Goal: Transaction & Acquisition: Book appointment/travel/reservation

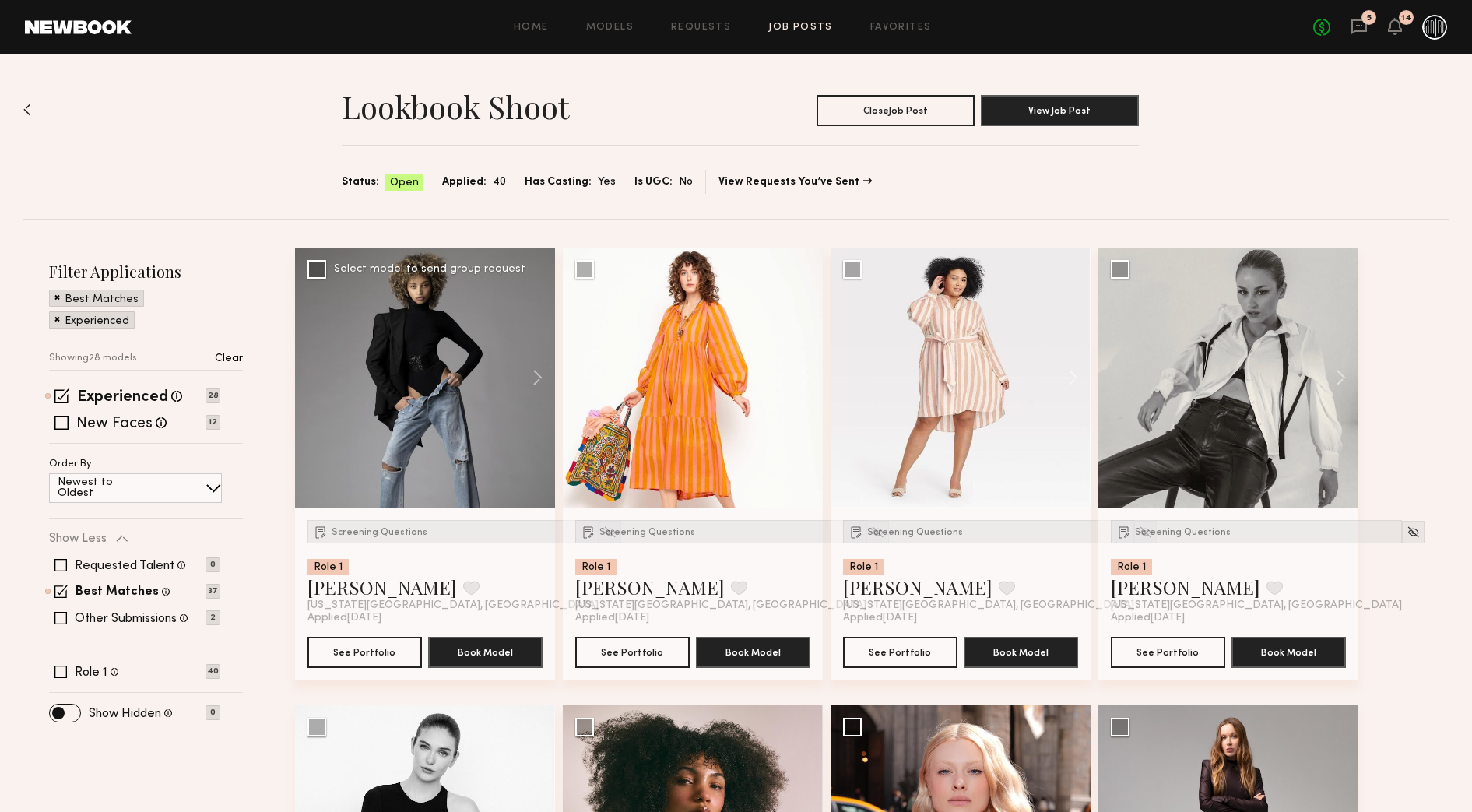
click at [390, 398] on div at bounding box center [425, 377] width 260 height 260
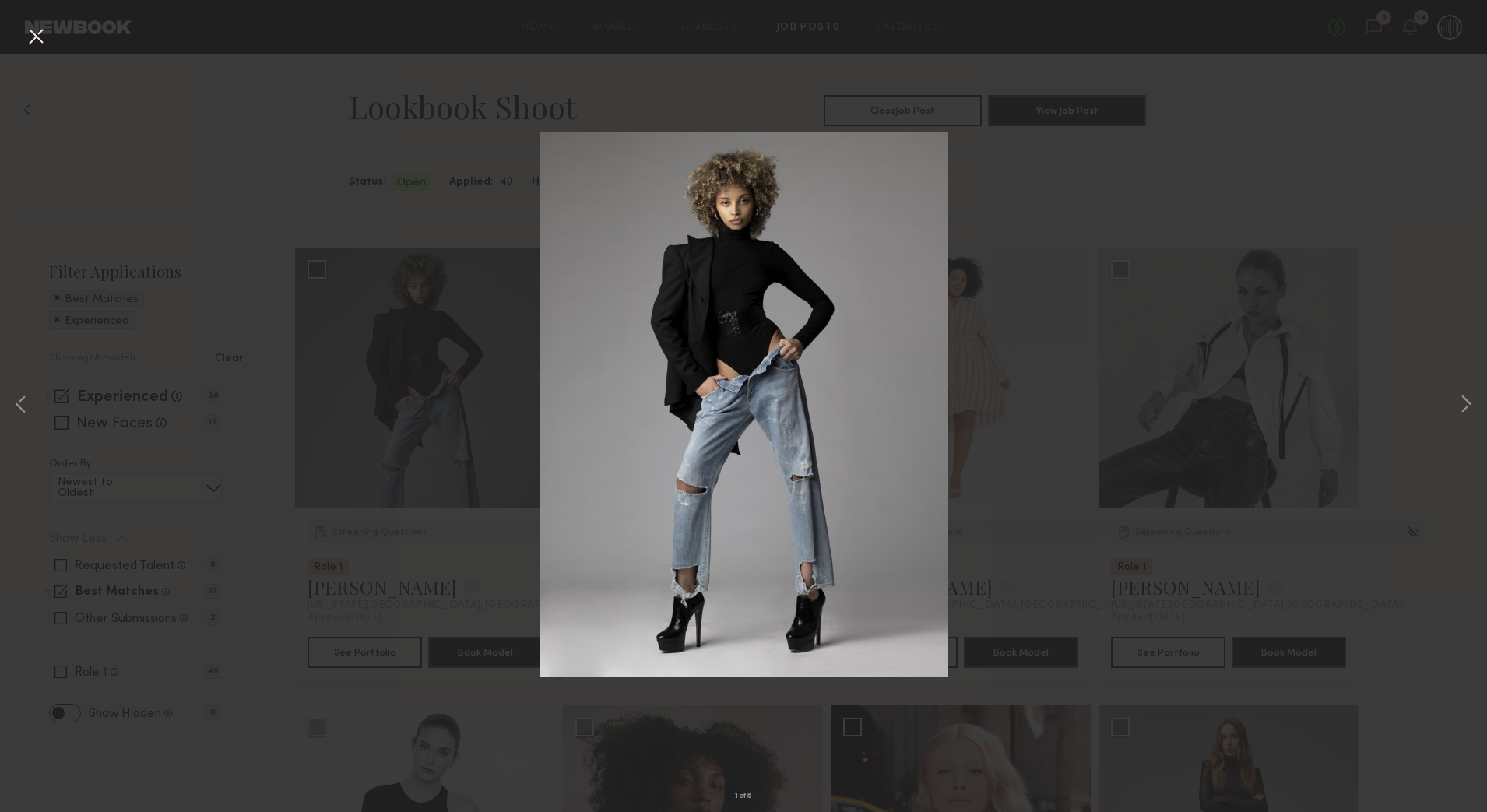
click at [1478, 405] on div "1 of 8" at bounding box center [743, 406] width 1487 height 812
click at [1477, 405] on div "1 of 8" at bounding box center [743, 406] width 1487 height 812
click at [23, 40] on button at bounding box center [35, 37] width 25 height 28
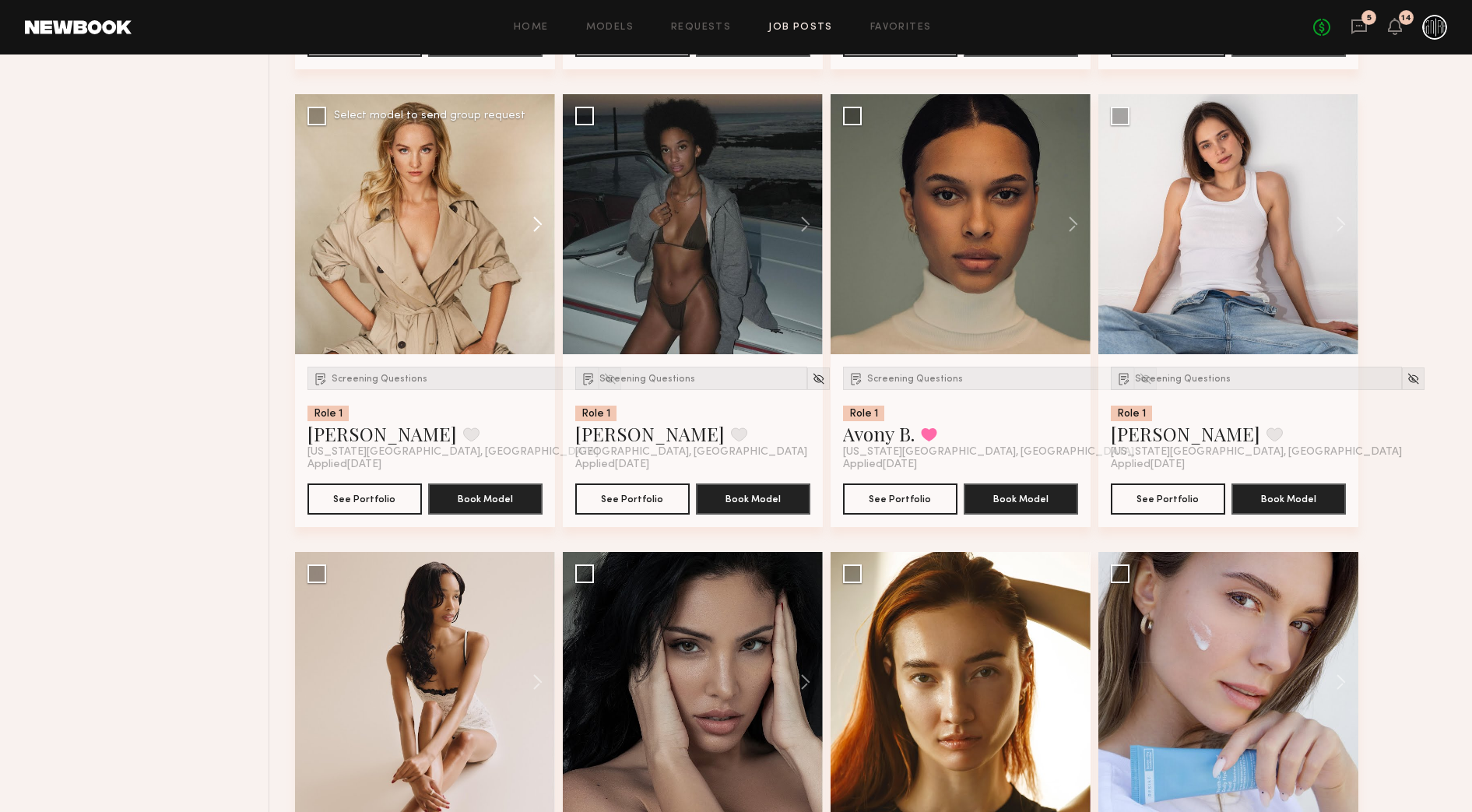
scroll to position [2432, 0]
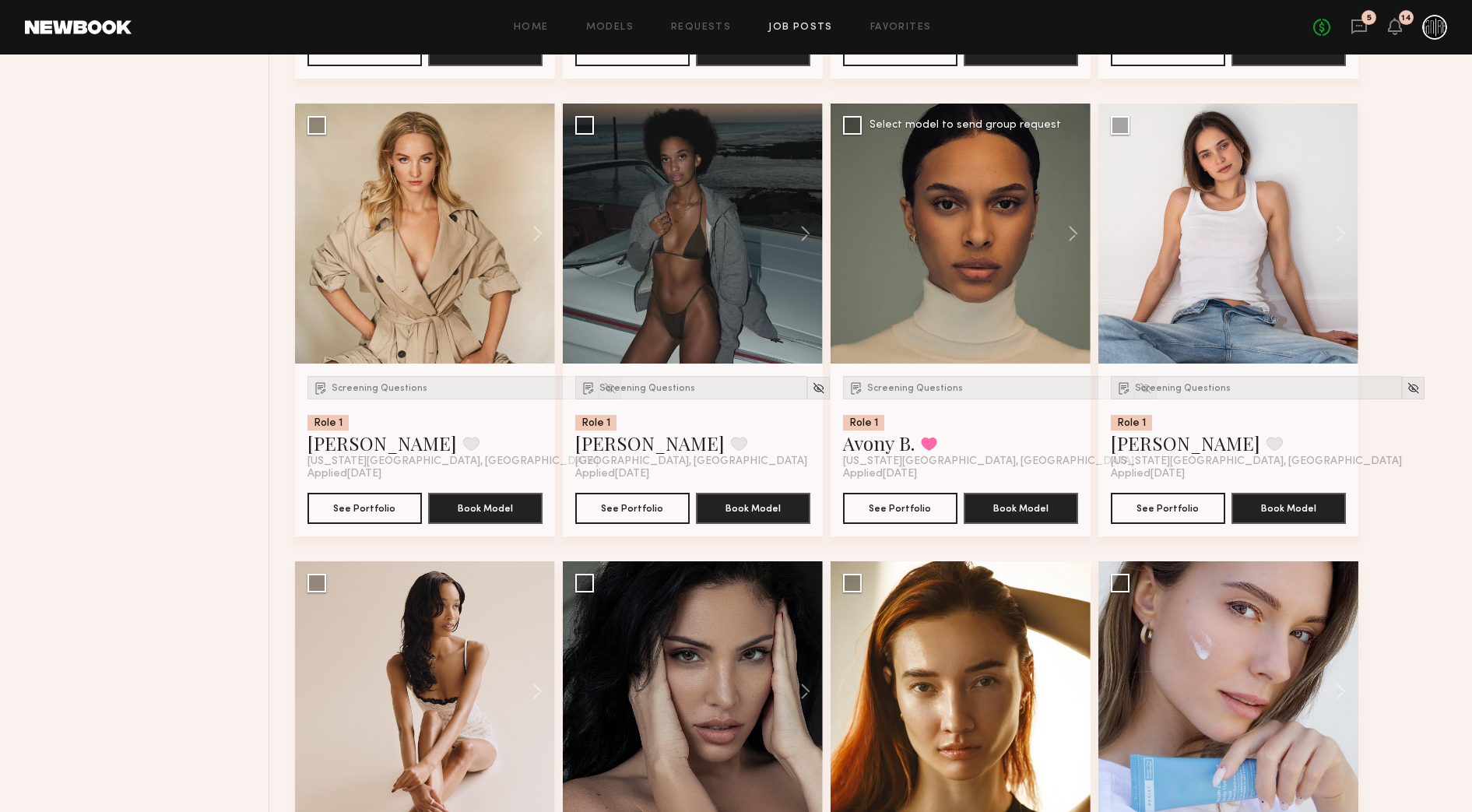
click at [915, 257] on div at bounding box center [960, 233] width 260 height 260
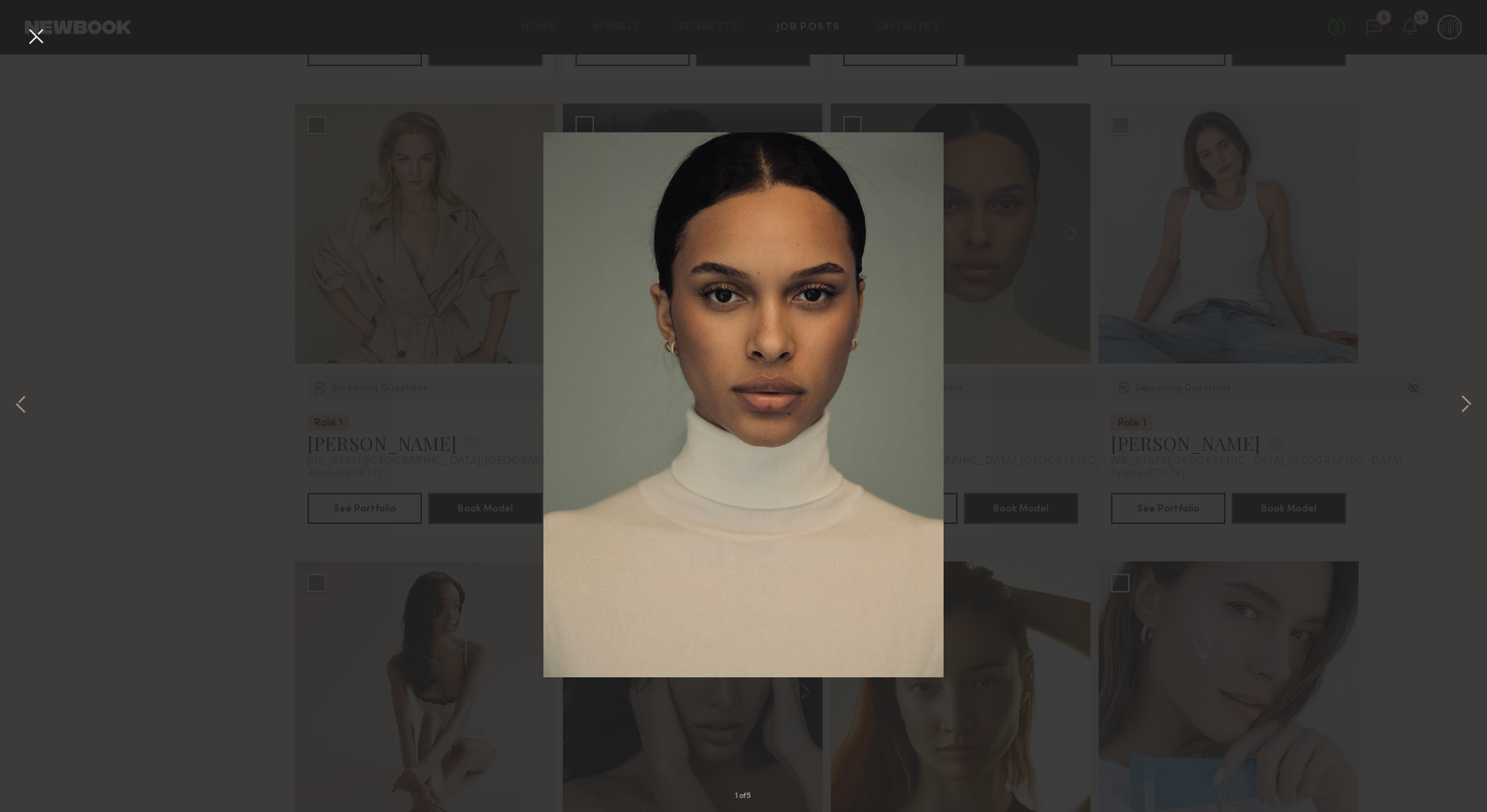
click at [1468, 405] on button at bounding box center [1466, 406] width 19 height 649
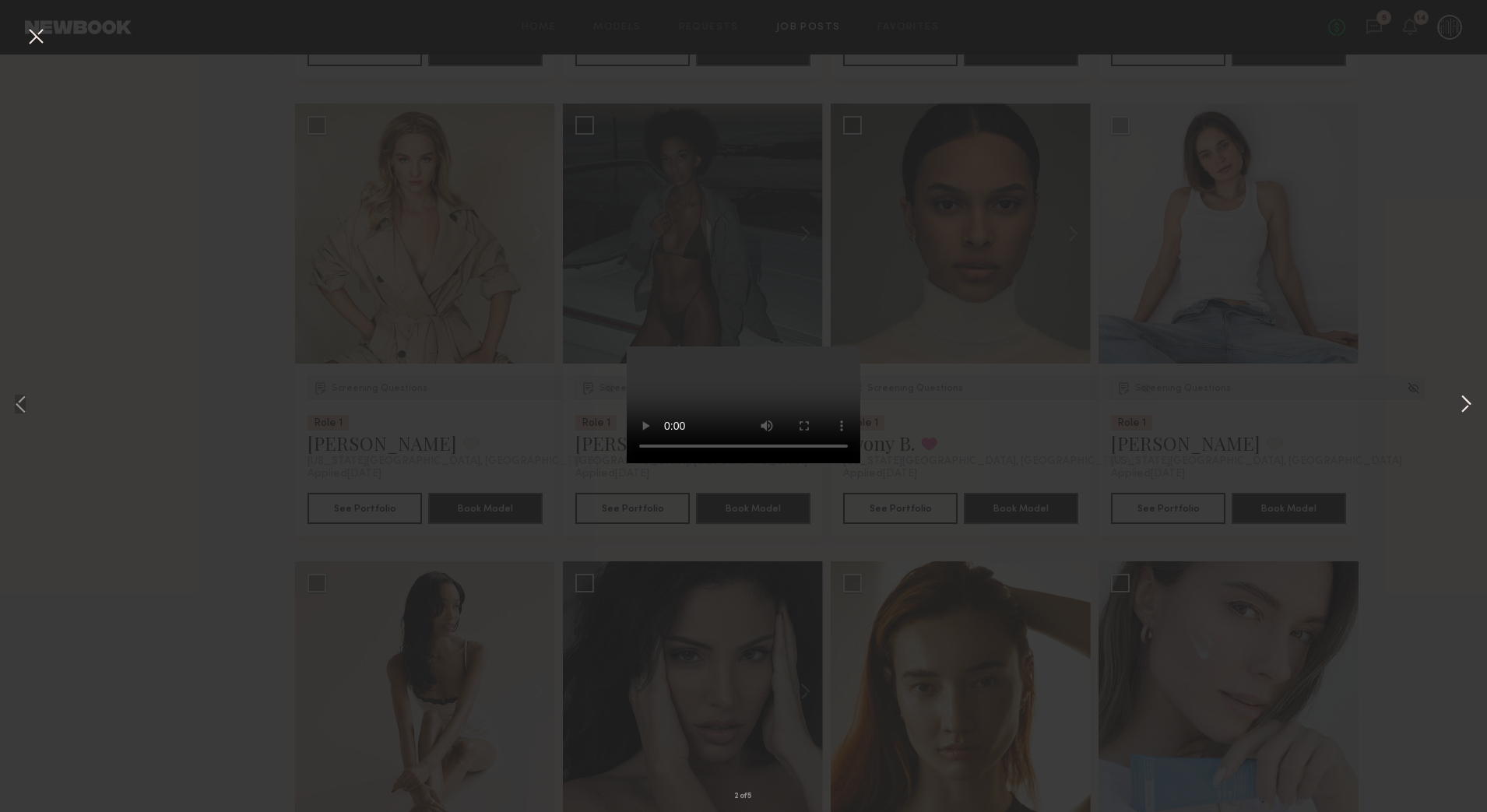
click at [1468, 405] on button at bounding box center [1466, 406] width 19 height 649
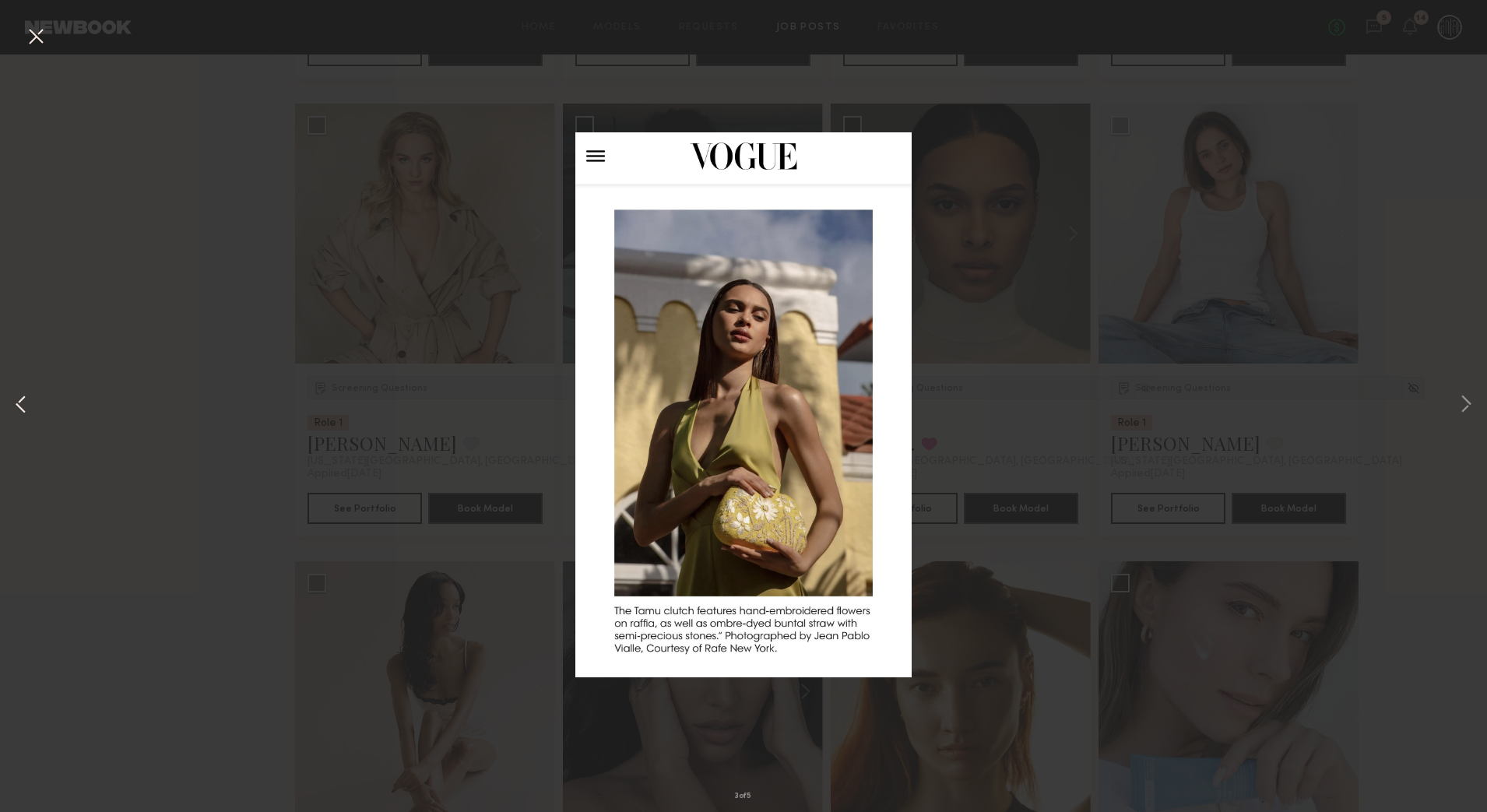
click at [18, 405] on button at bounding box center [21, 406] width 19 height 649
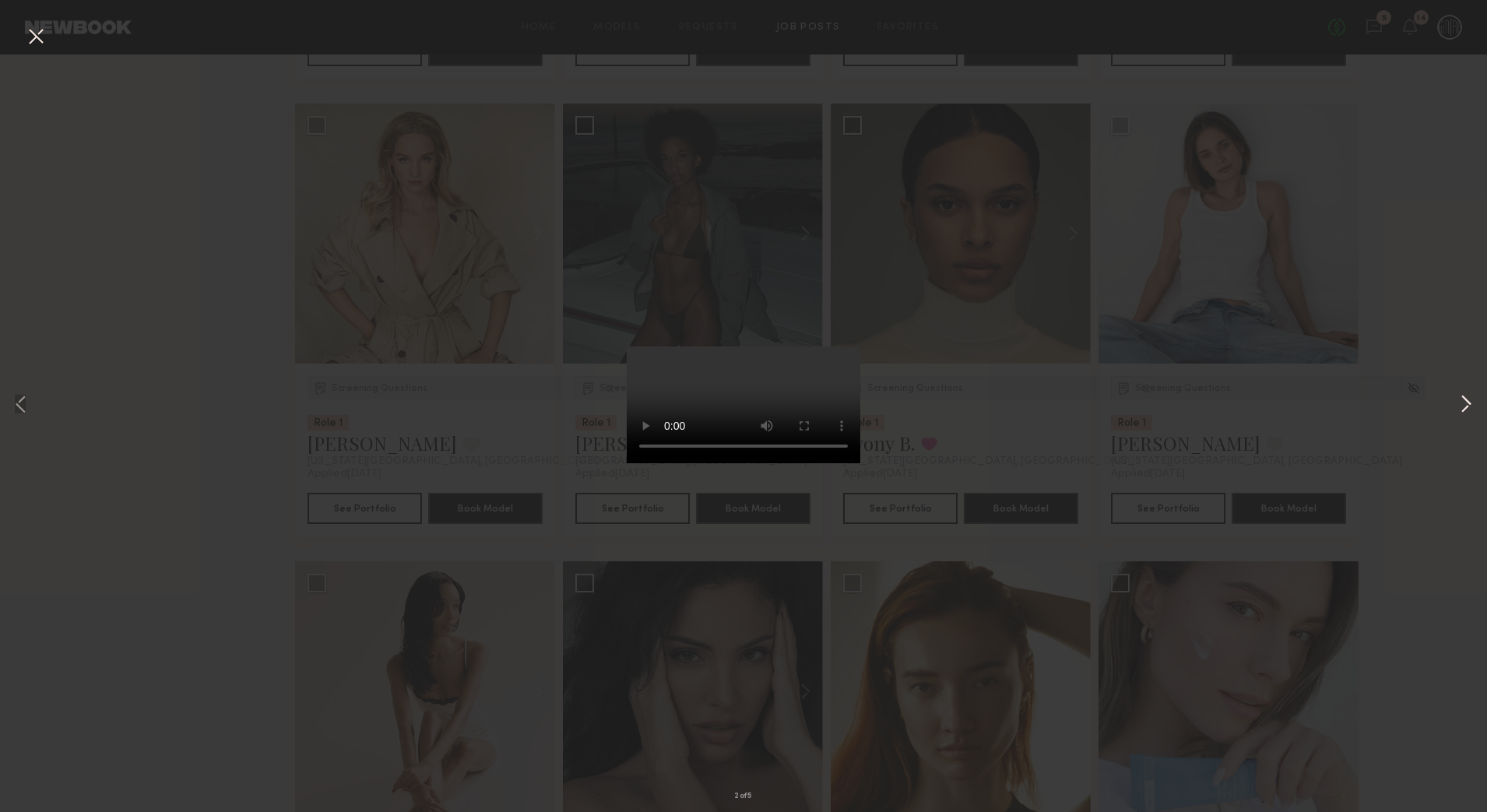
click at [1465, 410] on button at bounding box center [1466, 406] width 19 height 649
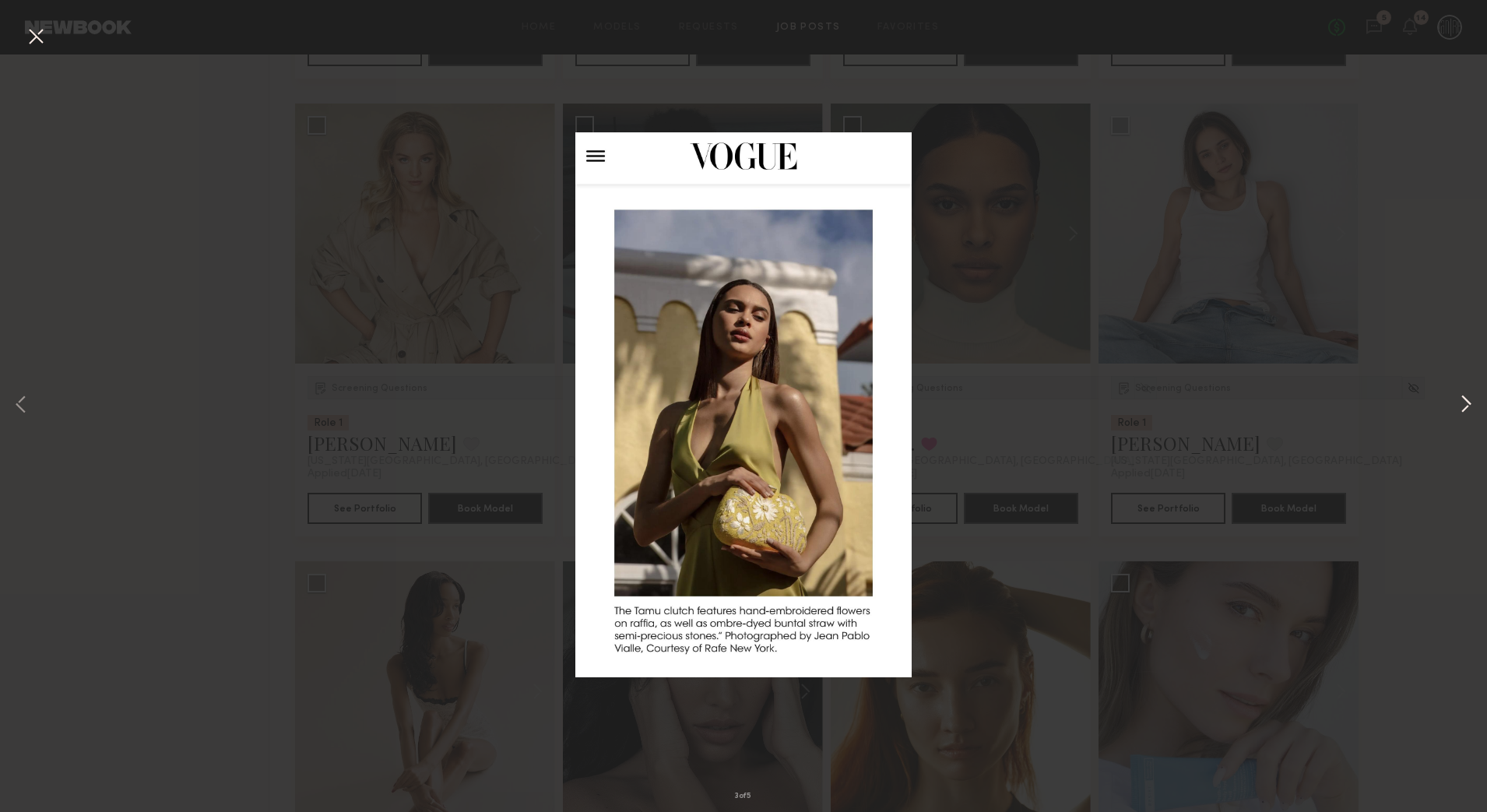
click at [1465, 410] on button at bounding box center [1466, 406] width 19 height 649
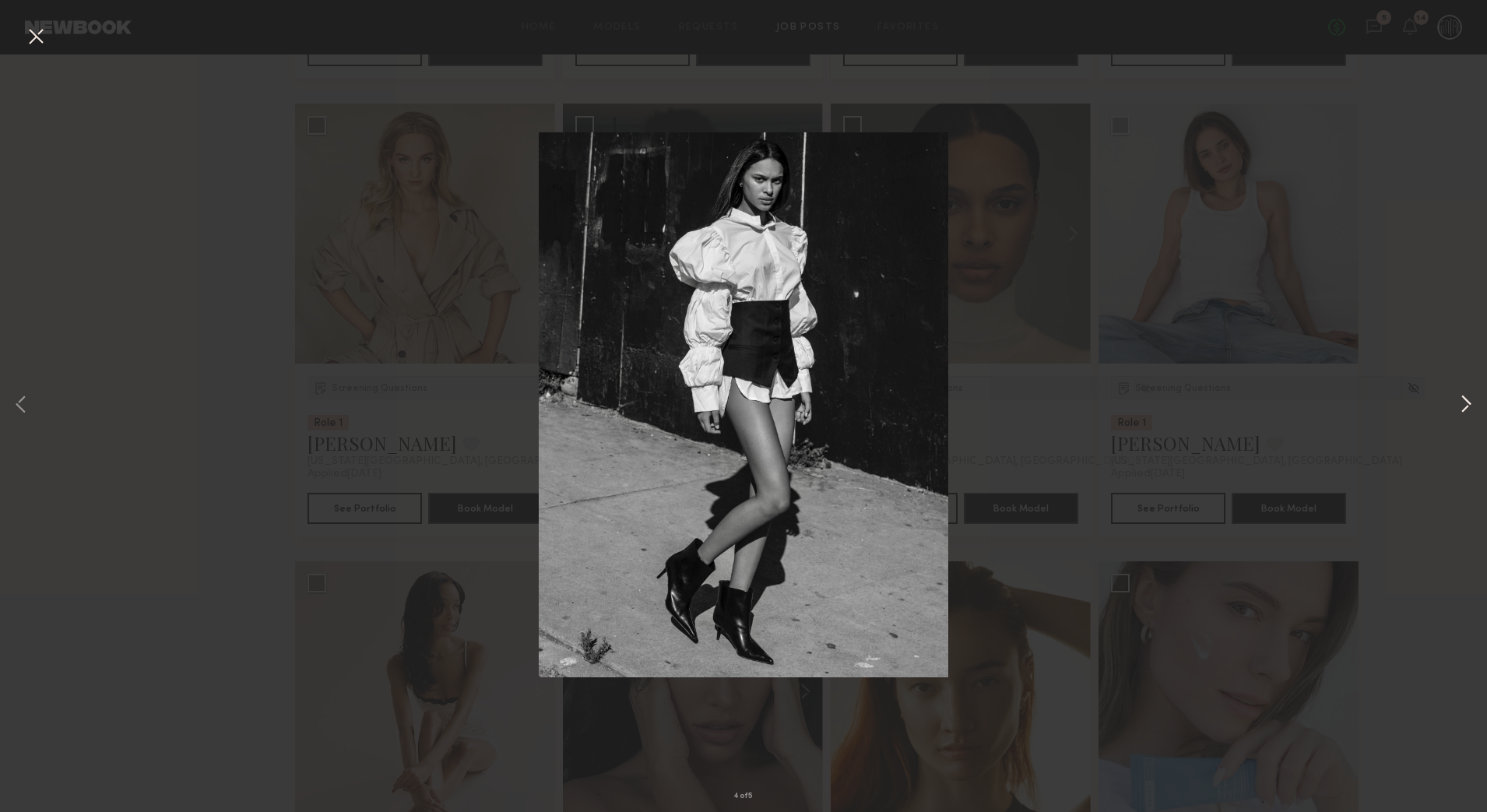
click at [1465, 410] on button at bounding box center [1466, 406] width 19 height 649
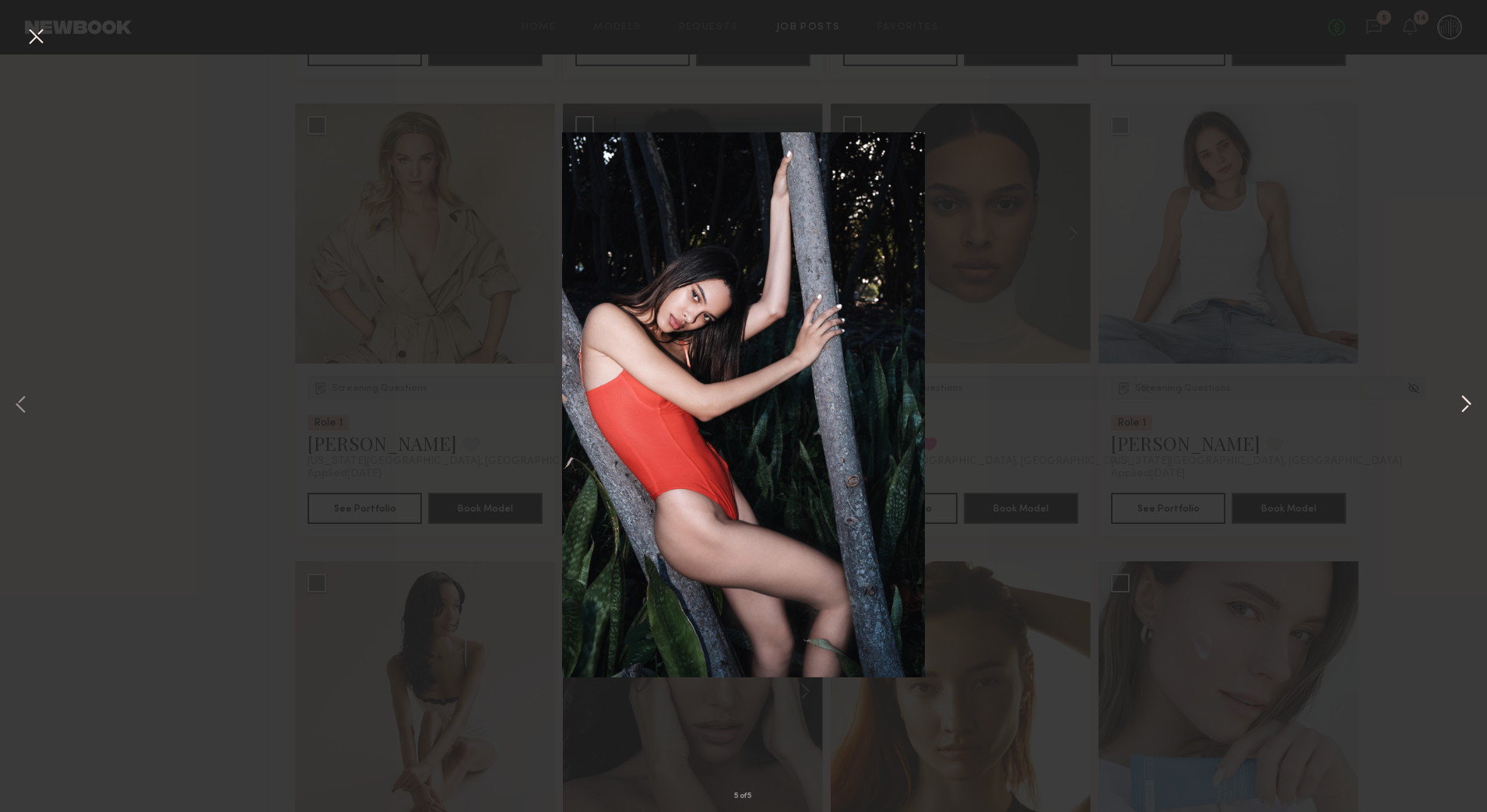
click at [1465, 410] on button at bounding box center [1466, 406] width 19 height 649
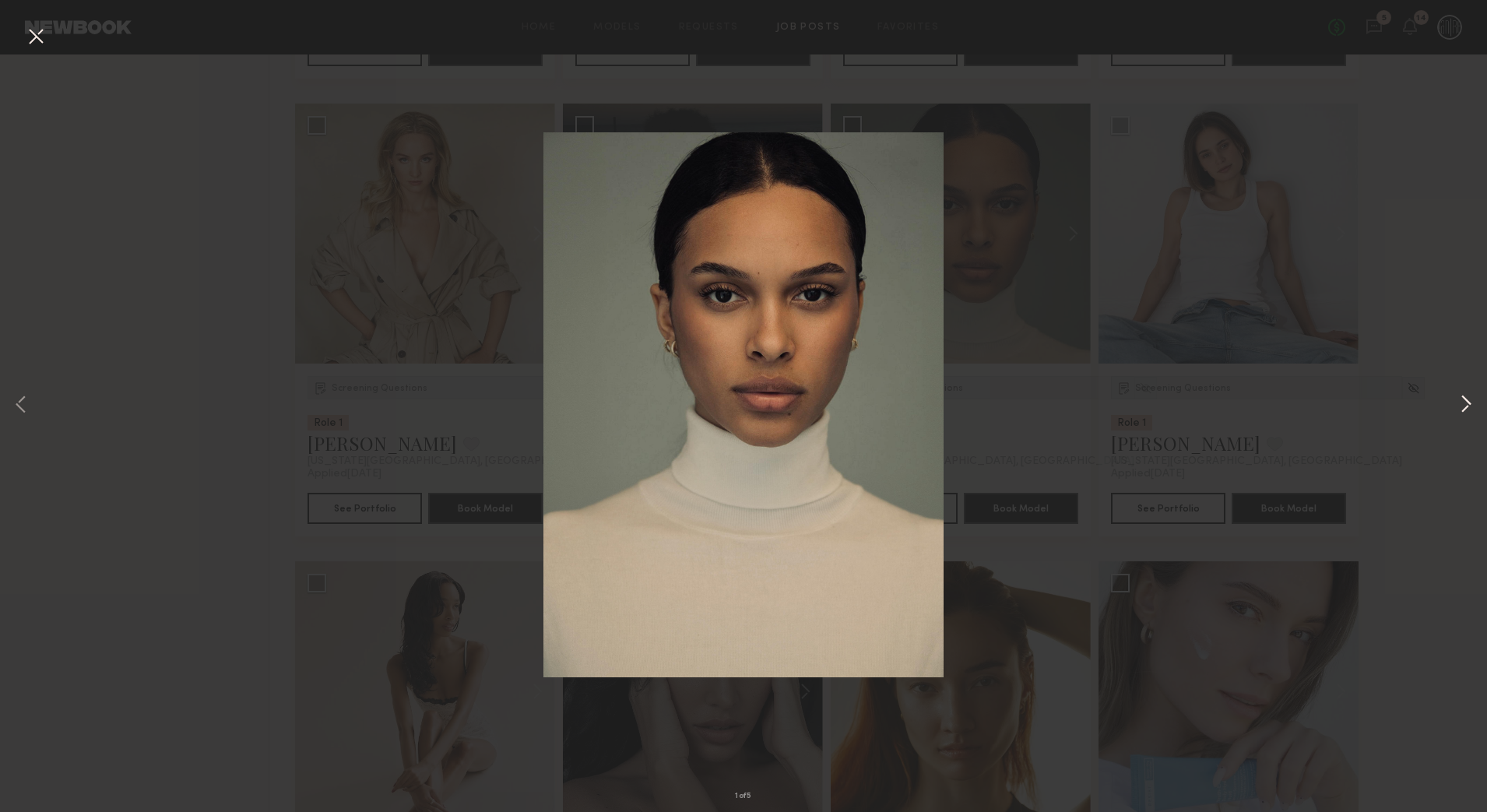
click at [1465, 410] on button at bounding box center [1466, 406] width 19 height 649
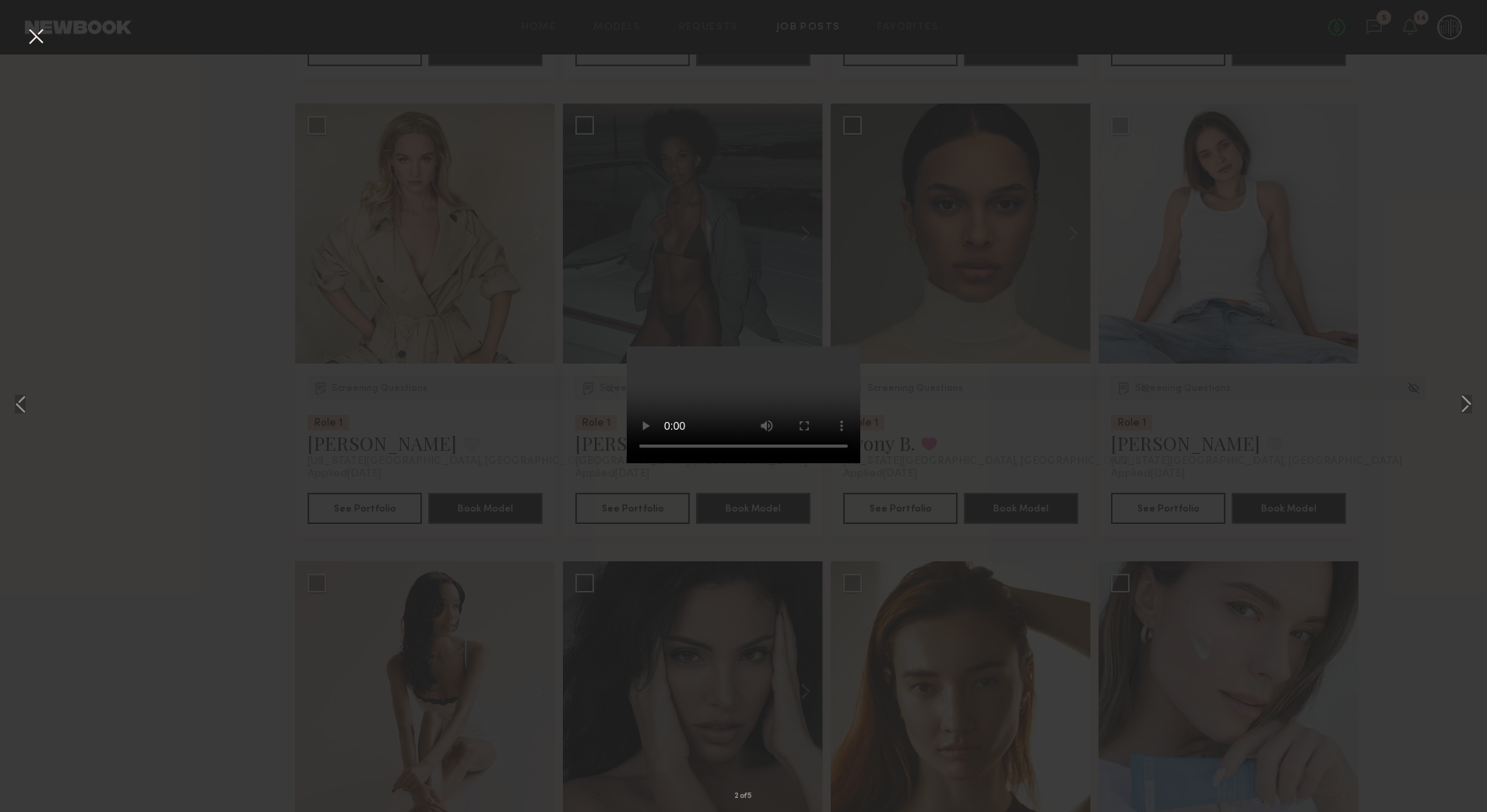
click at [30, 34] on button at bounding box center [35, 37] width 25 height 28
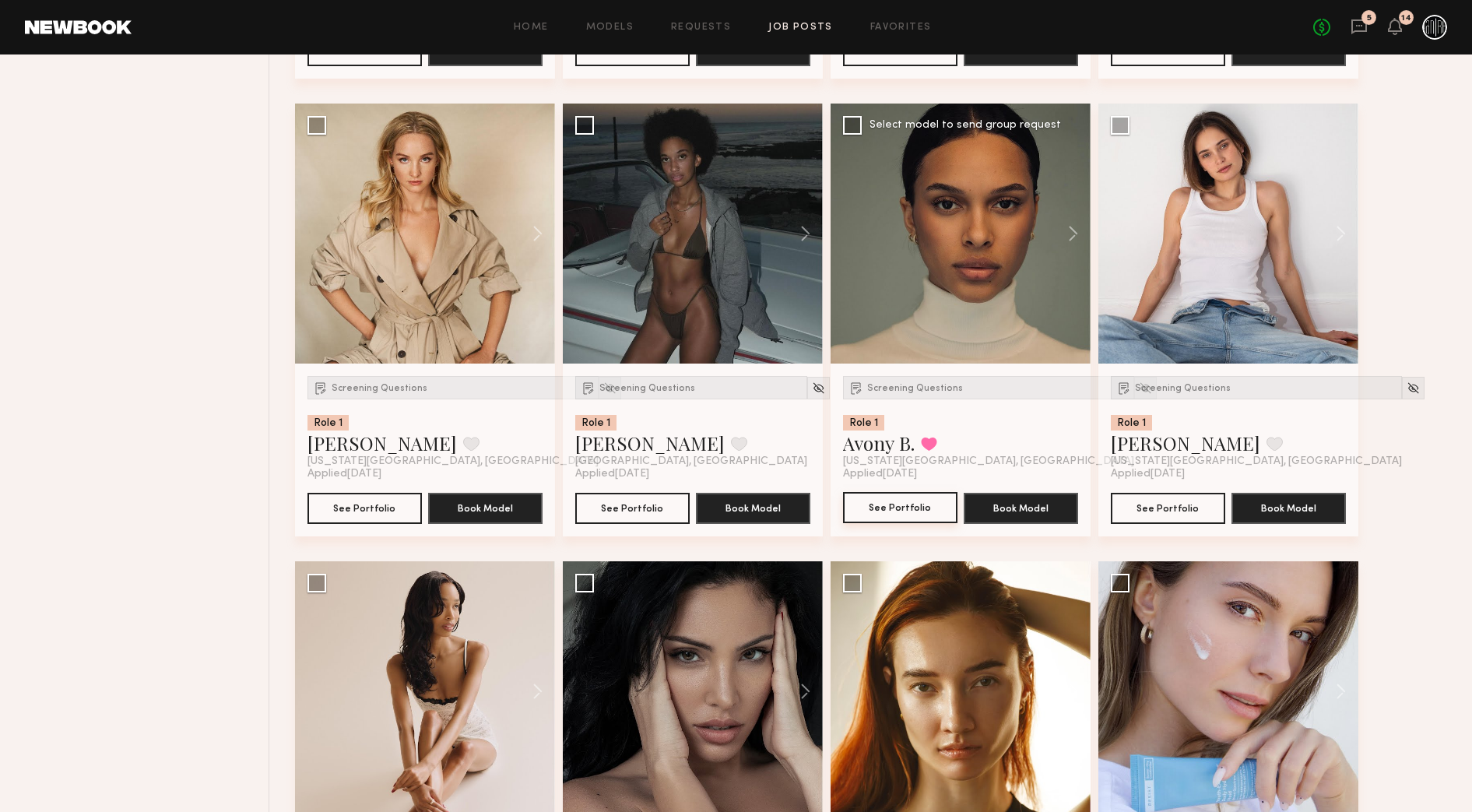
click at [945, 511] on button "See Portfolio" at bounding box center [900, 508] width 115 height 31
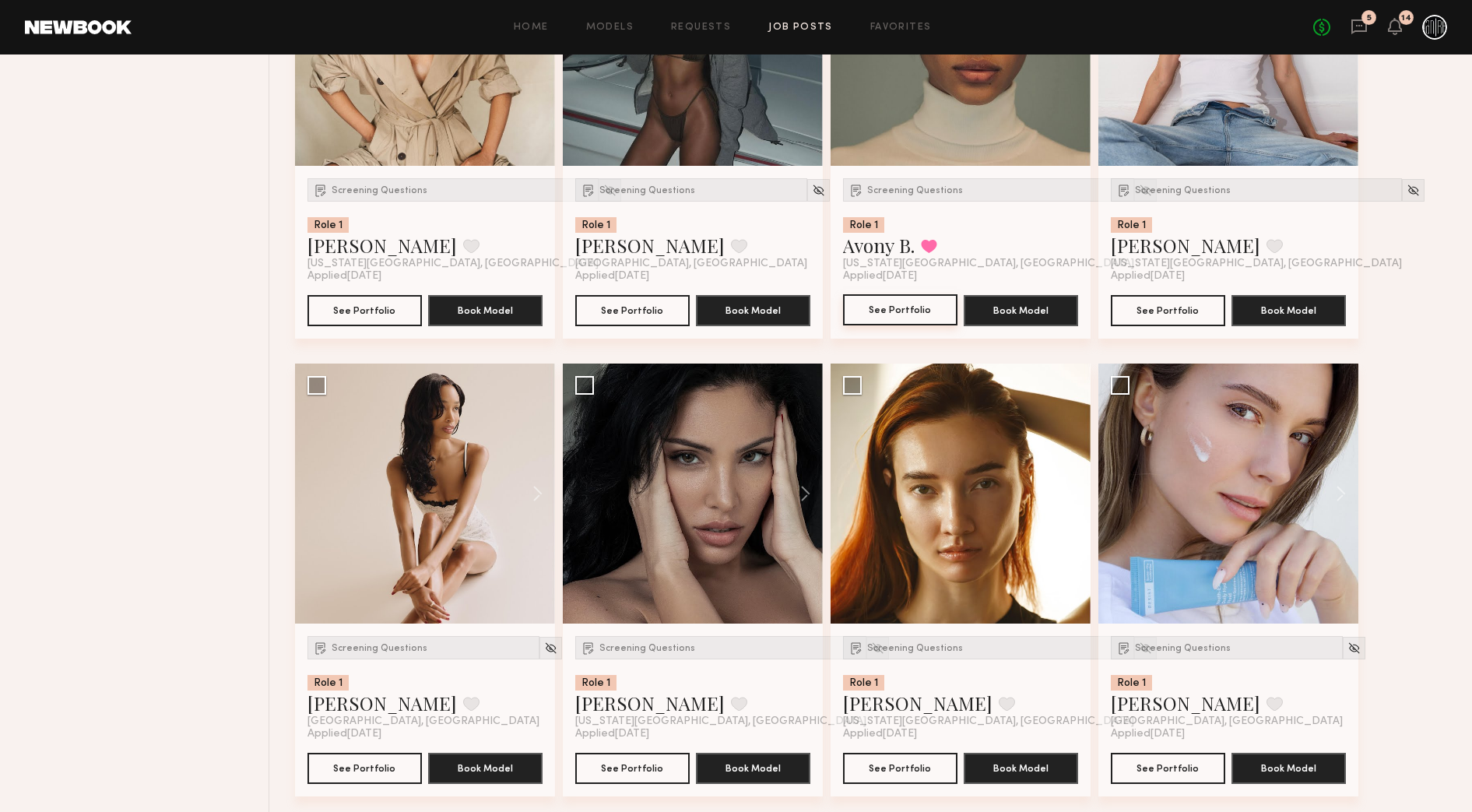
scroll to position [2639, 0]
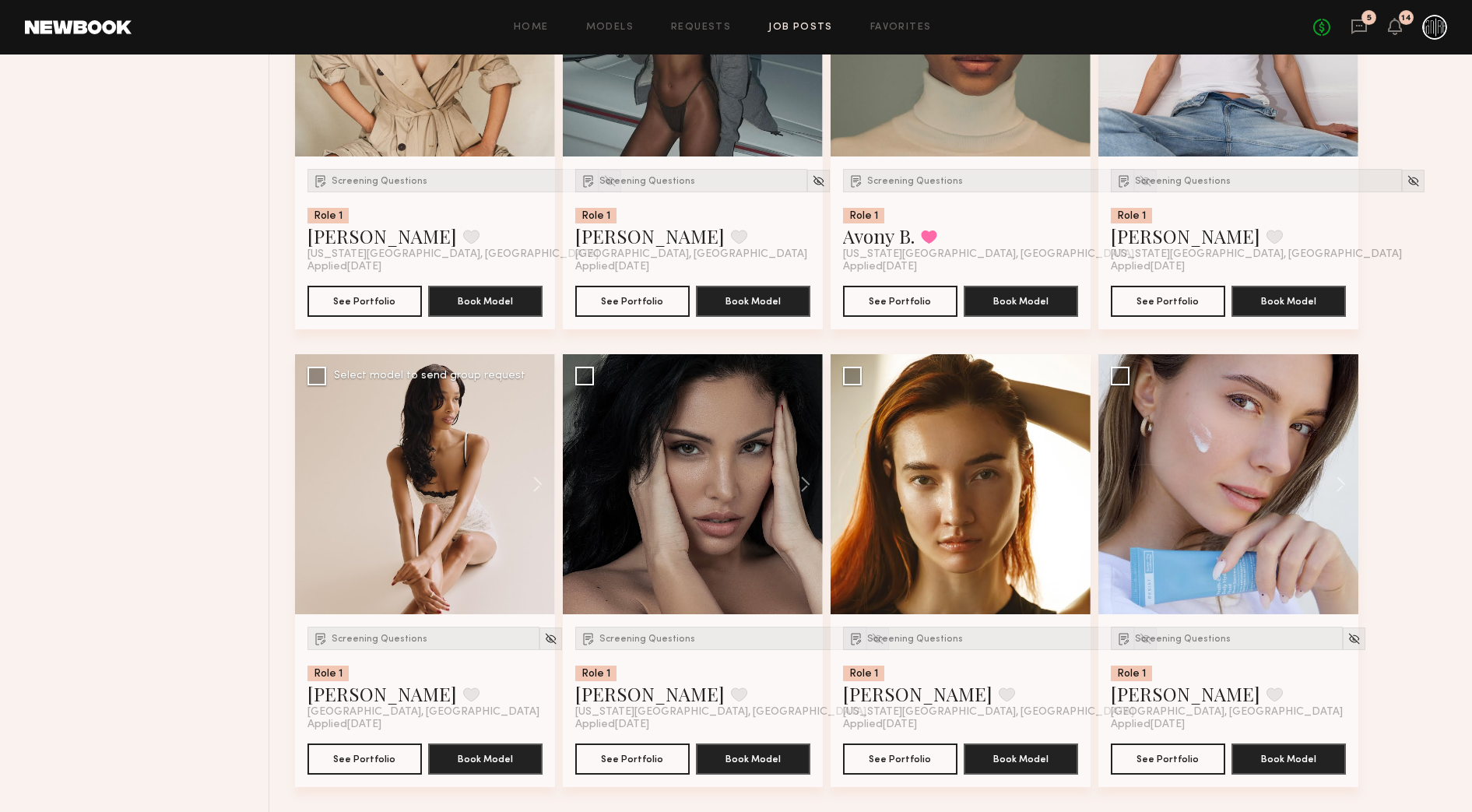
click at [496, 494] on div at bounding box center [425, 484] width 260 height 260
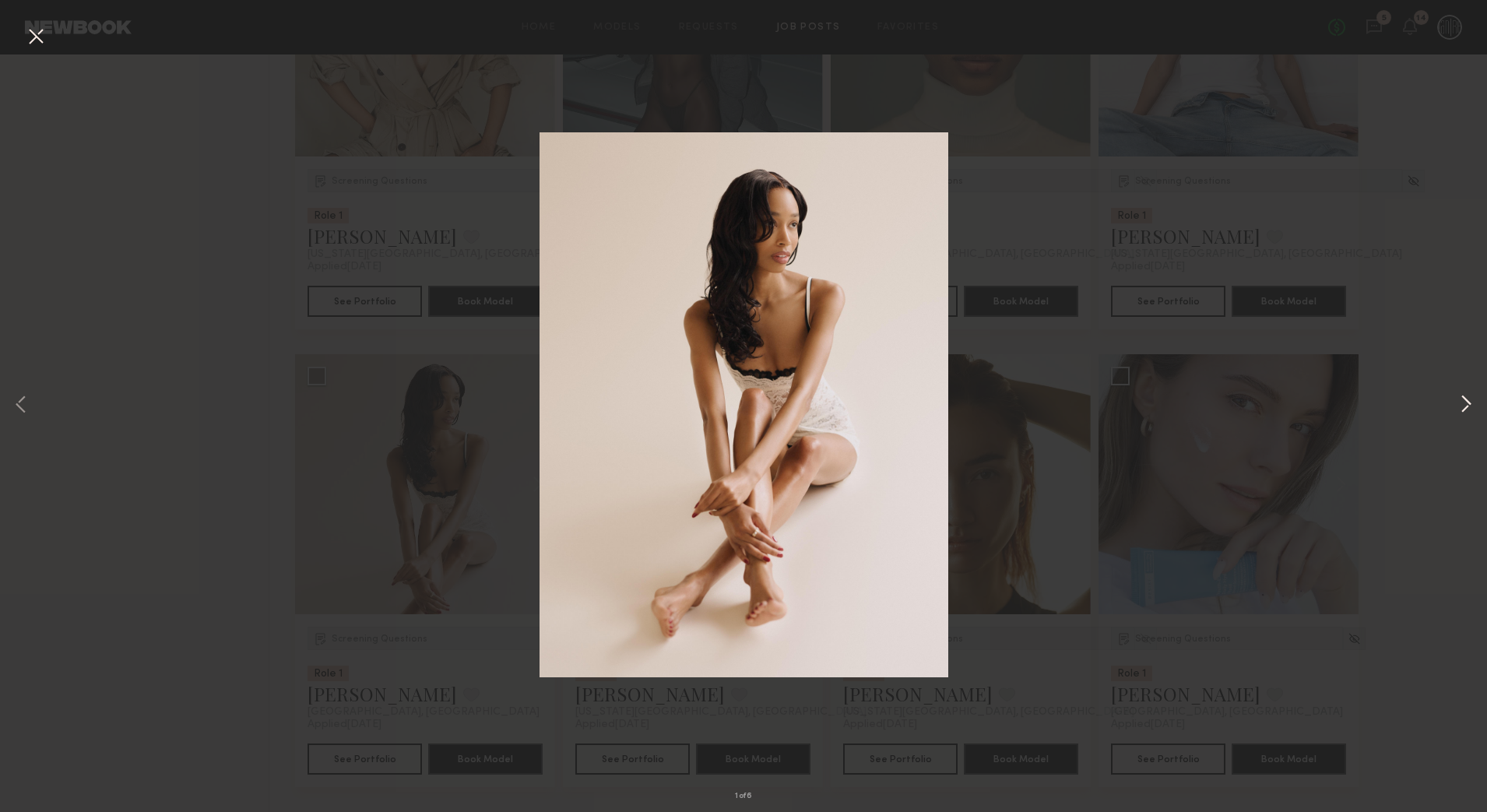
click at [1469, 400] on button at bounding box center [1466, 406] width 19 height 649
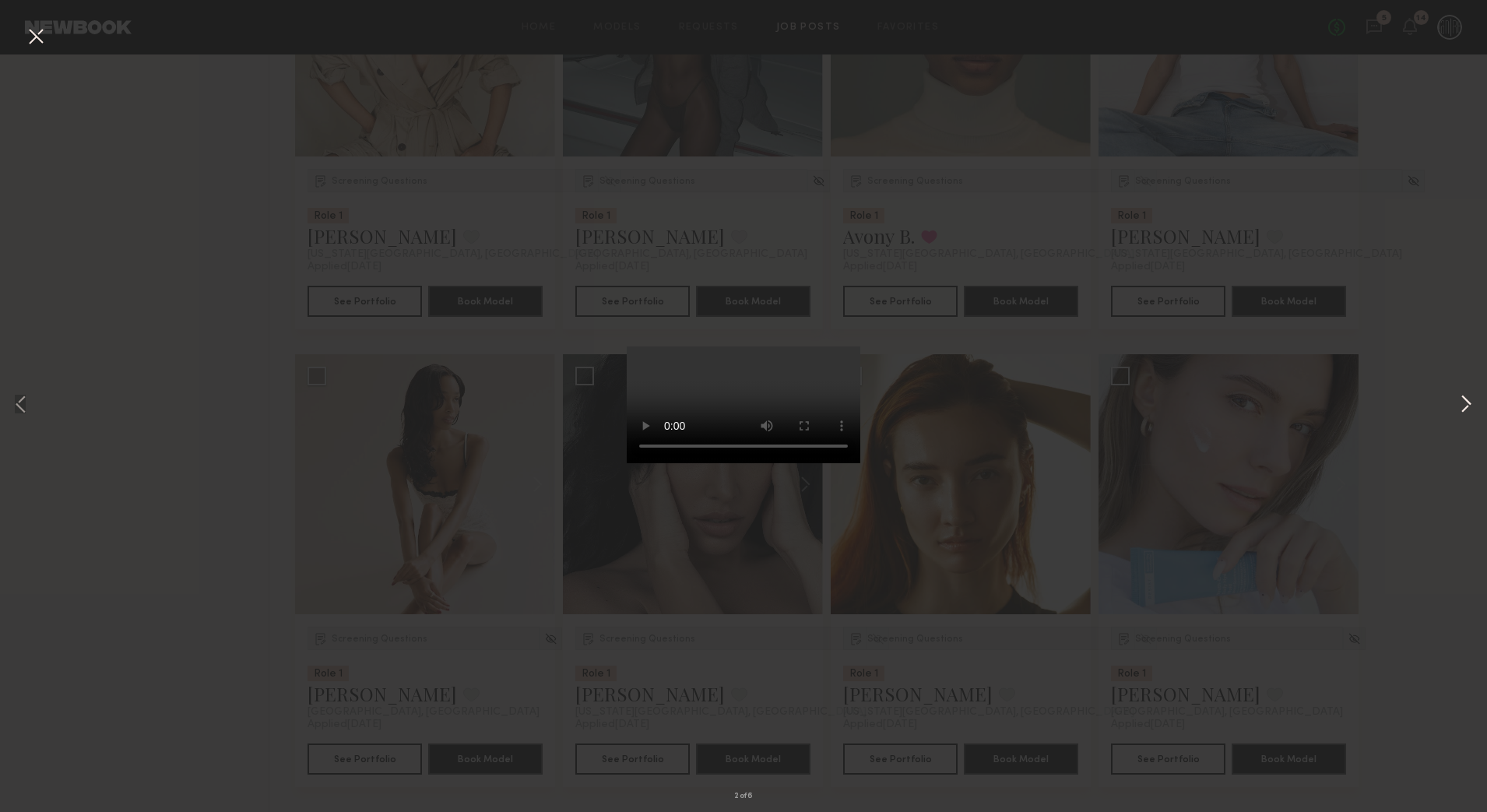
click at [1469, 400] on button at bounding box center [1466, 406] width 19 height 649
click at [1464, 406] on button at bounding box center [1466, 406] width 19 height 649
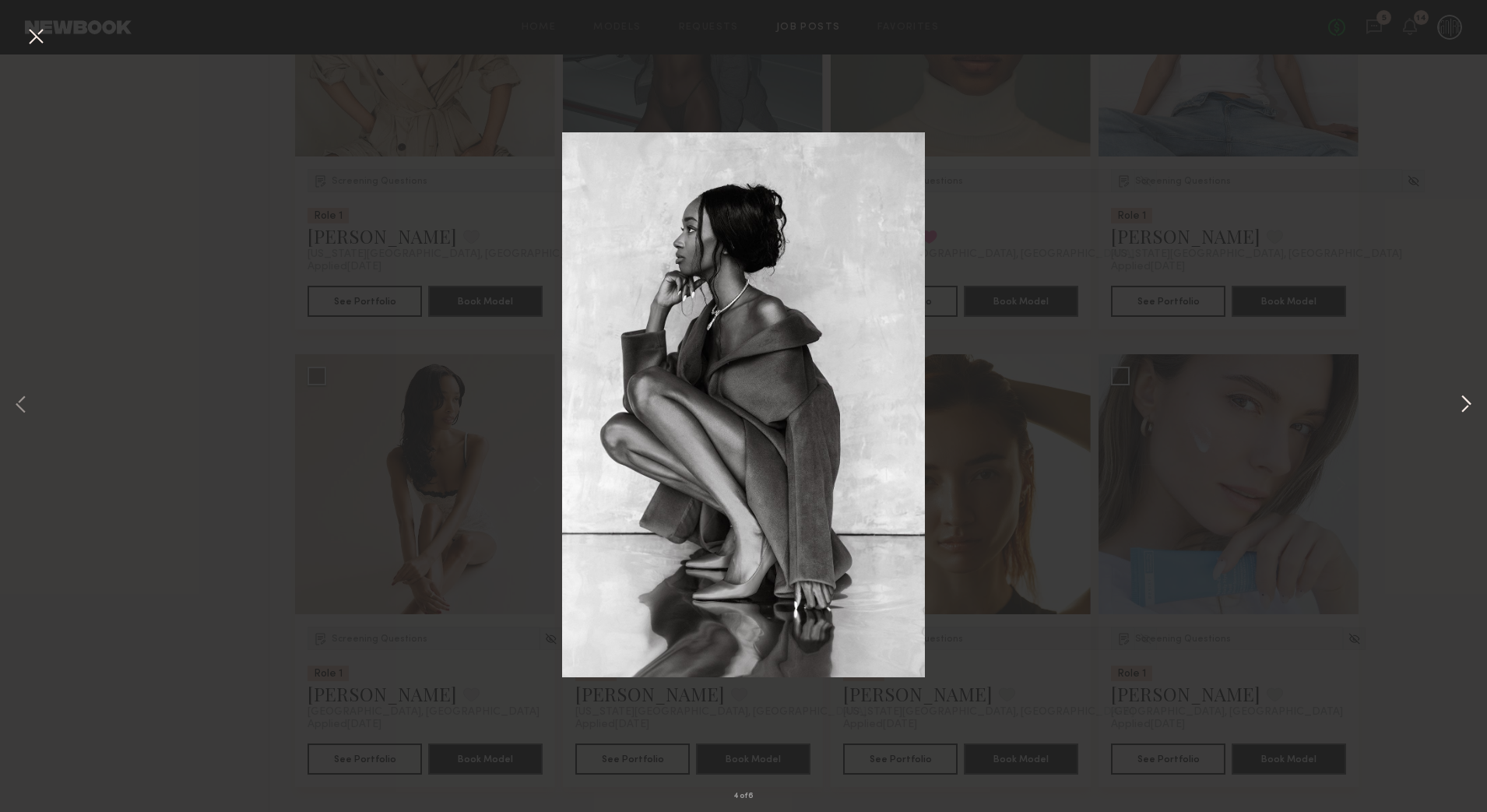
click at [1464, 406] on button at bounding box center [1466, 406] width 19 height 649
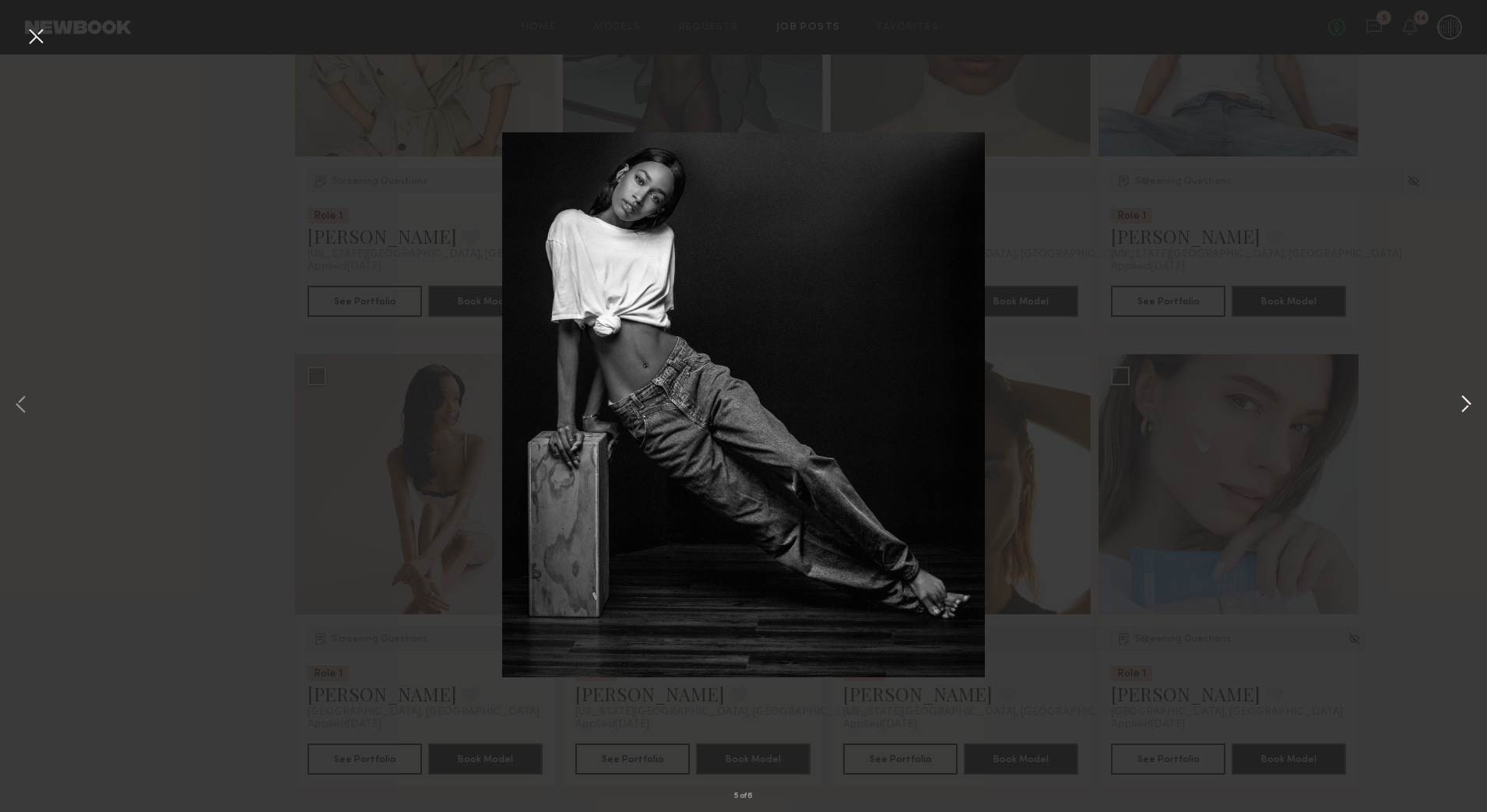
click at [1462, 406] on button at bounding box center [1466, 406] width 19 height 649
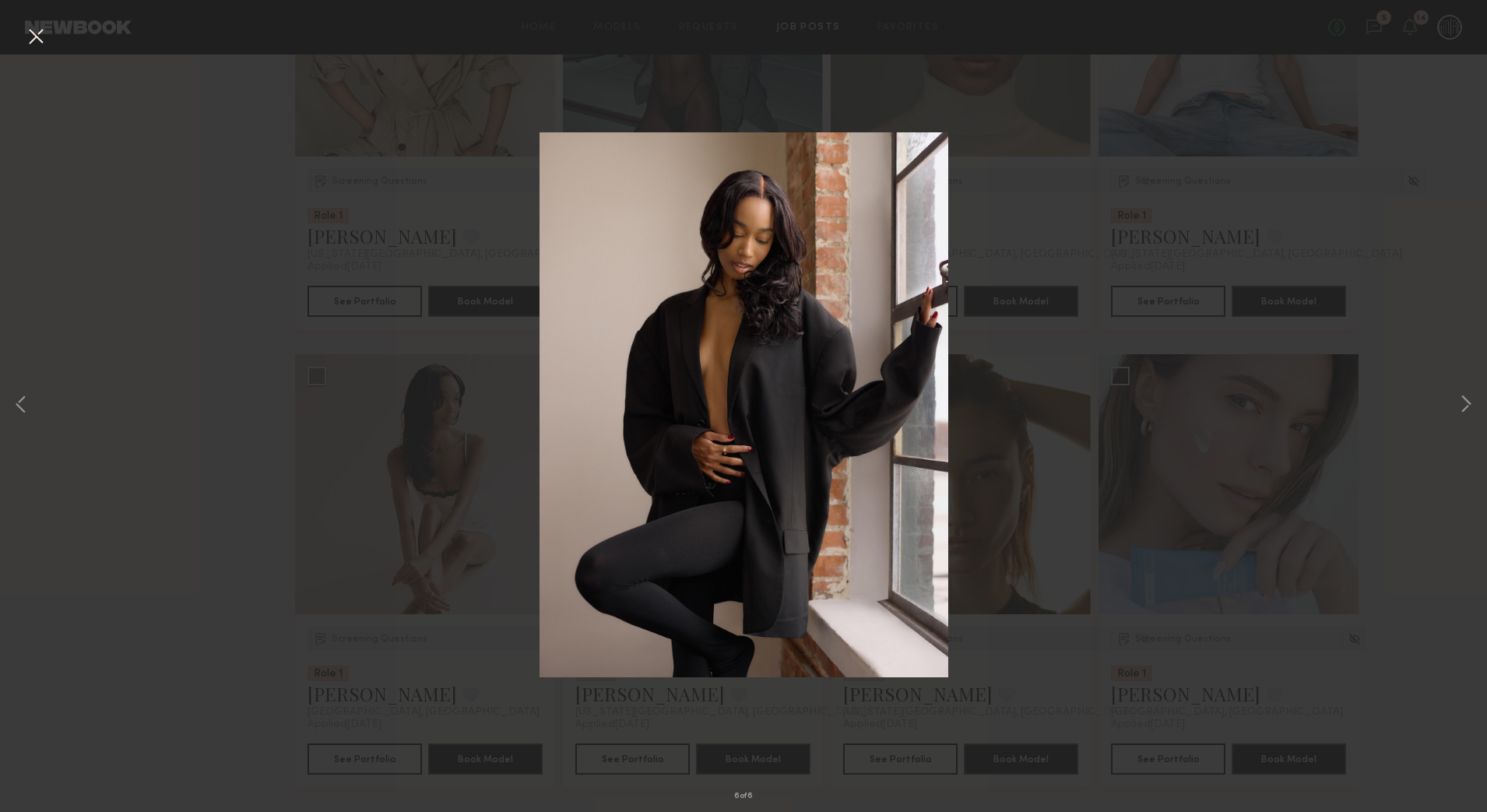
click at [137, 387] on div "6 of 6" at bounding box center [743, 406] width 1487 height 812
click at [36, 43] on button at bounding box center [35, 37] width 25 height 28
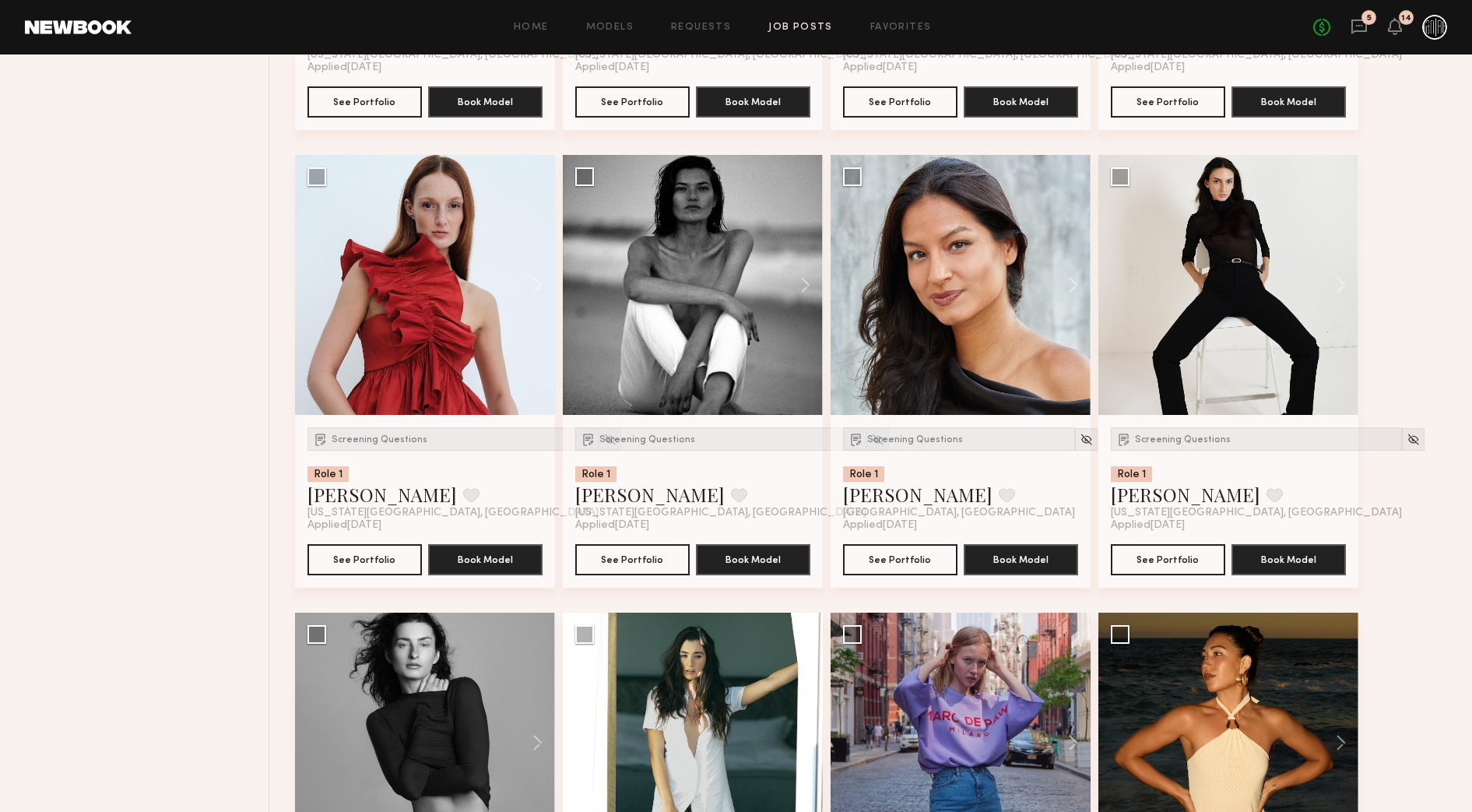
scroll to position [985, 0]
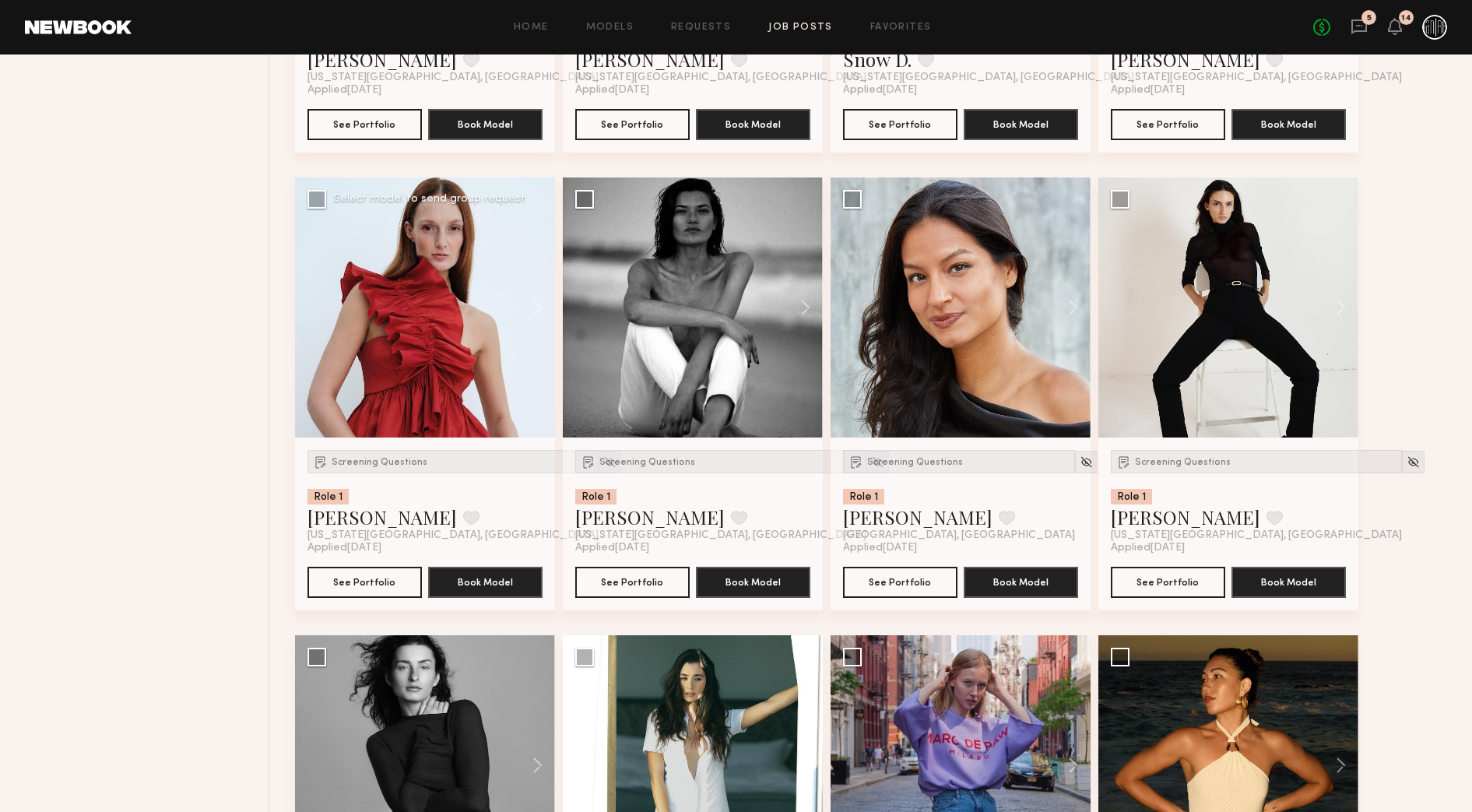
click at [365, 356] on div at bounding box center [425, 307] width 260 height 260
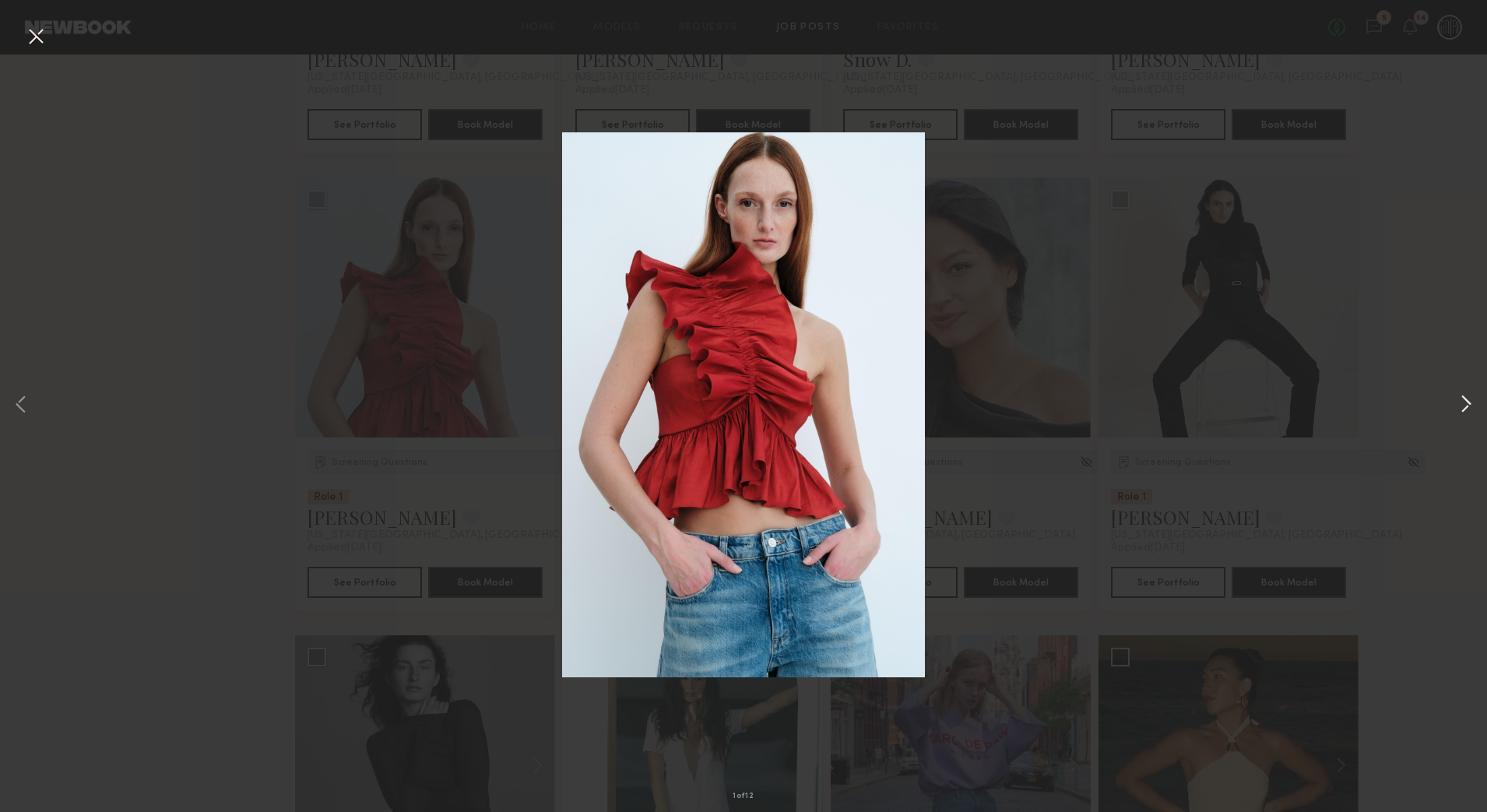
click at [1458, 412] on button at bounding box center [1466, 406] width 19 height 649
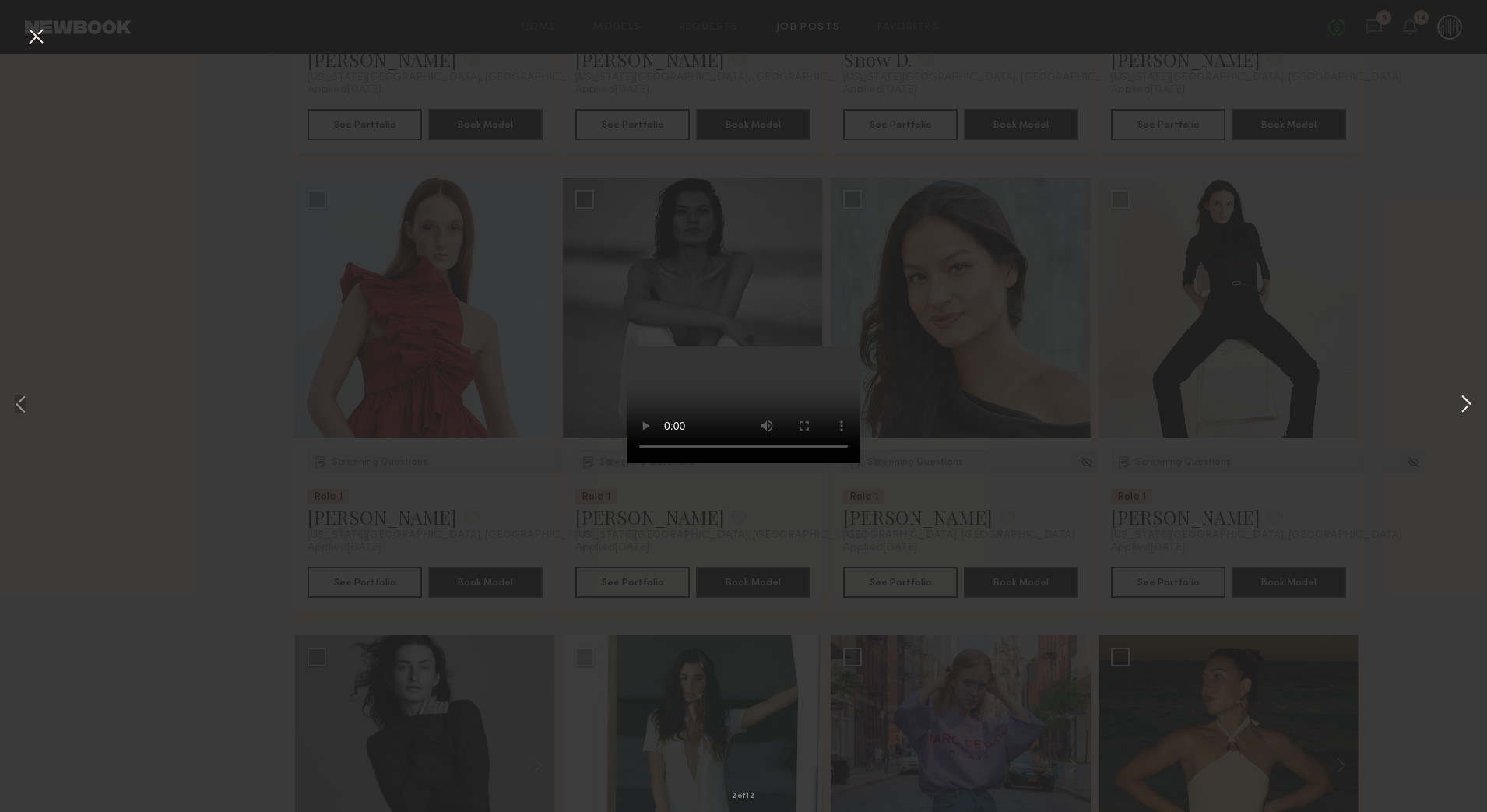
click at [1458, 412] on button at bounding box center [1466, 406] width 19 height 649
click at [42, 39] on button at bounding box center [35, 37] width 25 height 28
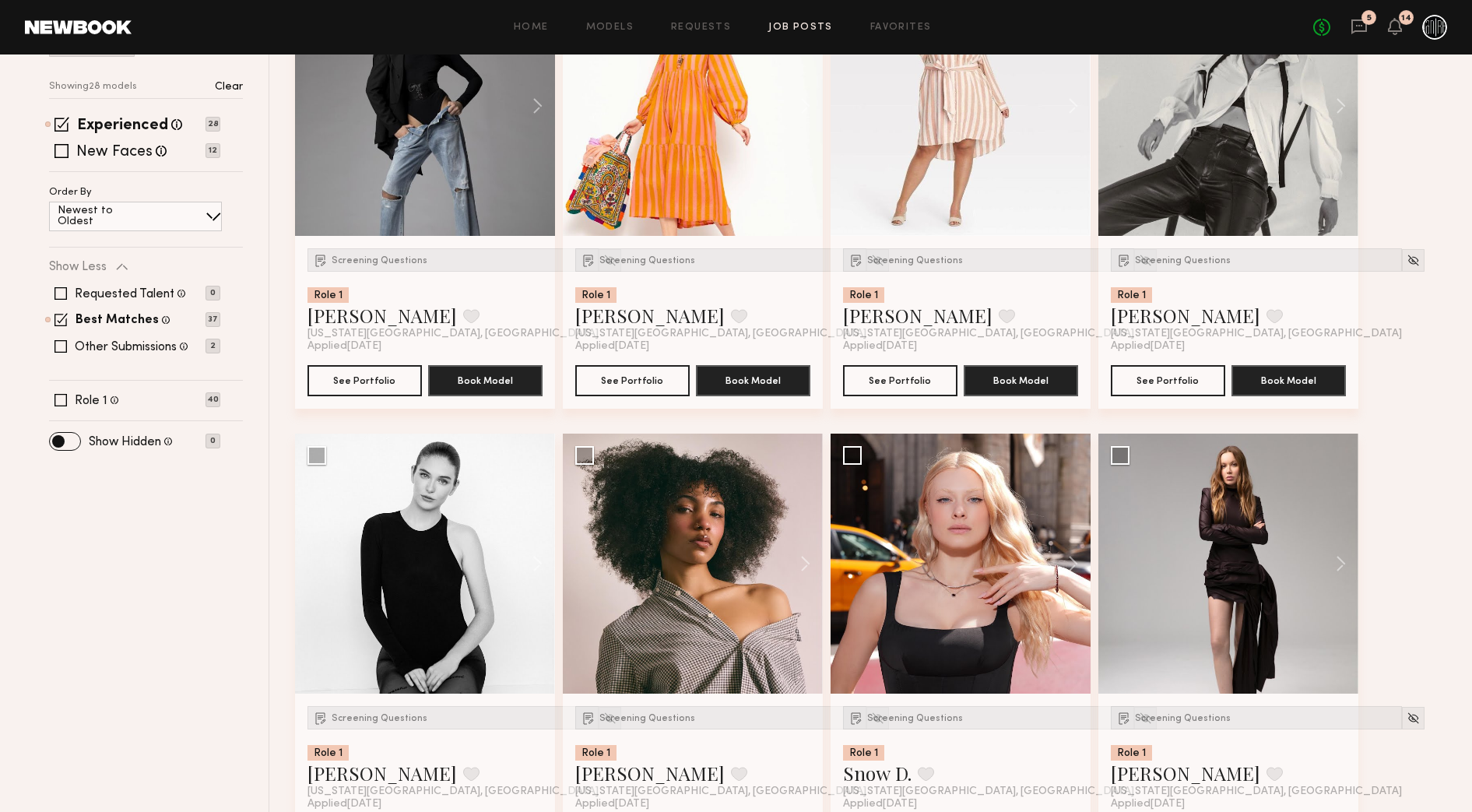
scroll to position [207, 0]
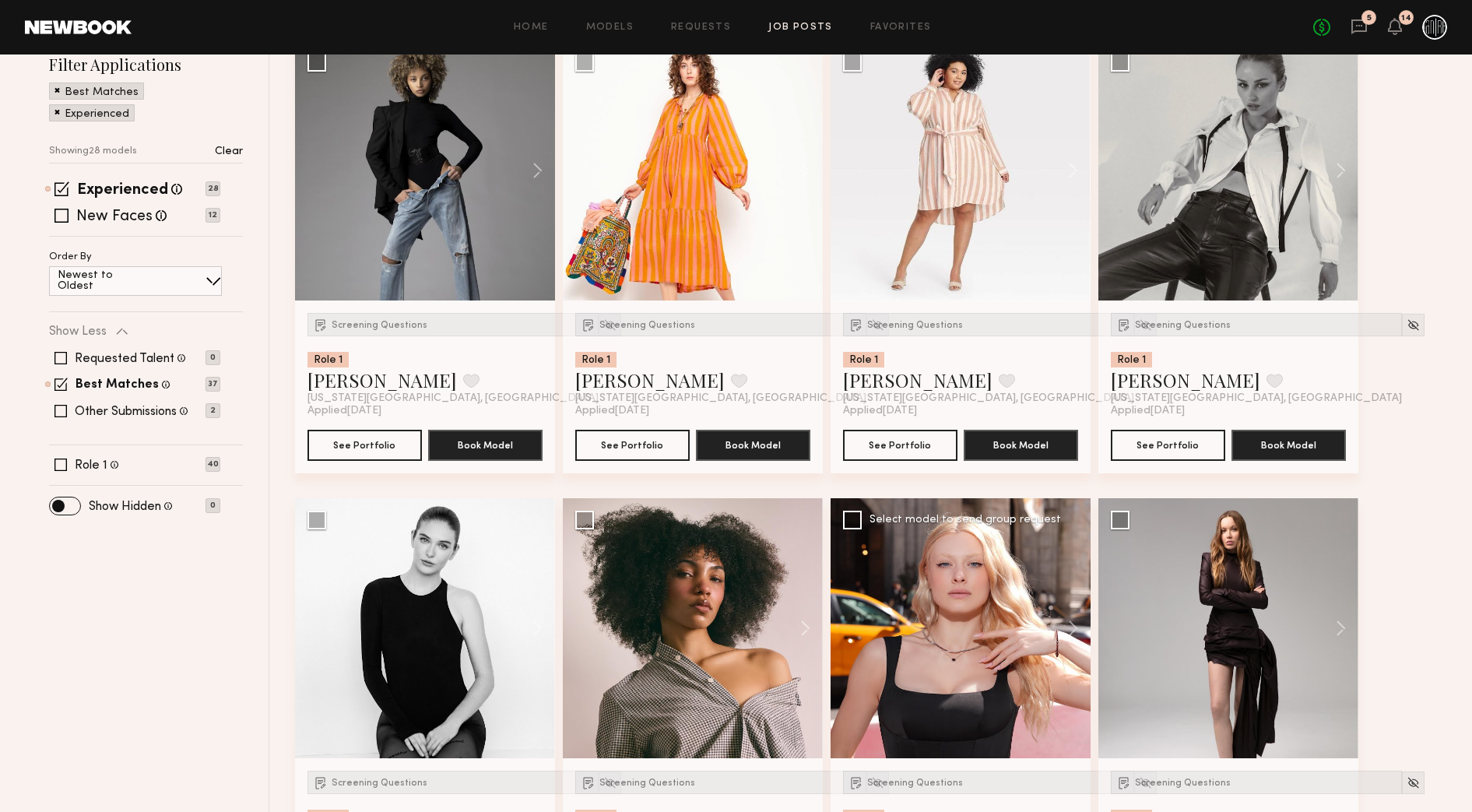
click at [893, 599] on div at bounding box center [960, 628] width 260 height 260
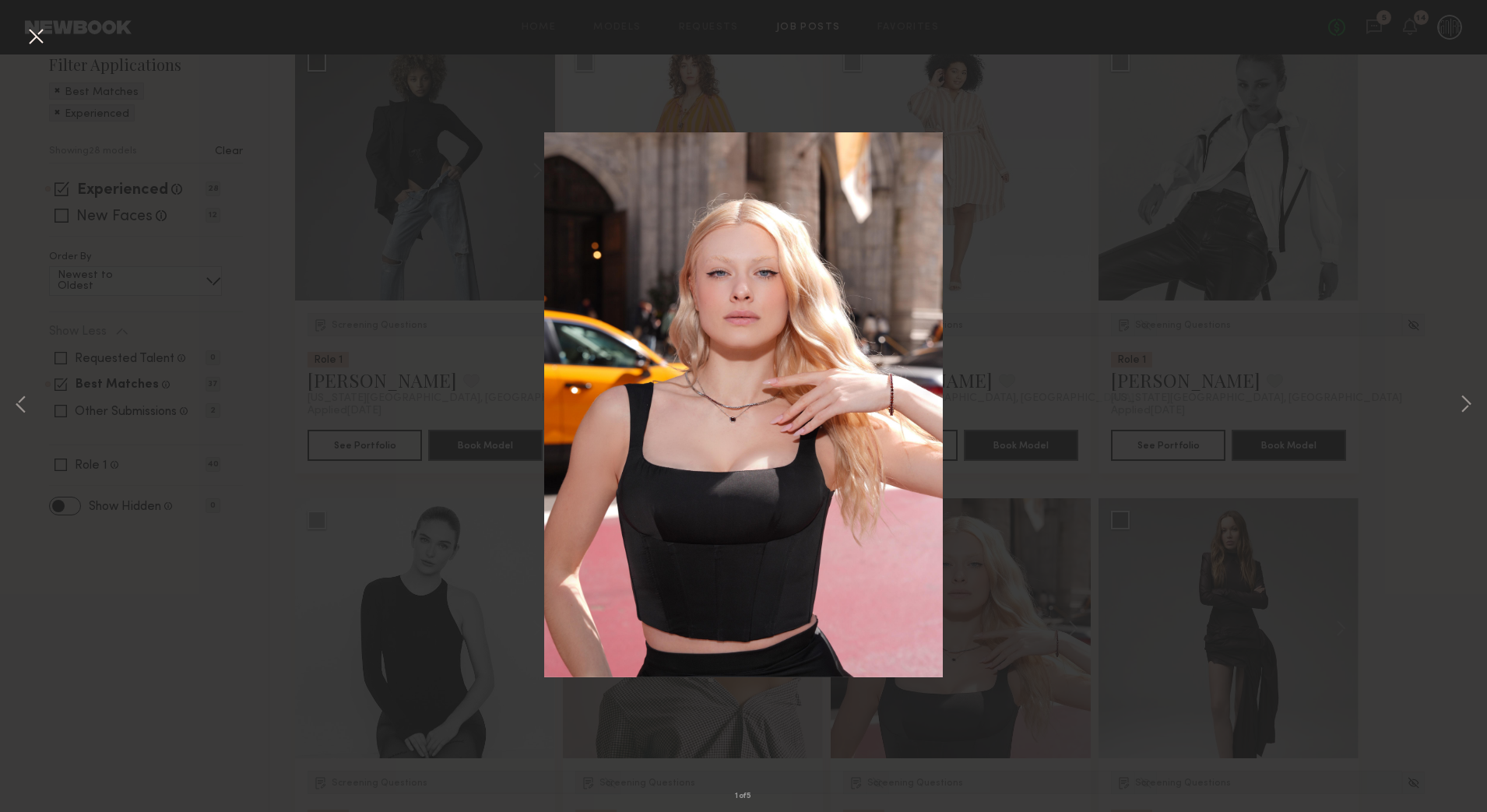
click at [1477, 410] on div "1 of 5" at bounding box center [743, 406] width 1487 height 812
click at [1471, 400] on button at bounding box center [1466, 406] width 19 height 649
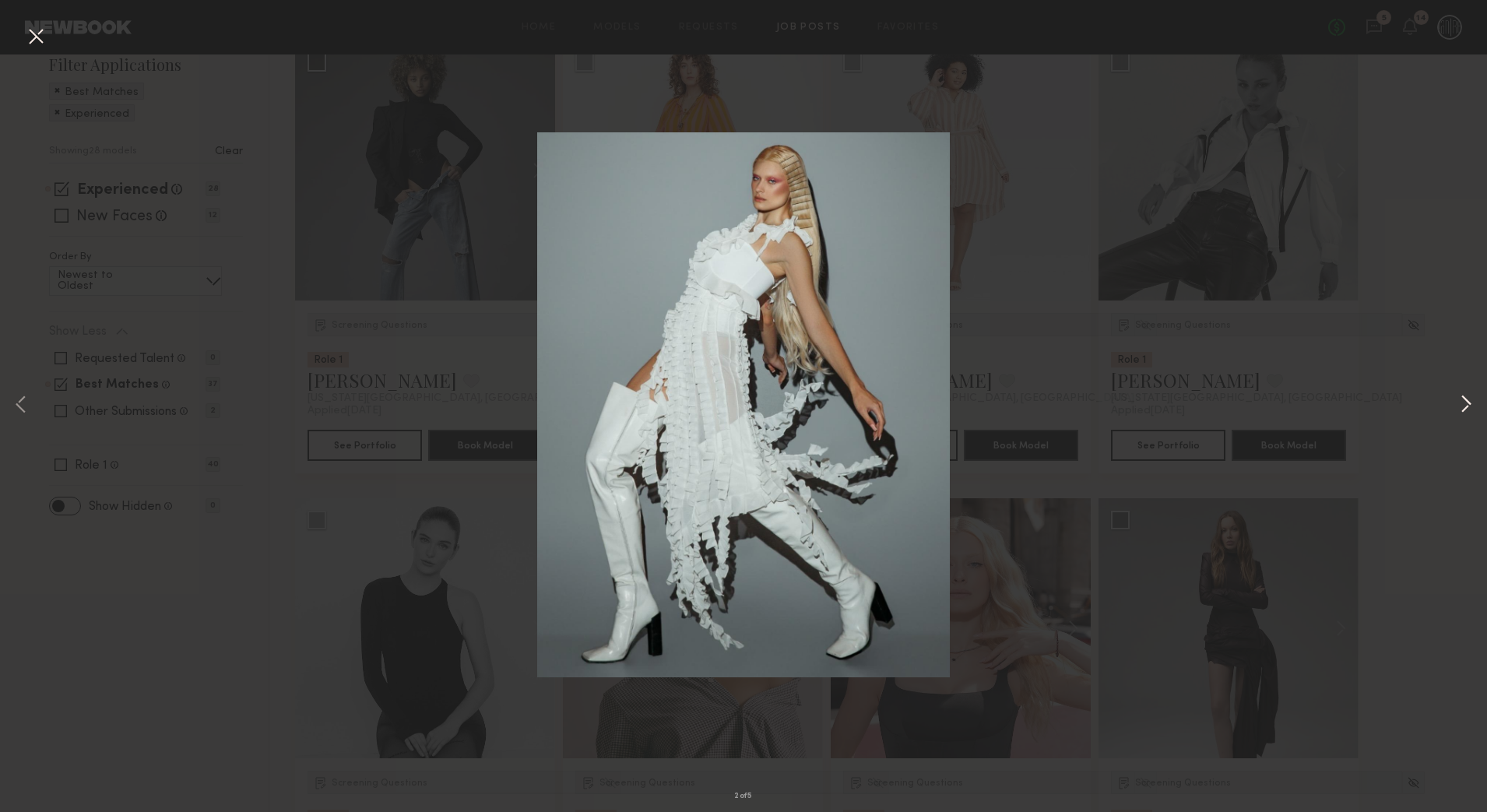
click at [1465, 398] on button at bounding box center [1466, 406] width 19 height 649
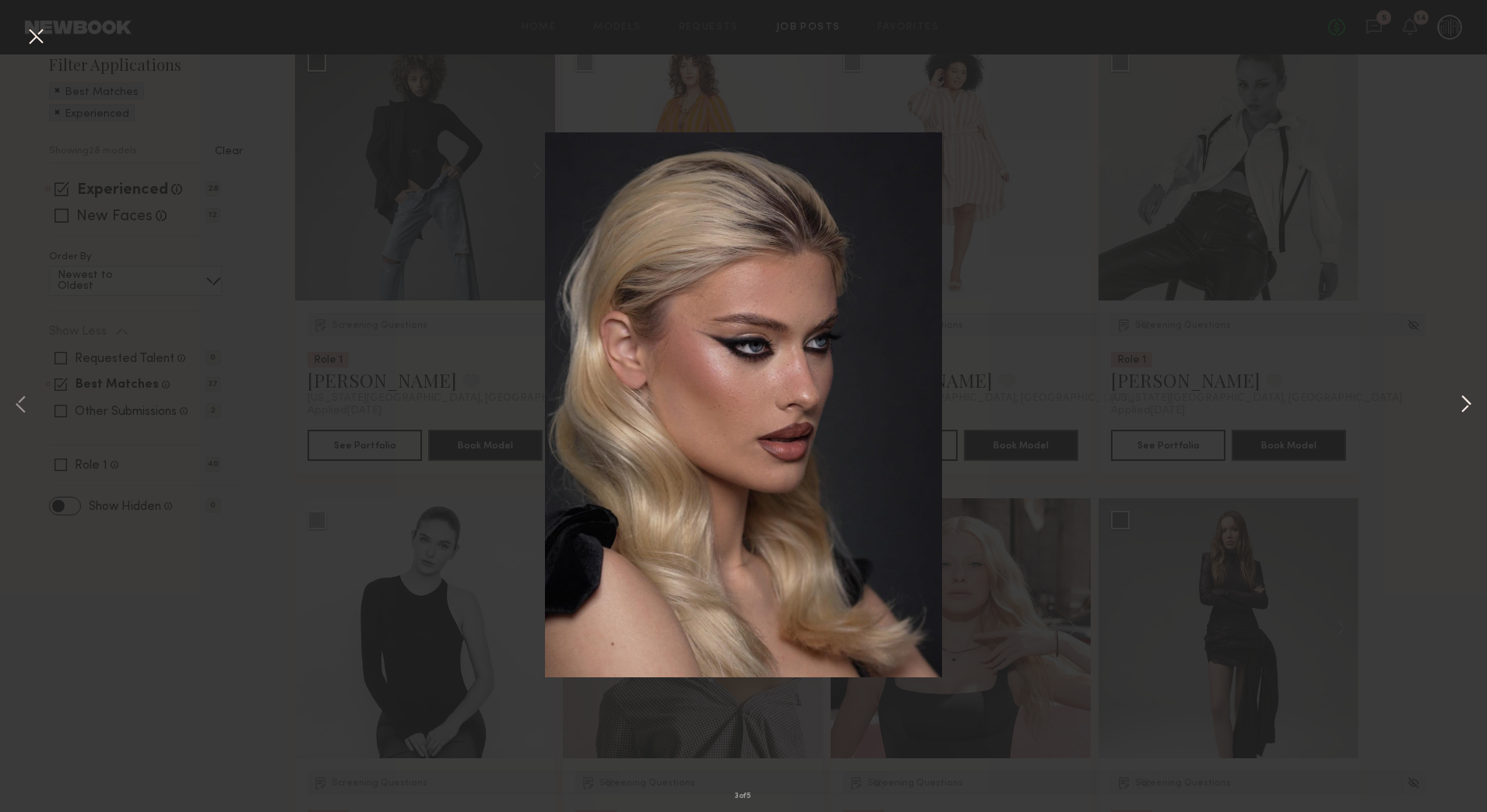
click at [1465, 398] on button at bounding box center [1466, 406] width 19 height 649
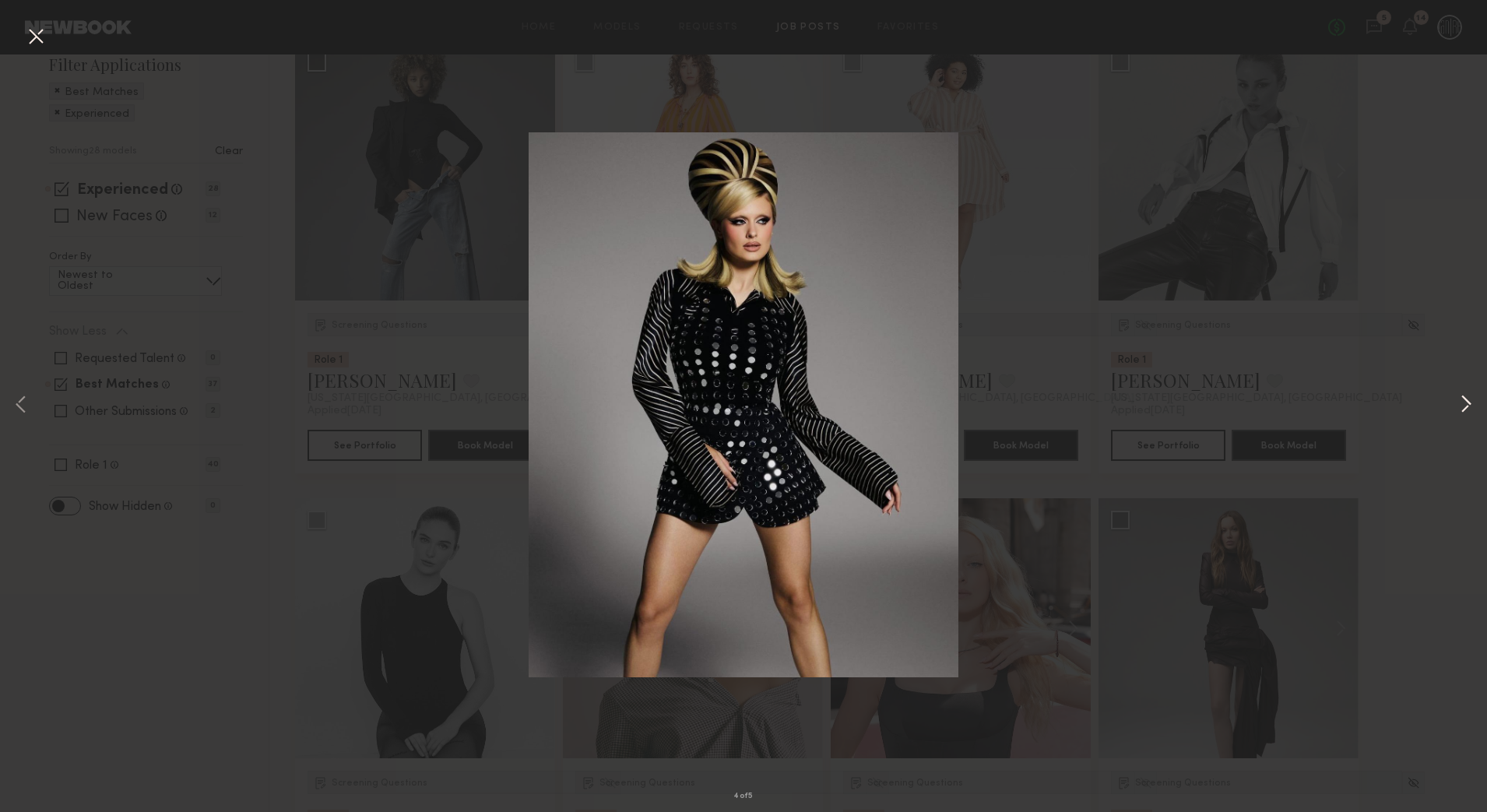
click at [1465, 398] on button at bounding box center [1466, 406] width 19 height 649
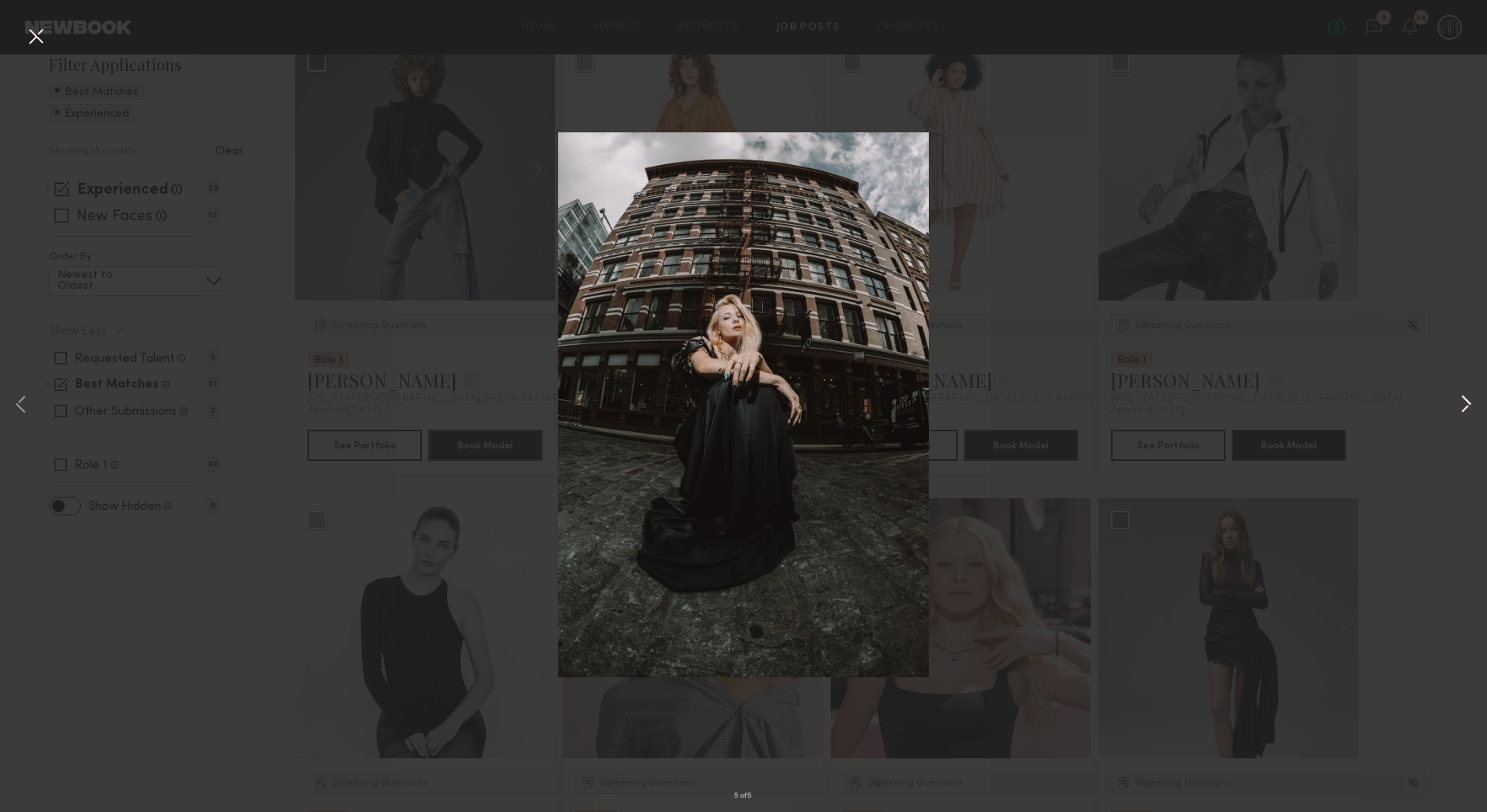
click at [1465, 398] on button at bounding box center [1466, 406] width 19 height 649
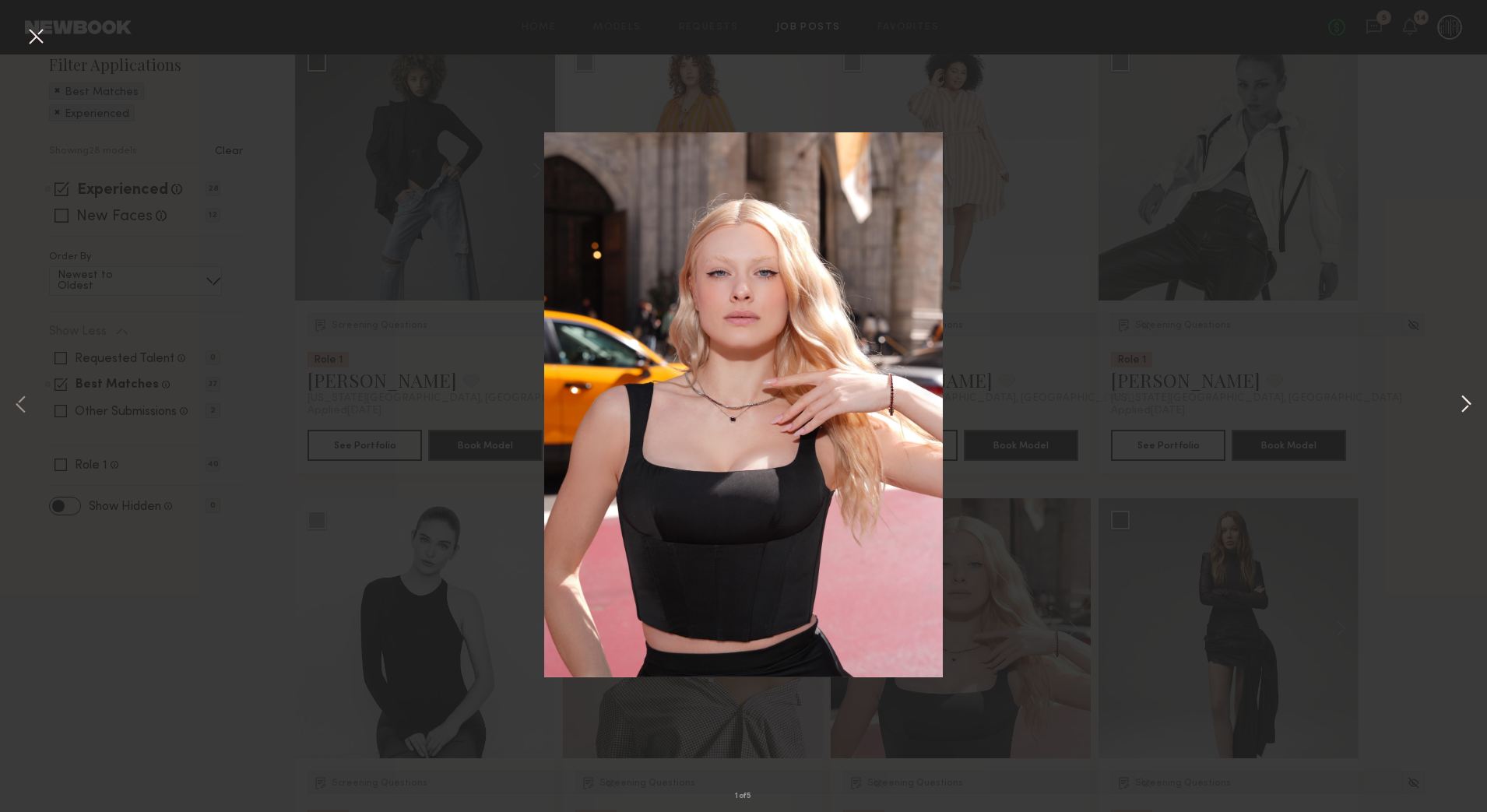
click at [1465, 398] on button at bounding box center [1466, 406] width 19 height 649
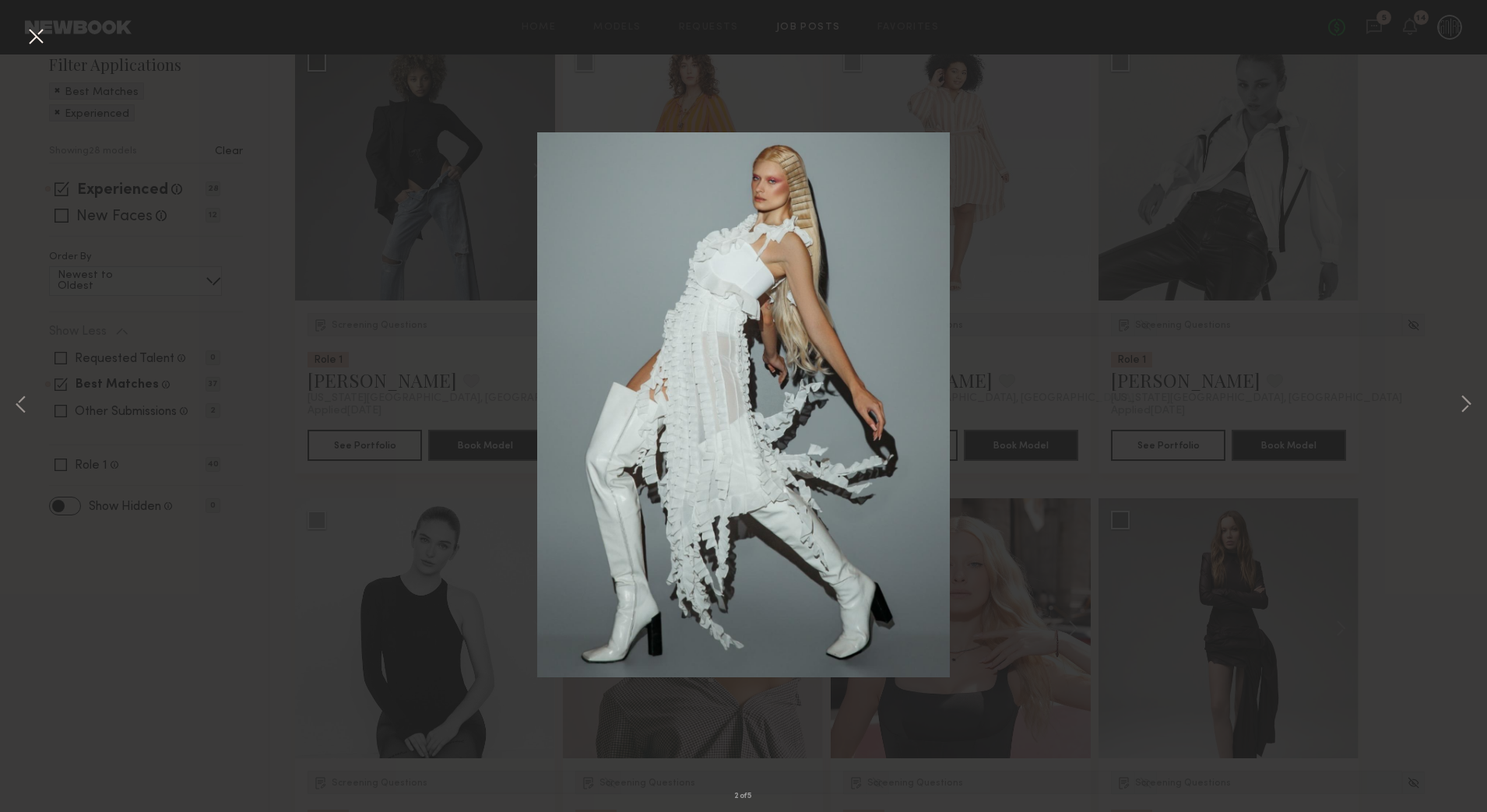
click at [34, 39] on button at bounding box center [35, 37] width 25 height 28
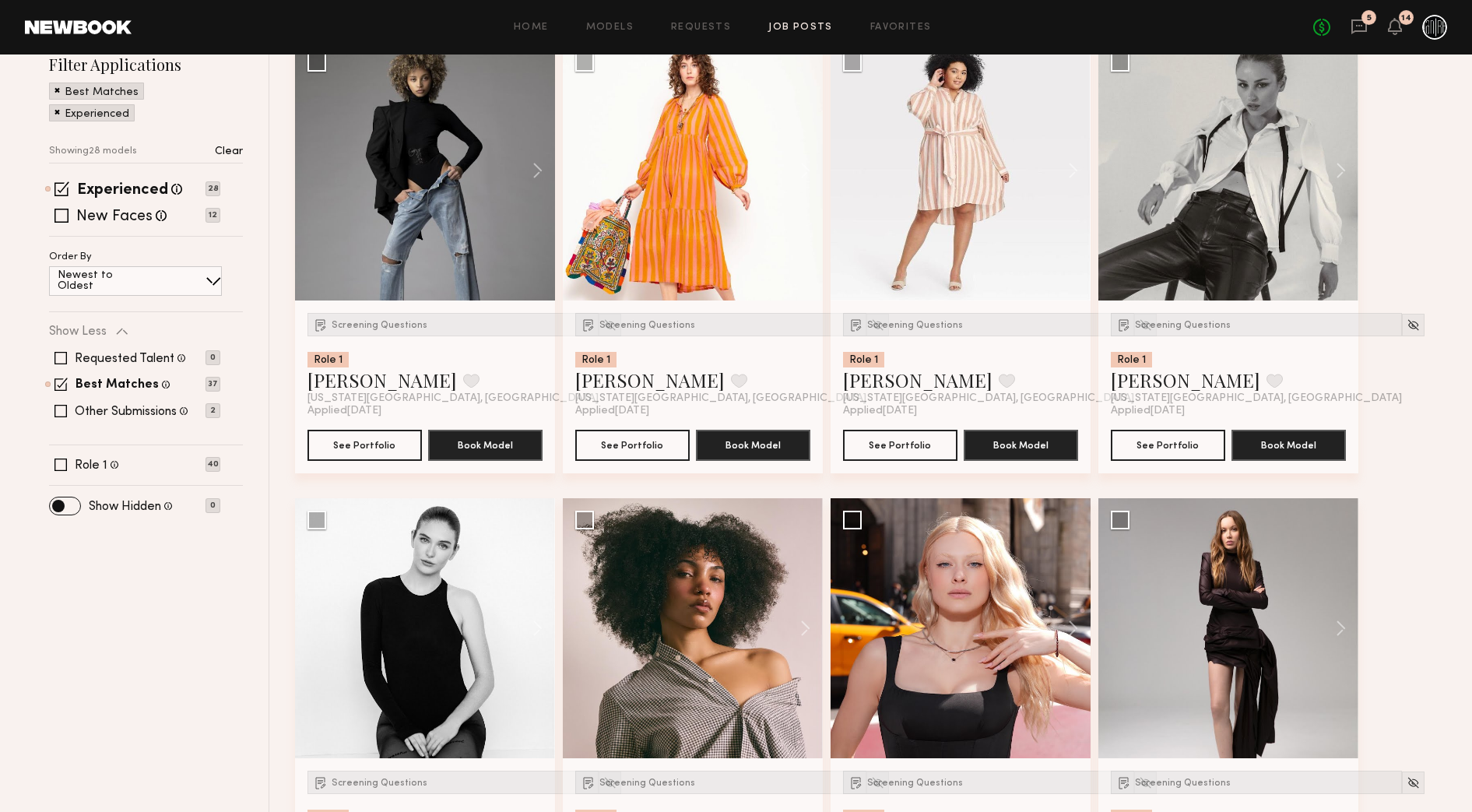
scroll to position [110, 0]
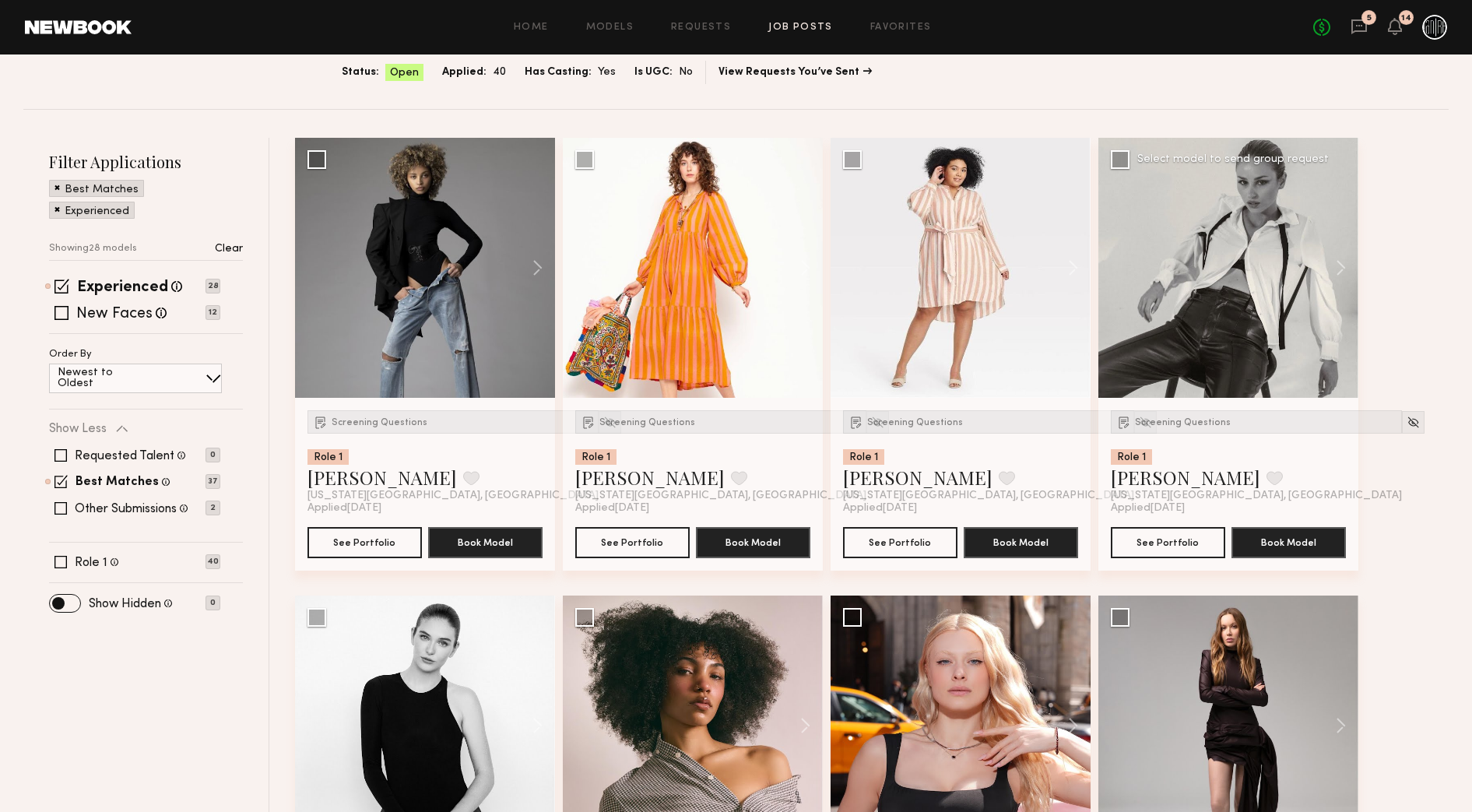
click at [1210, 286] on div at bounding box center [1228, 267] width 260 height 260
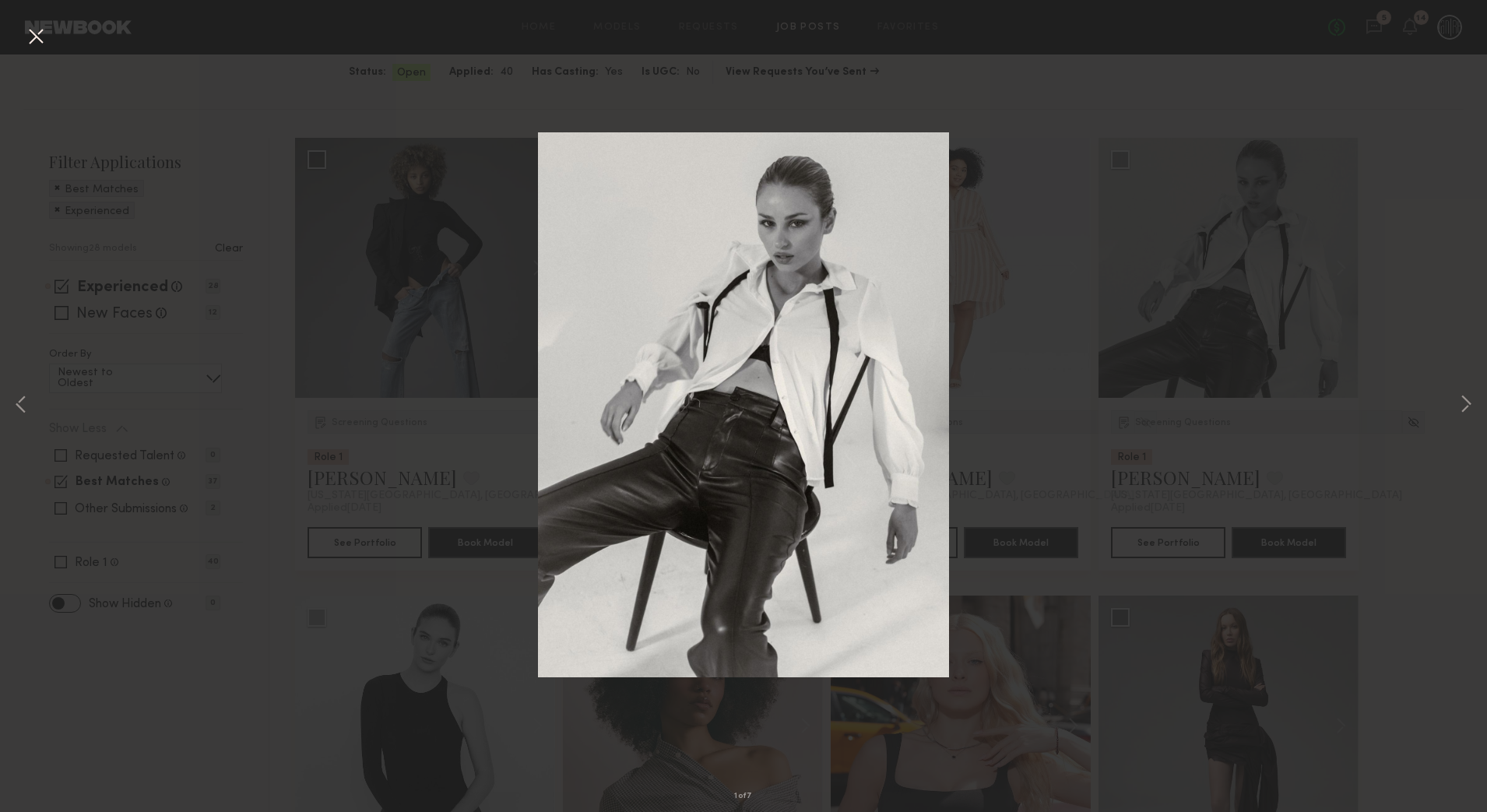
click at [1453, 400] on div "1 of 7" at bounding box center [743, 406] width 1487 height 812
click at [1468, 405] on button at bounding box center [1466, 406] width 19 height 649
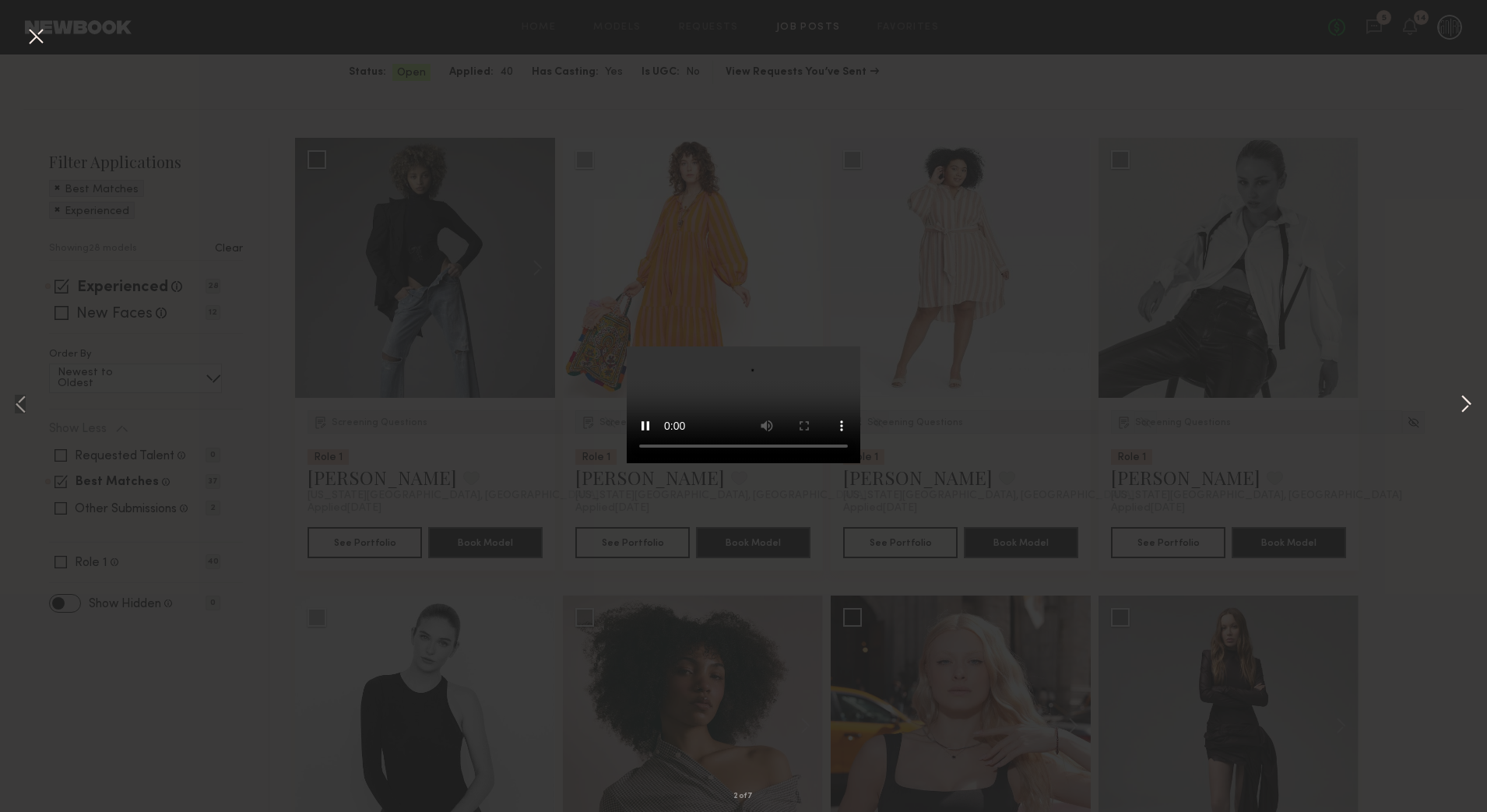
click at [1468, 405] on button at bounding box center [1466, 406] width 19 height 649
click at [1465, 403] on button at bounding box center [1466, 406] width 19 height 649
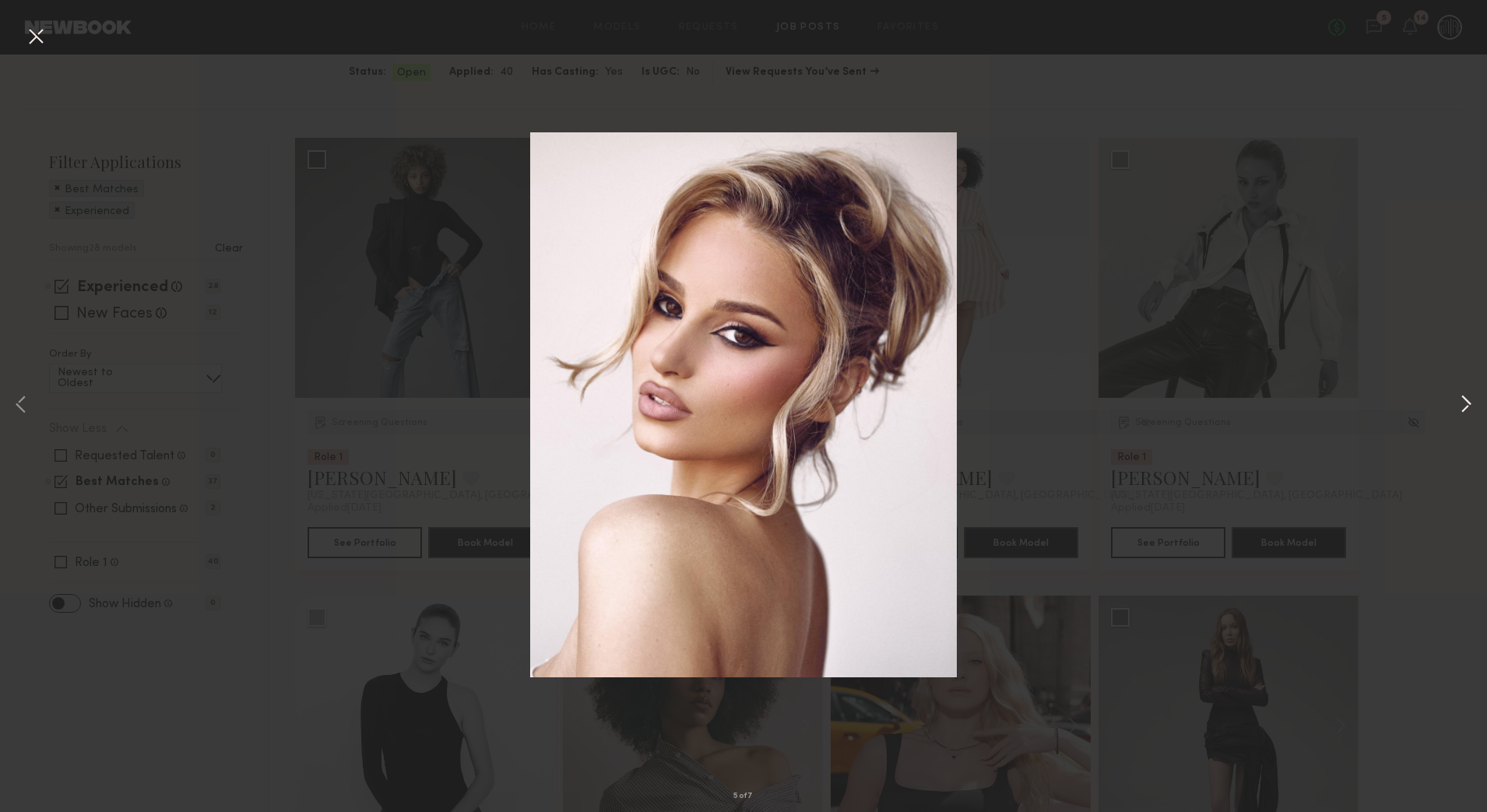
click at [1465, 402] on button at bounding box center [1466, 406] width 19 height 649
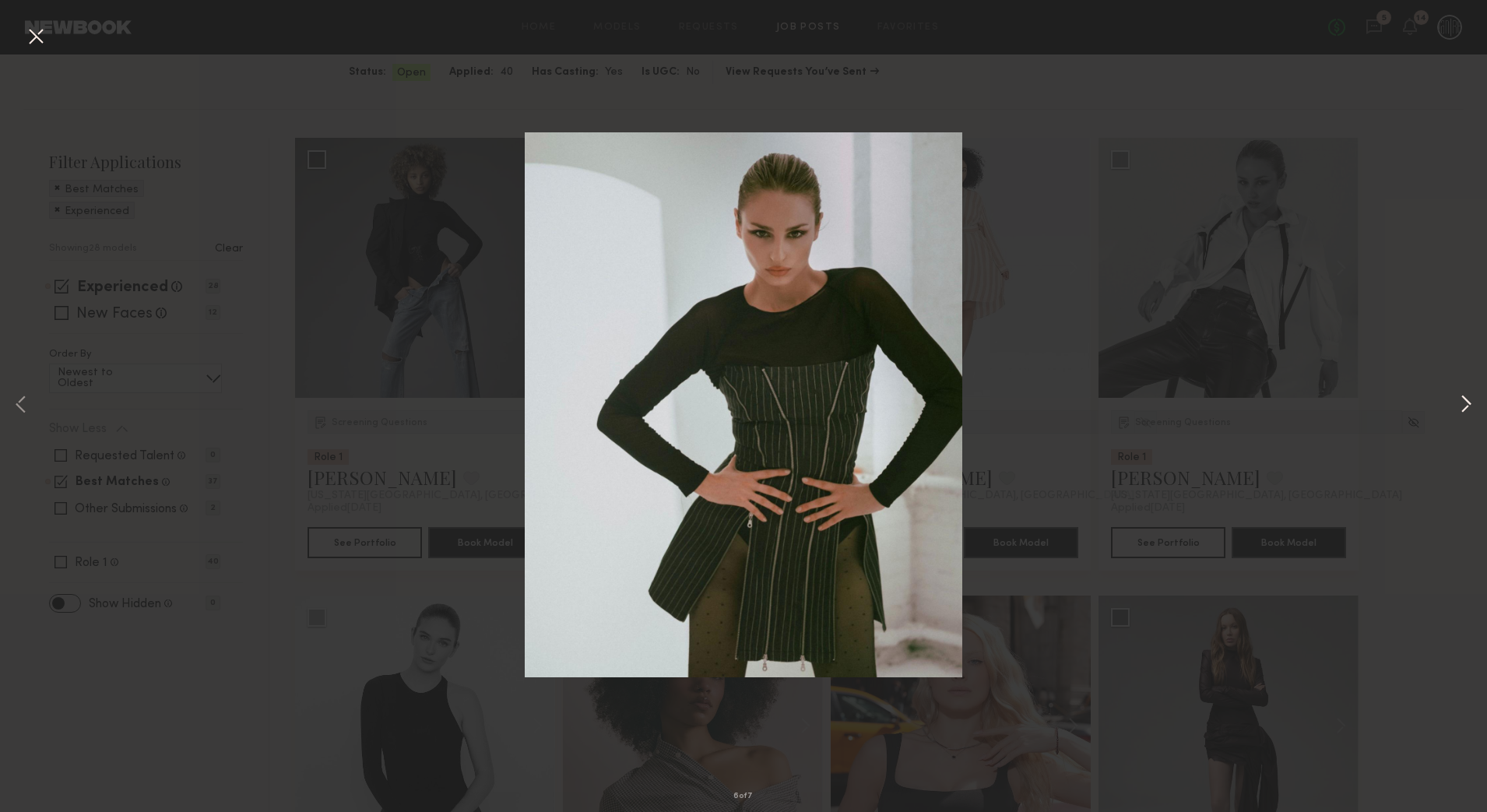
click at [1465, 402] on button at bounding box center [1466, 406] width 19 height 649
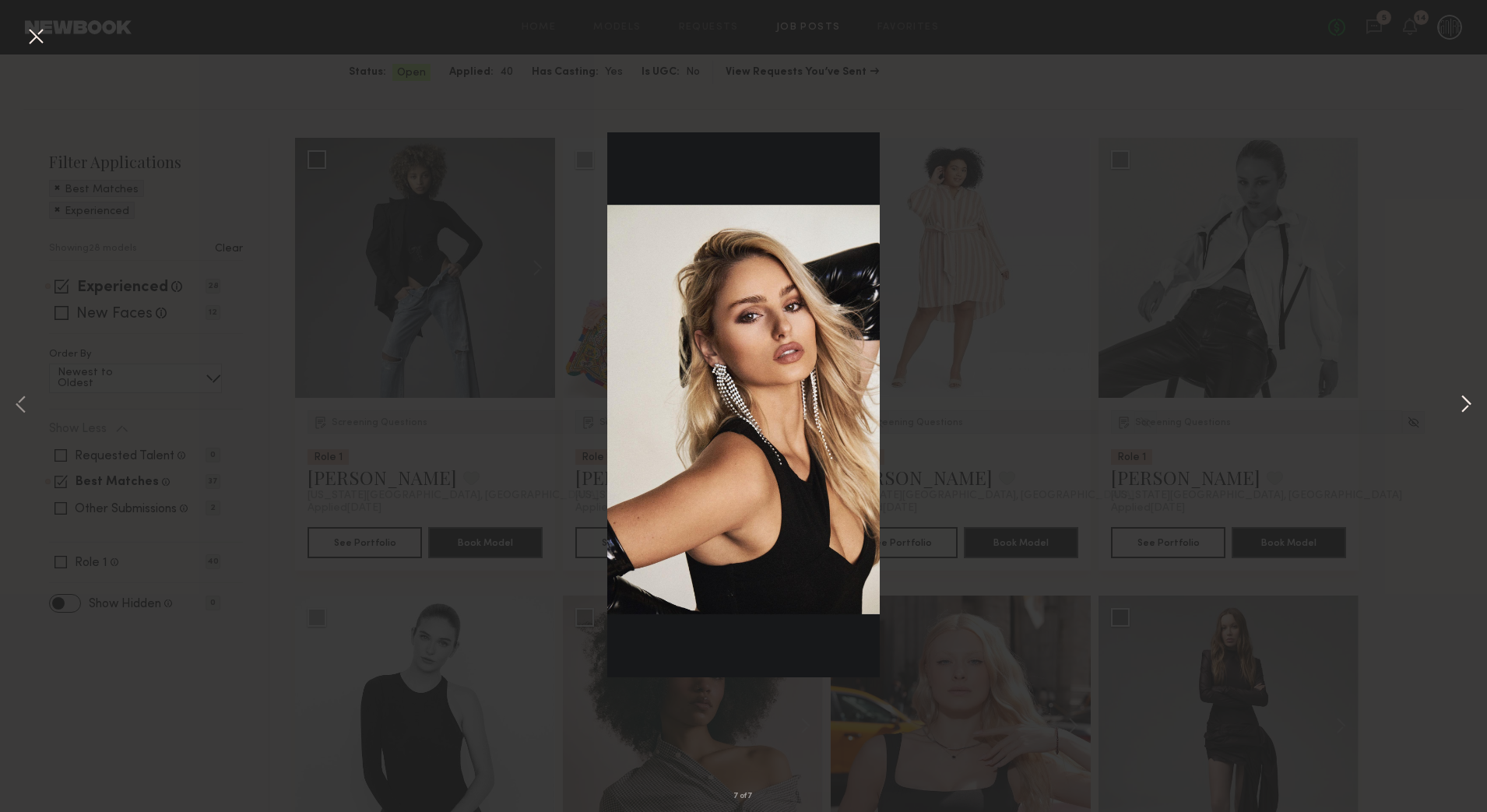
click at [1465, 402] on button at bounding box center [1466, 406] width 19 height 649
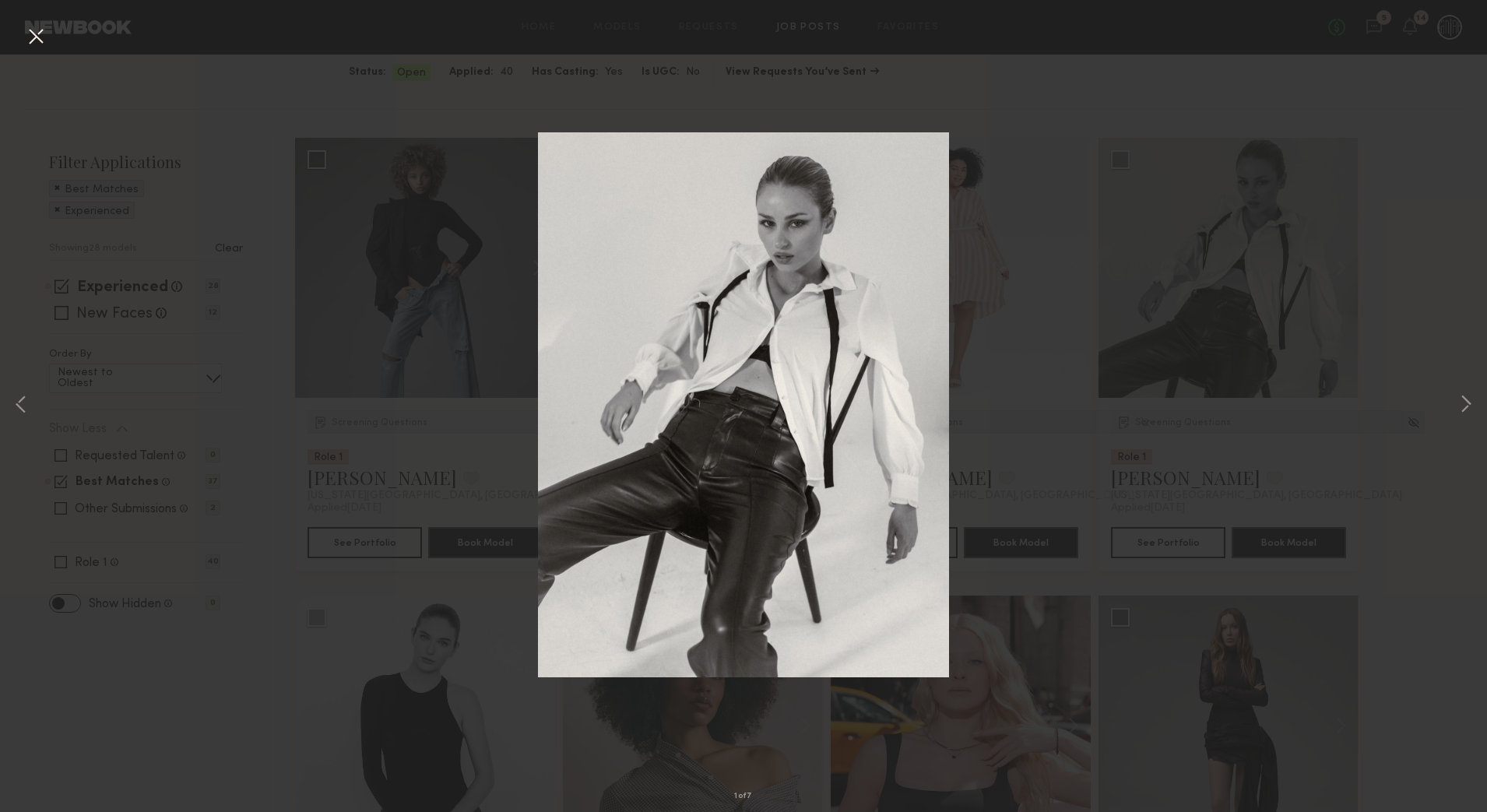
click at [37, 42] on button at bounding box center [35, 37] width 25 height 28
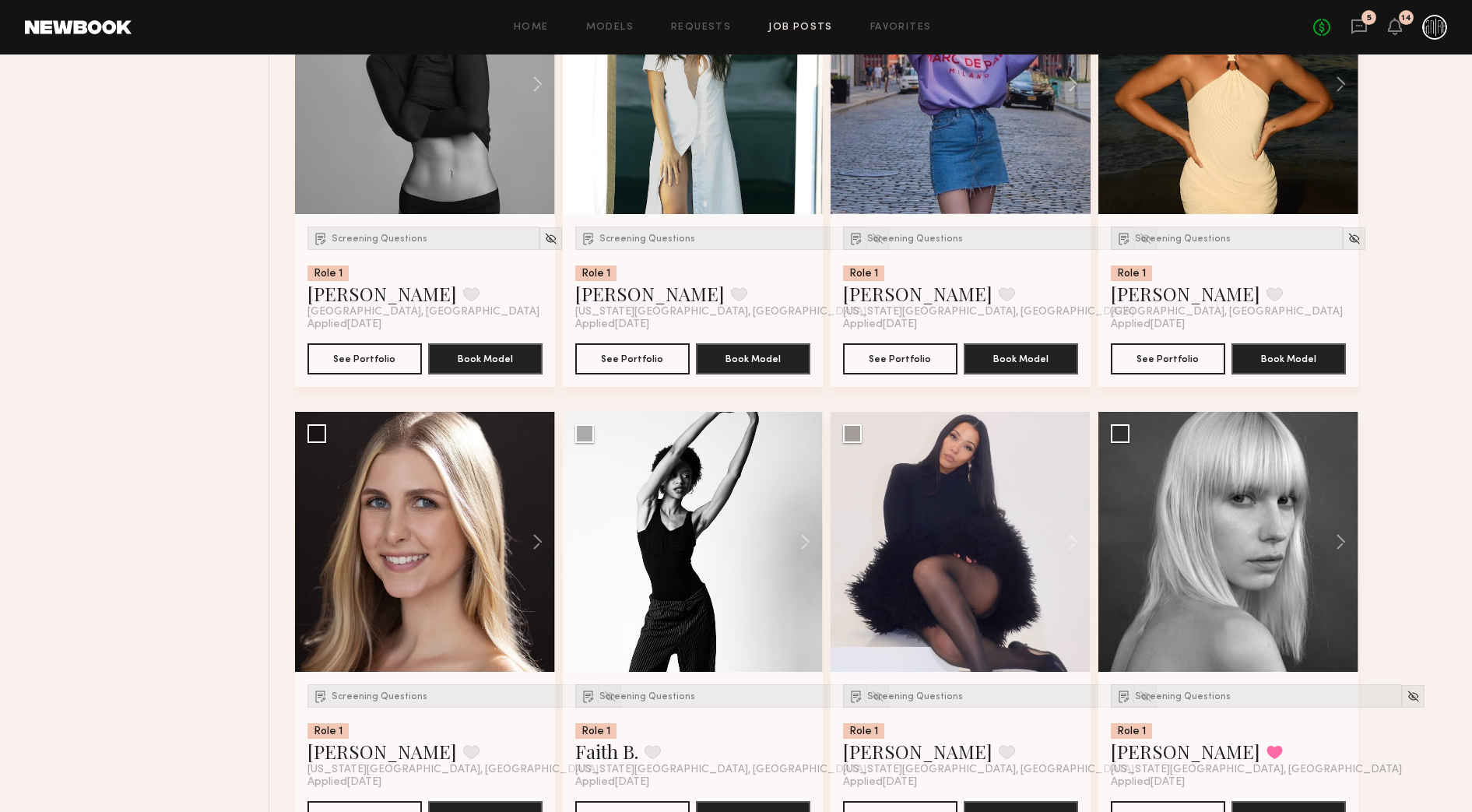
scroll to position [1764, 0]
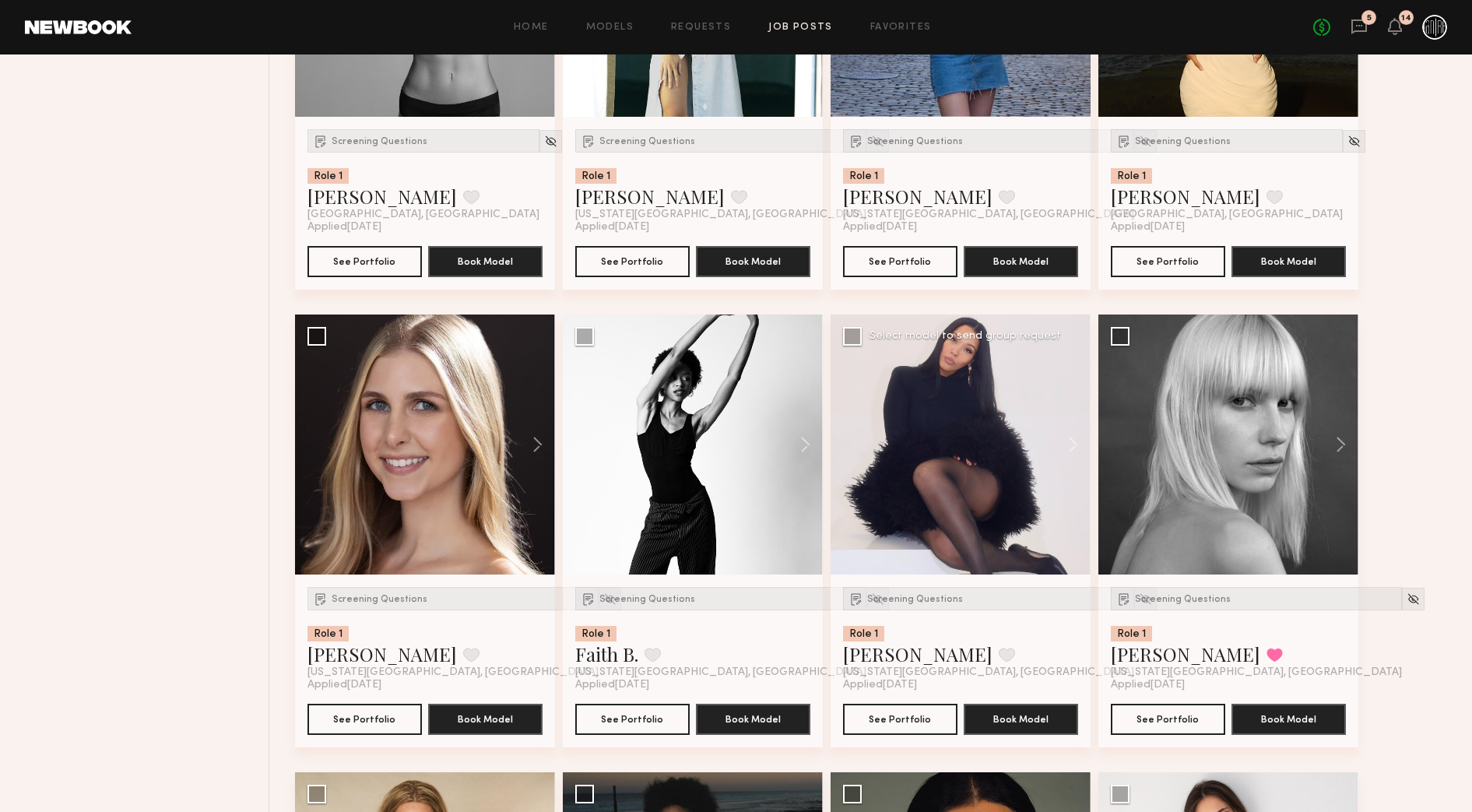
click at [963, 444] on div at bounding box center [960, 444] width 260 height 260
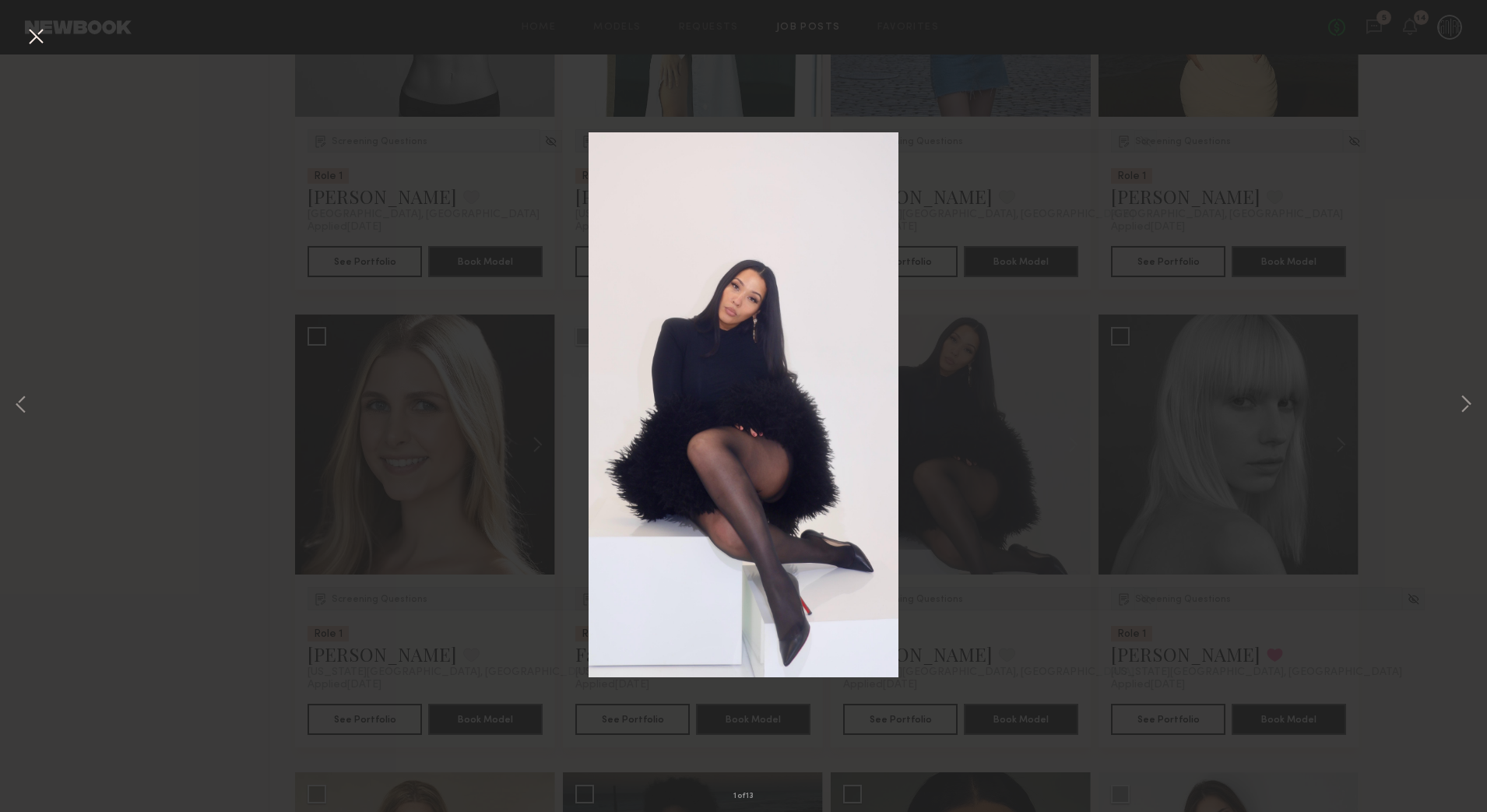
drag, startPoint x: 32, startPoint y: 36, endPoint x: 56, endPoint y: 50, distance: 27.8
click at [32, 36] on button at bounding box center [35, 37] width 25 height 28
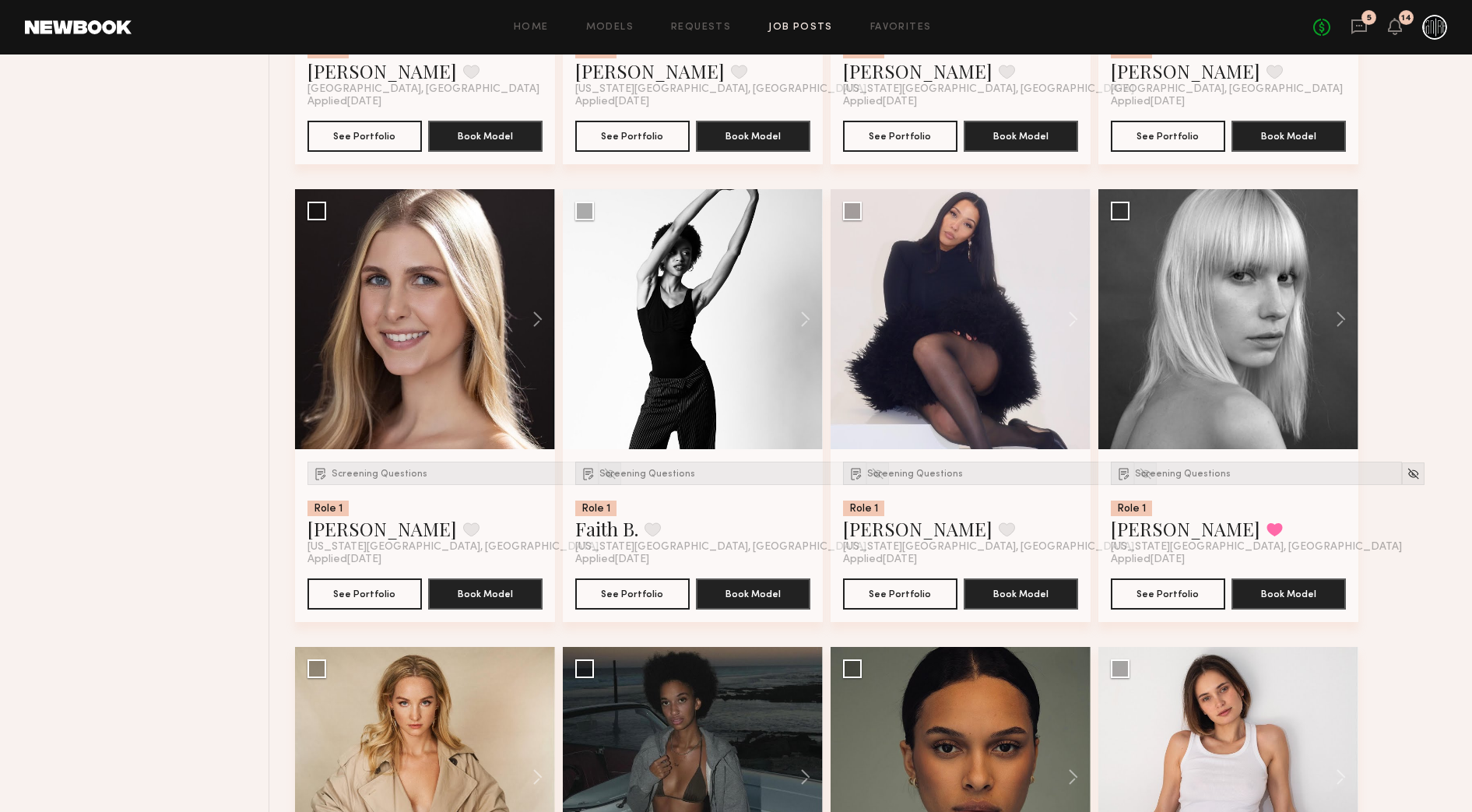
scroll to position [1861, 0]
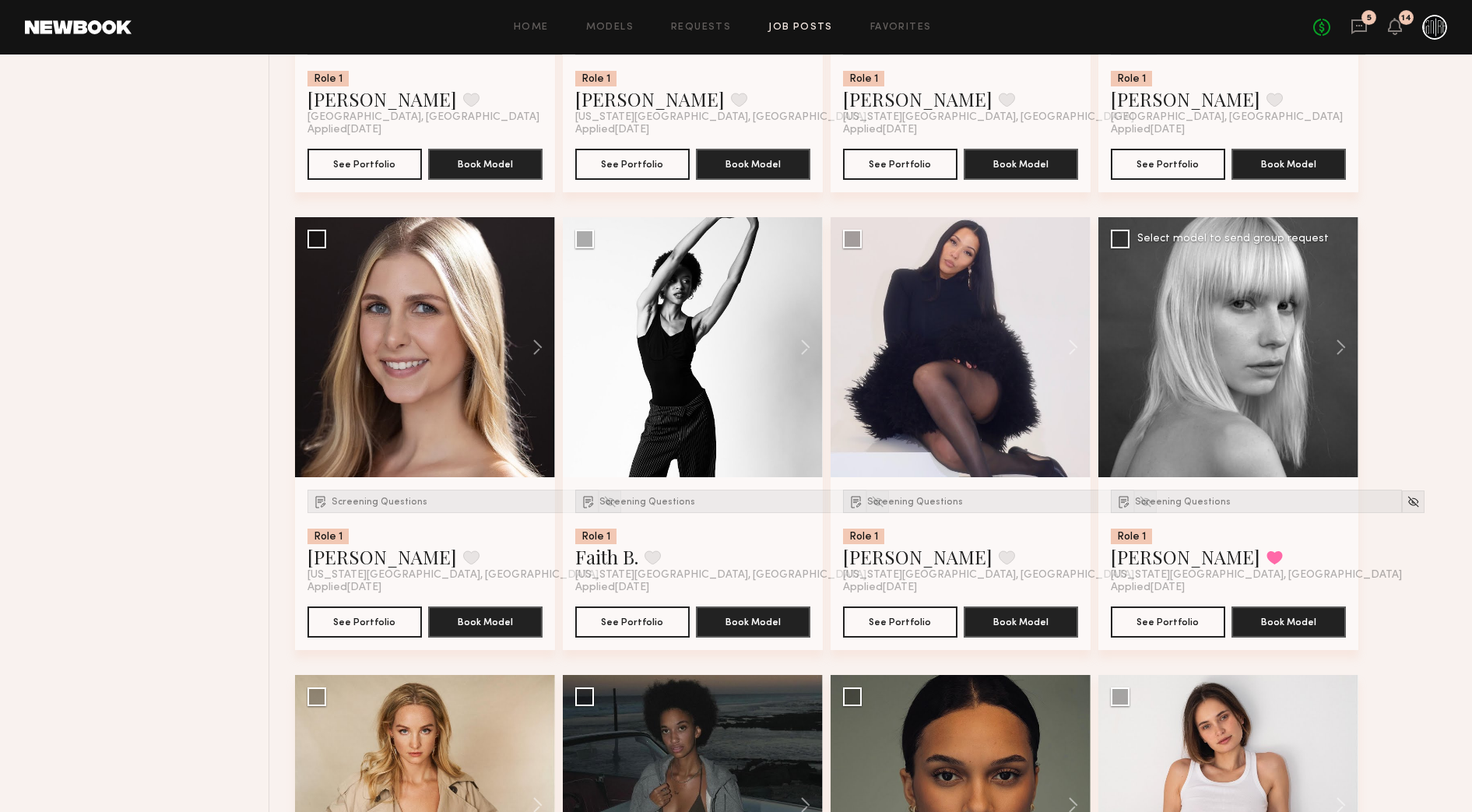
click at [1280, 360] on div at bounding box center [1228, 347] width 260 height 260
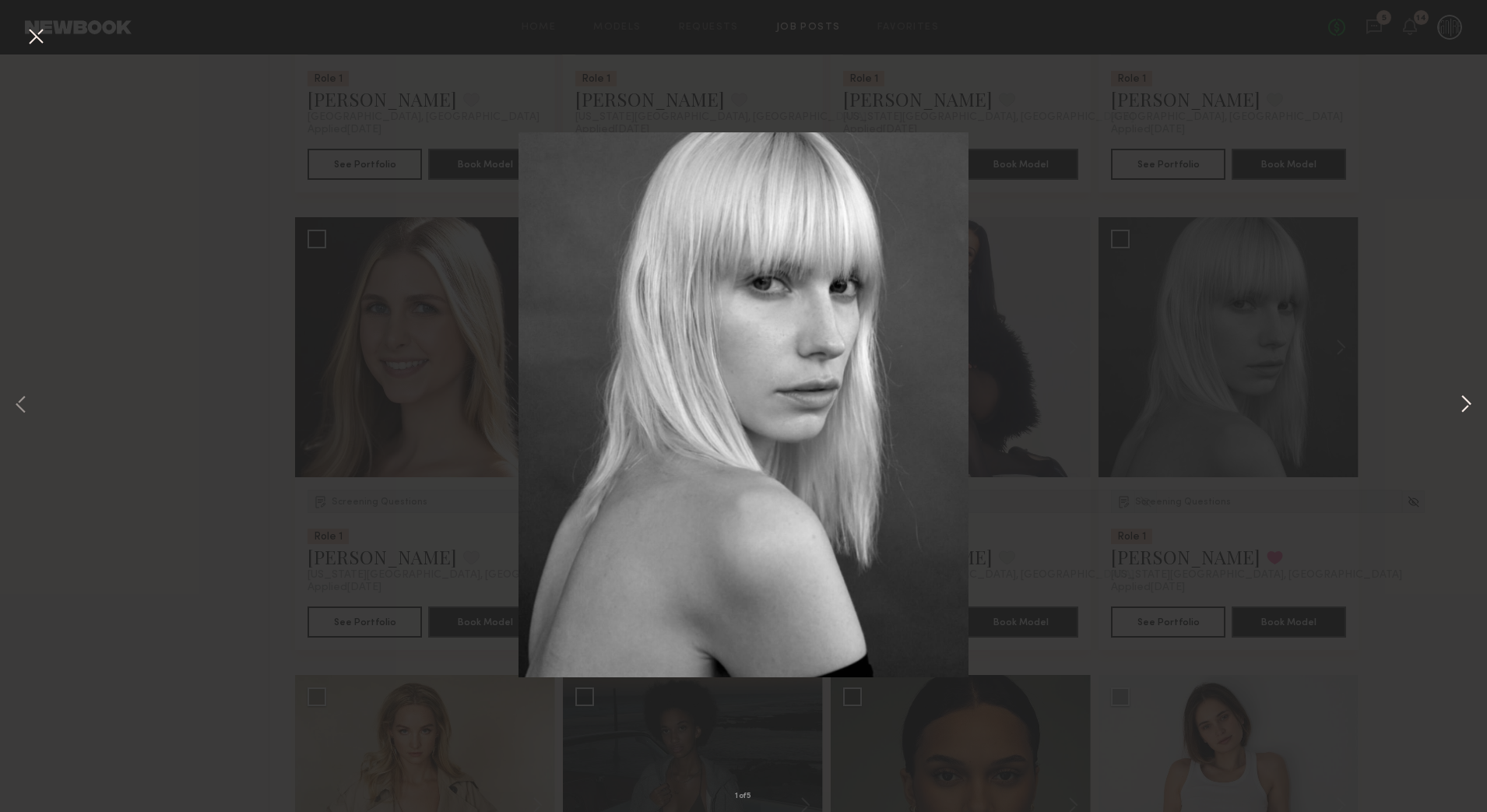
click at [1468, 401] on button at bounding box center [1466, 406] width 19 height 649
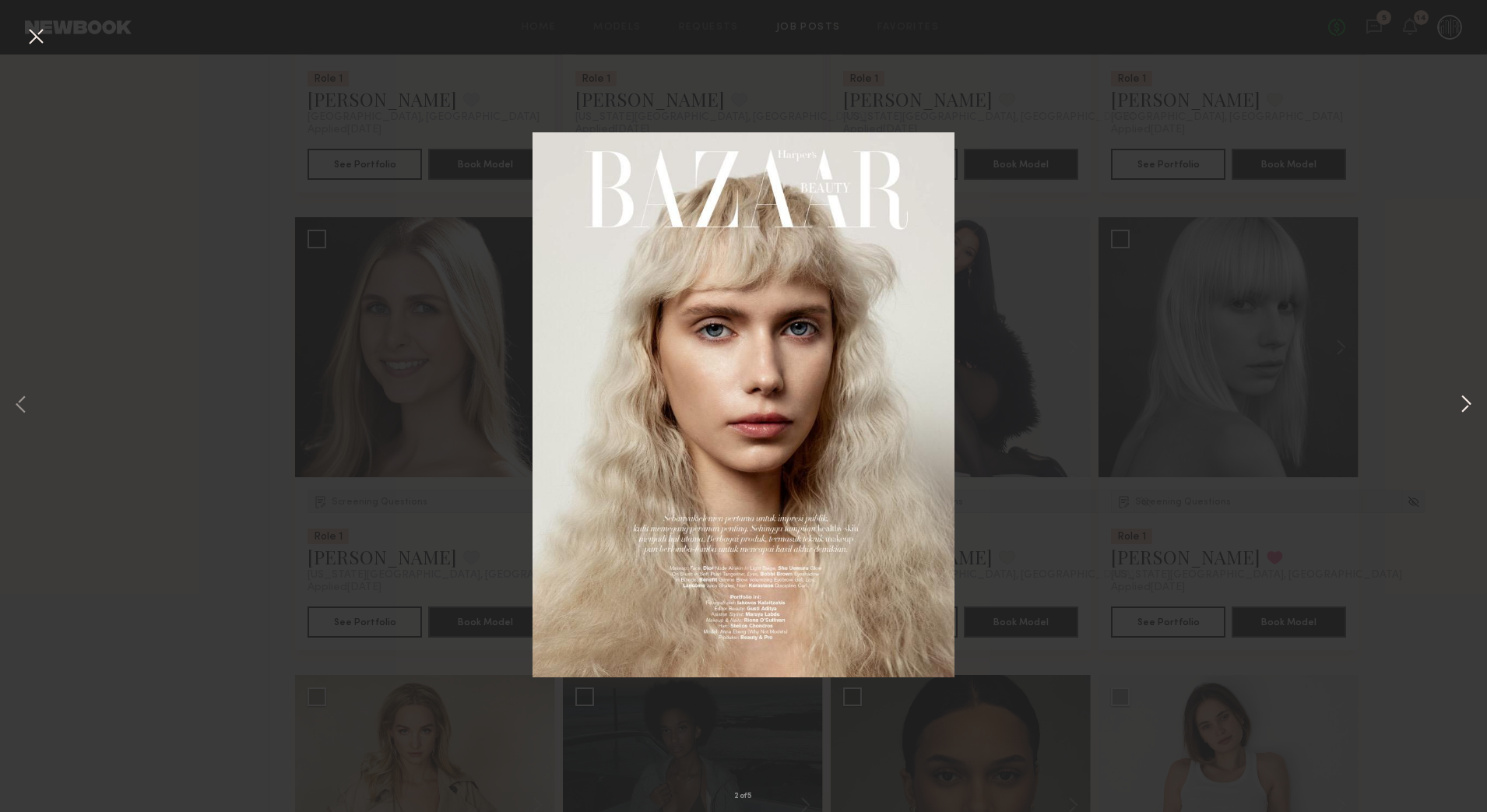
click at [1468, 401] on button at bounding box center [1466, 406] width 19 height 649
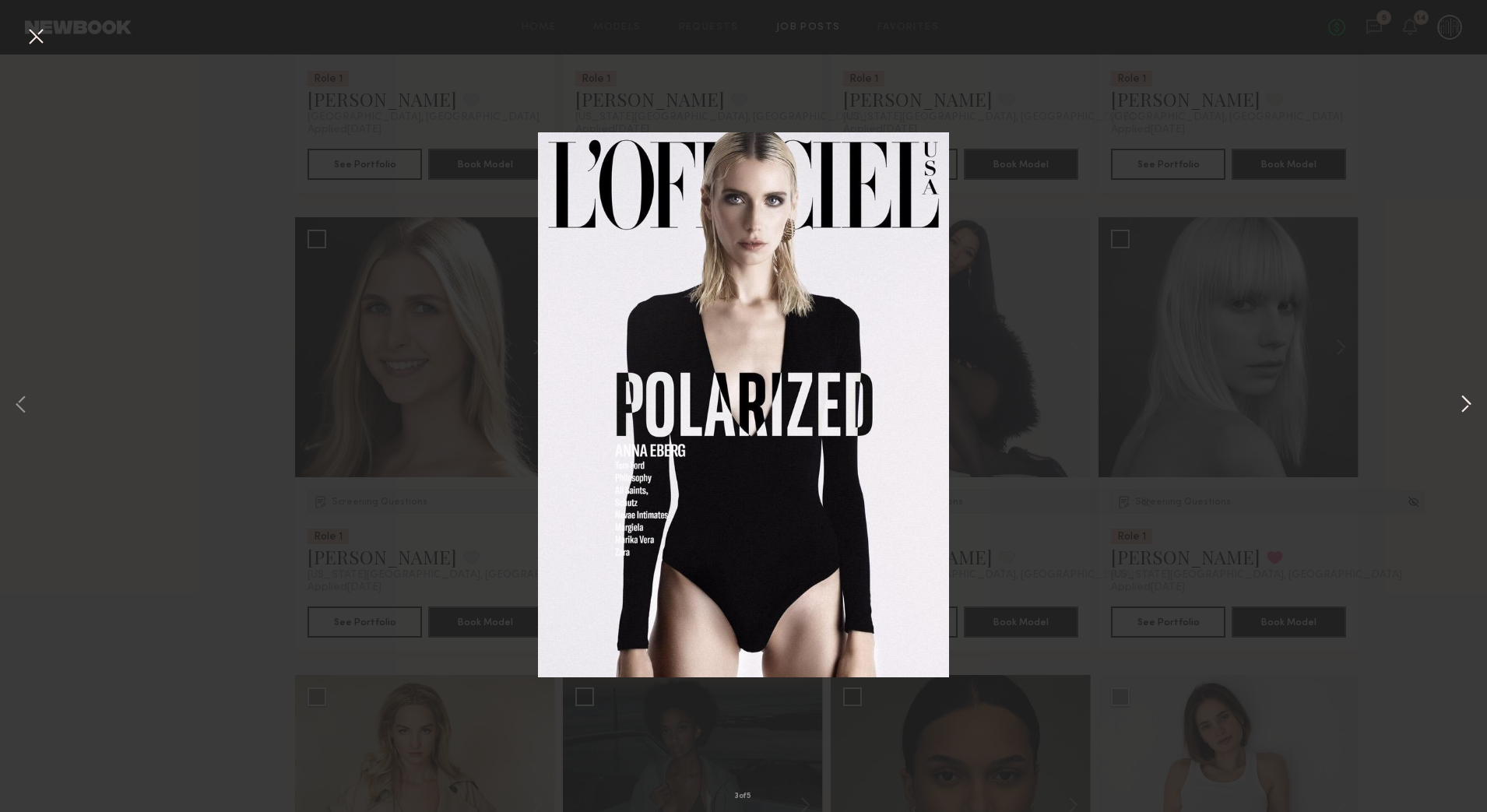
click at [1468, 401] on button at bounding box center [1466, 406] width 19 height 649
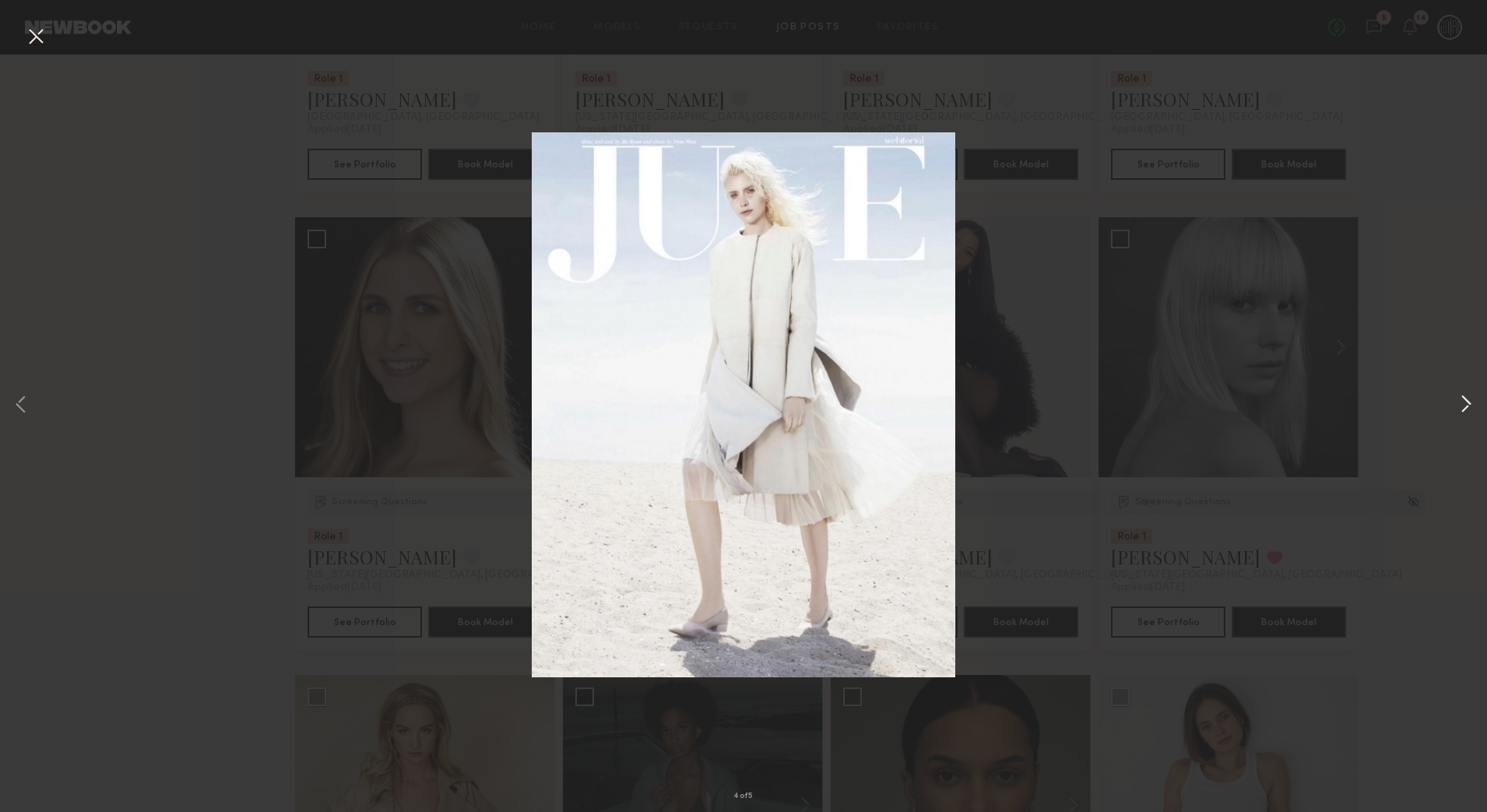
click at [1468, 401] on button at bounding box center [1466, 406] width 19 height 649
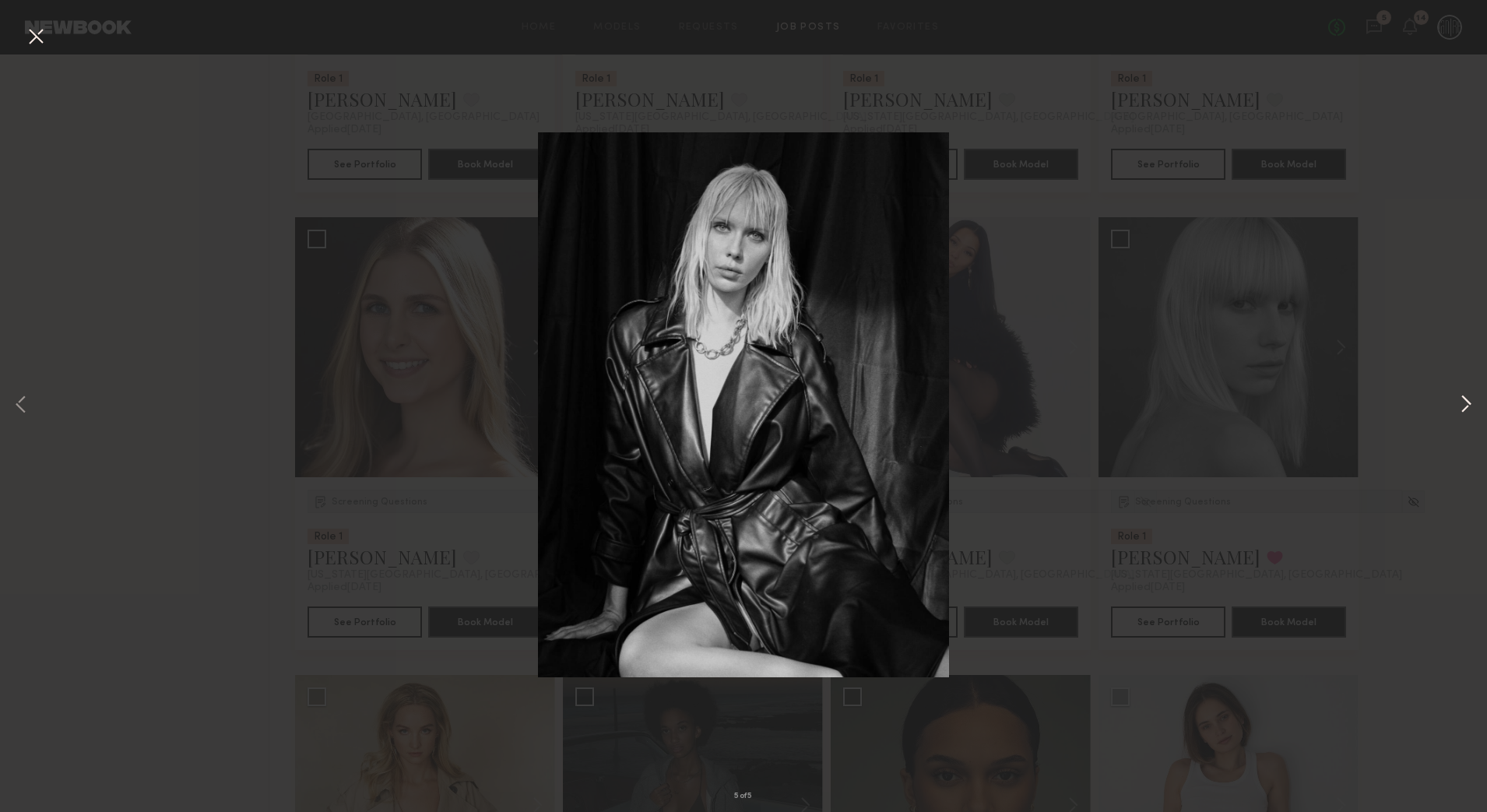
click at [1468, 401] on button at bounding box center [1466, 406] width 19 height 649
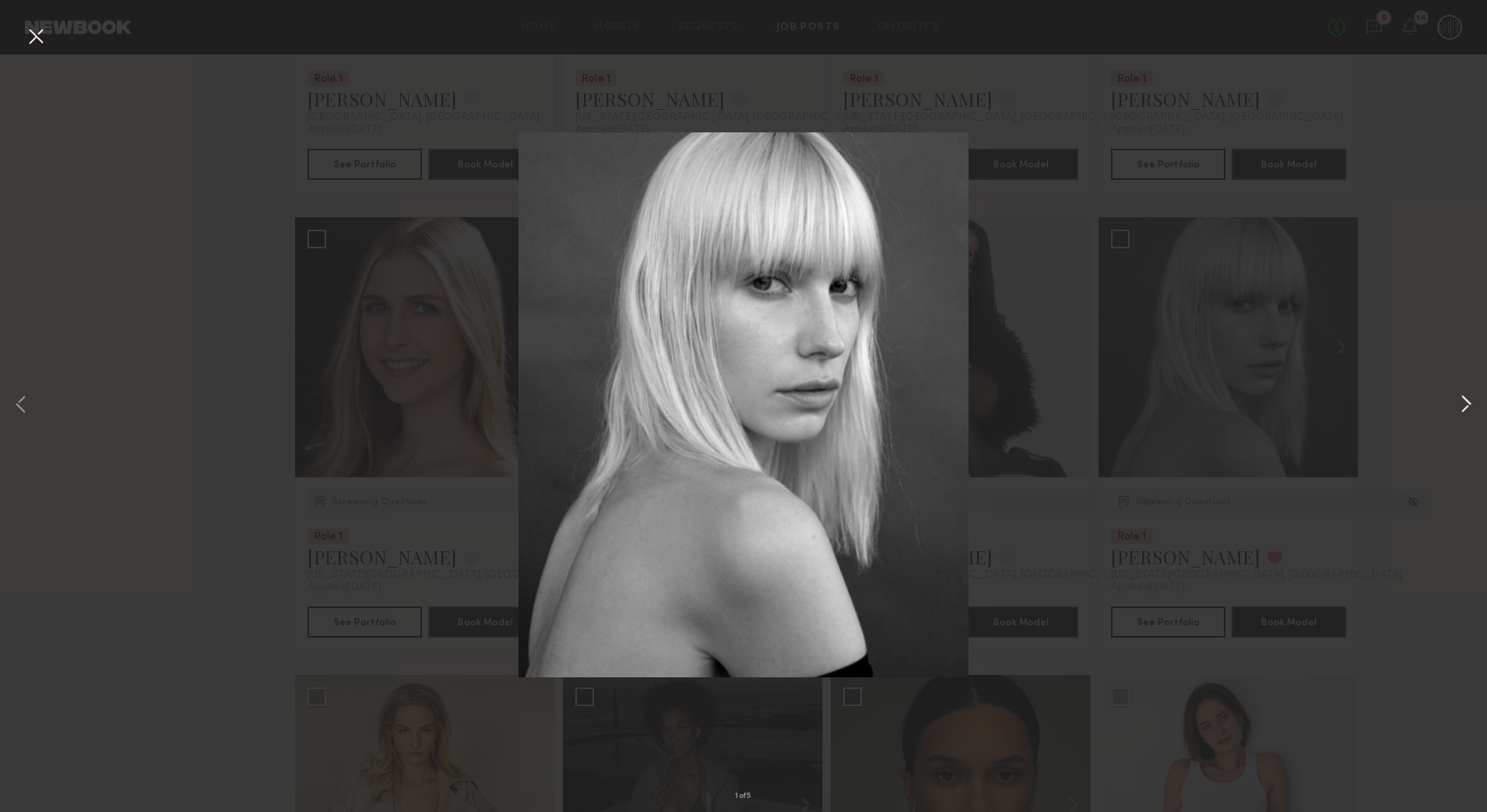
click at [1468, 401] on button at bounding box center [1466, 406] width 19 height 649
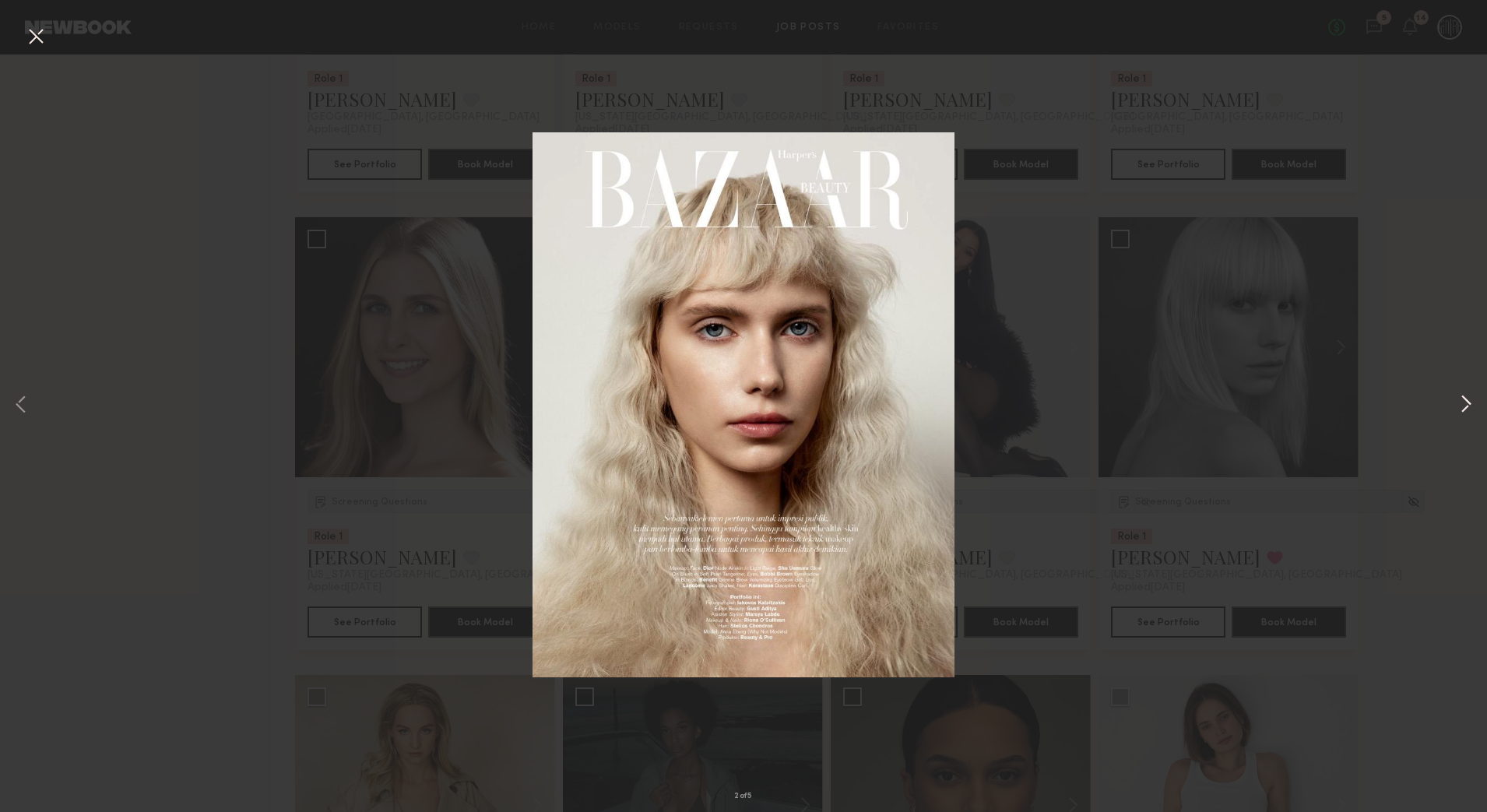
click at [1468, 401] on button at bounding box center [1466, 406] width 19 height 649
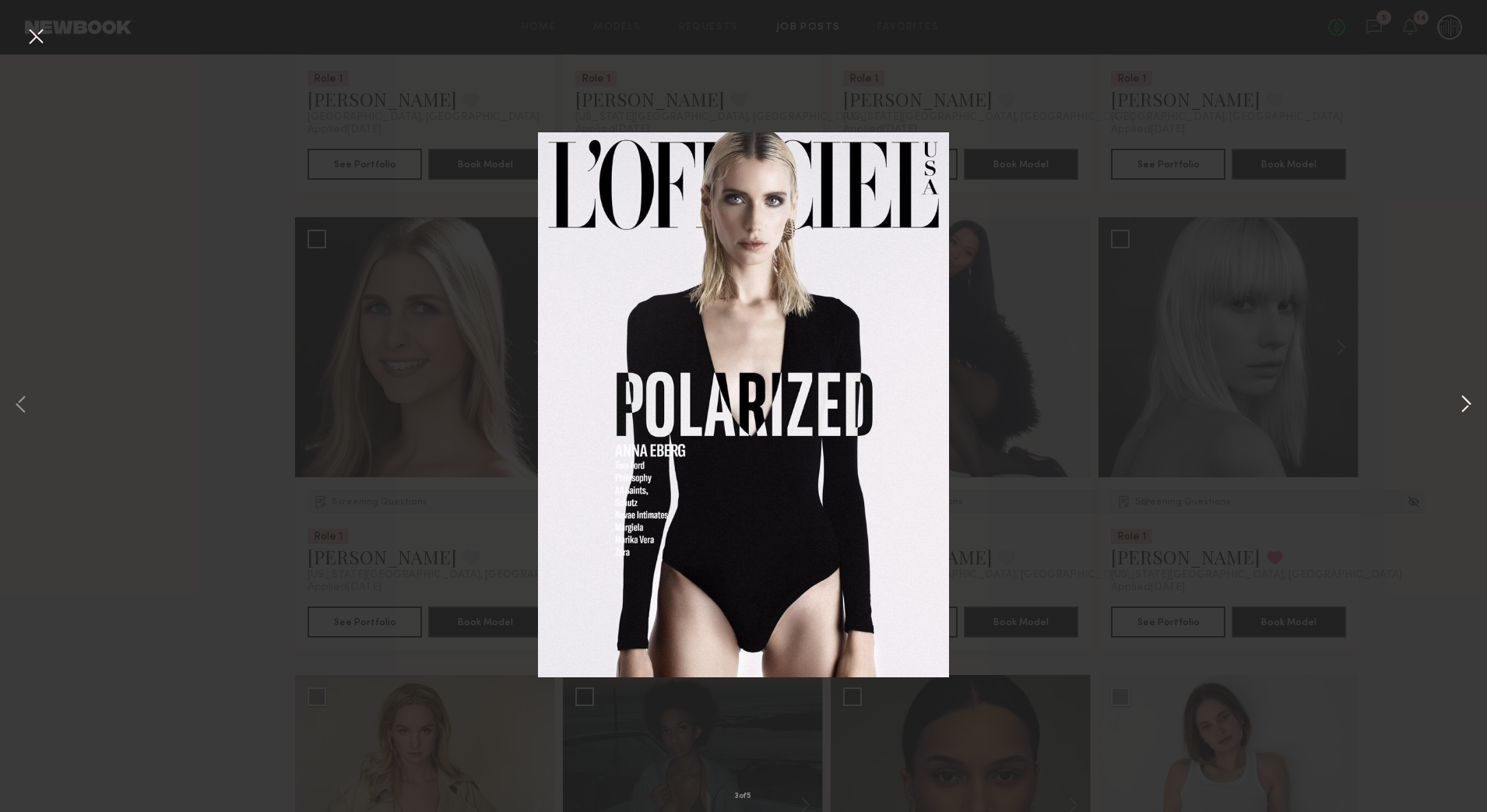
click at [1468, 401] on button at bounding box center [1466, 406] width 19 height 649
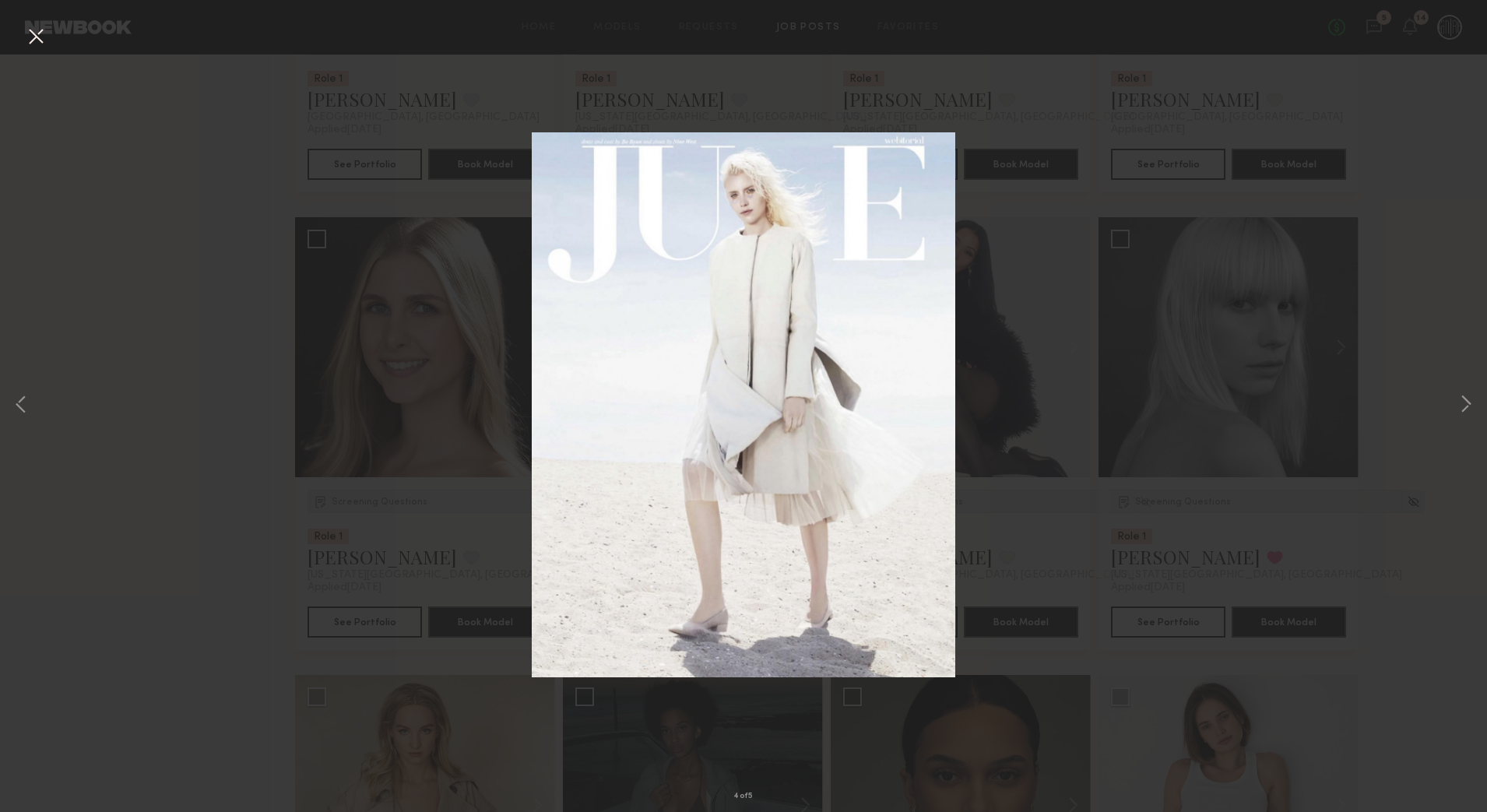
click at [43, 39] on button at bounding box center [35, 37] width 25 height 28
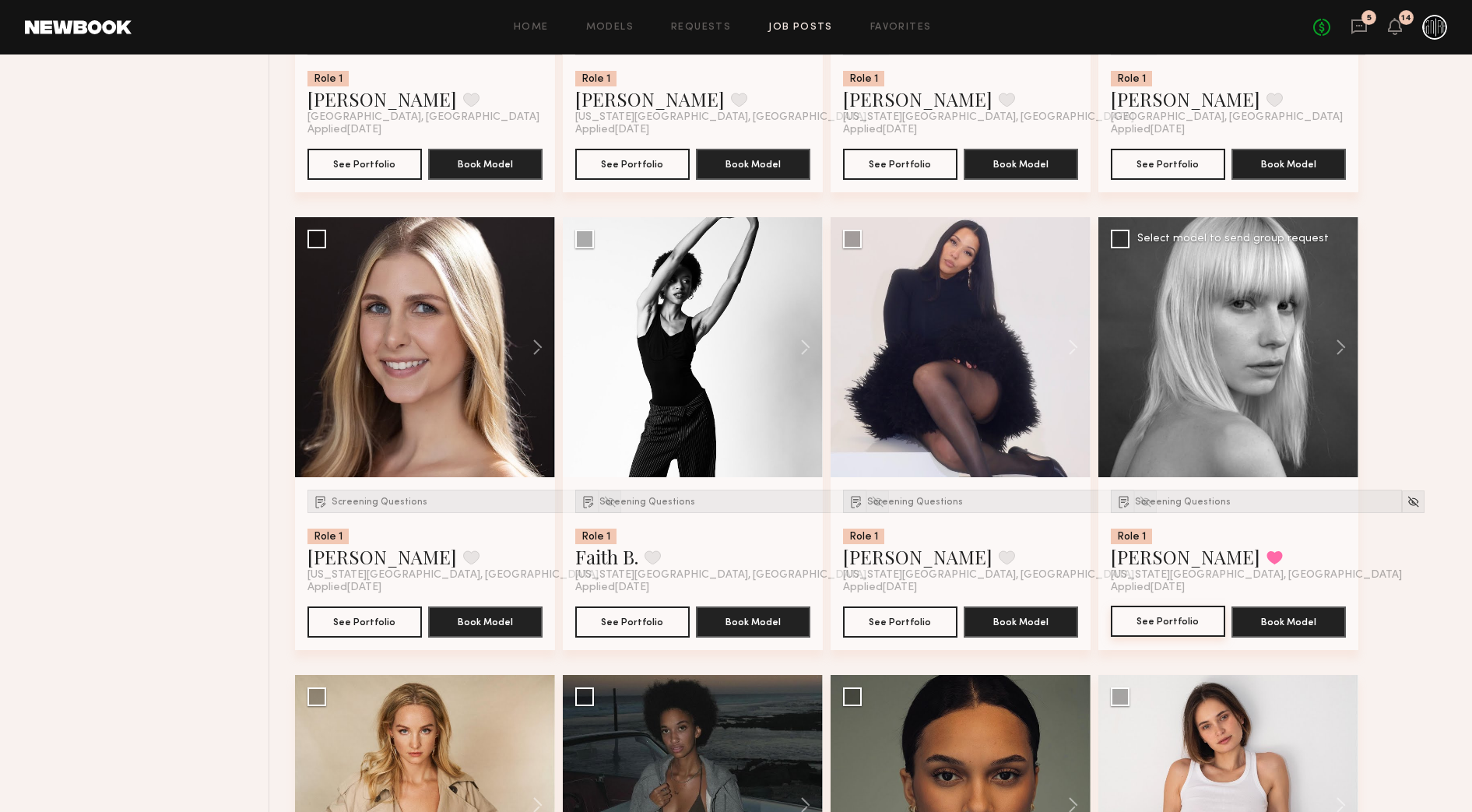
click at [1188, 616] on button "See Portfolio" at bounding box center [1169, 621] width 115 height 31
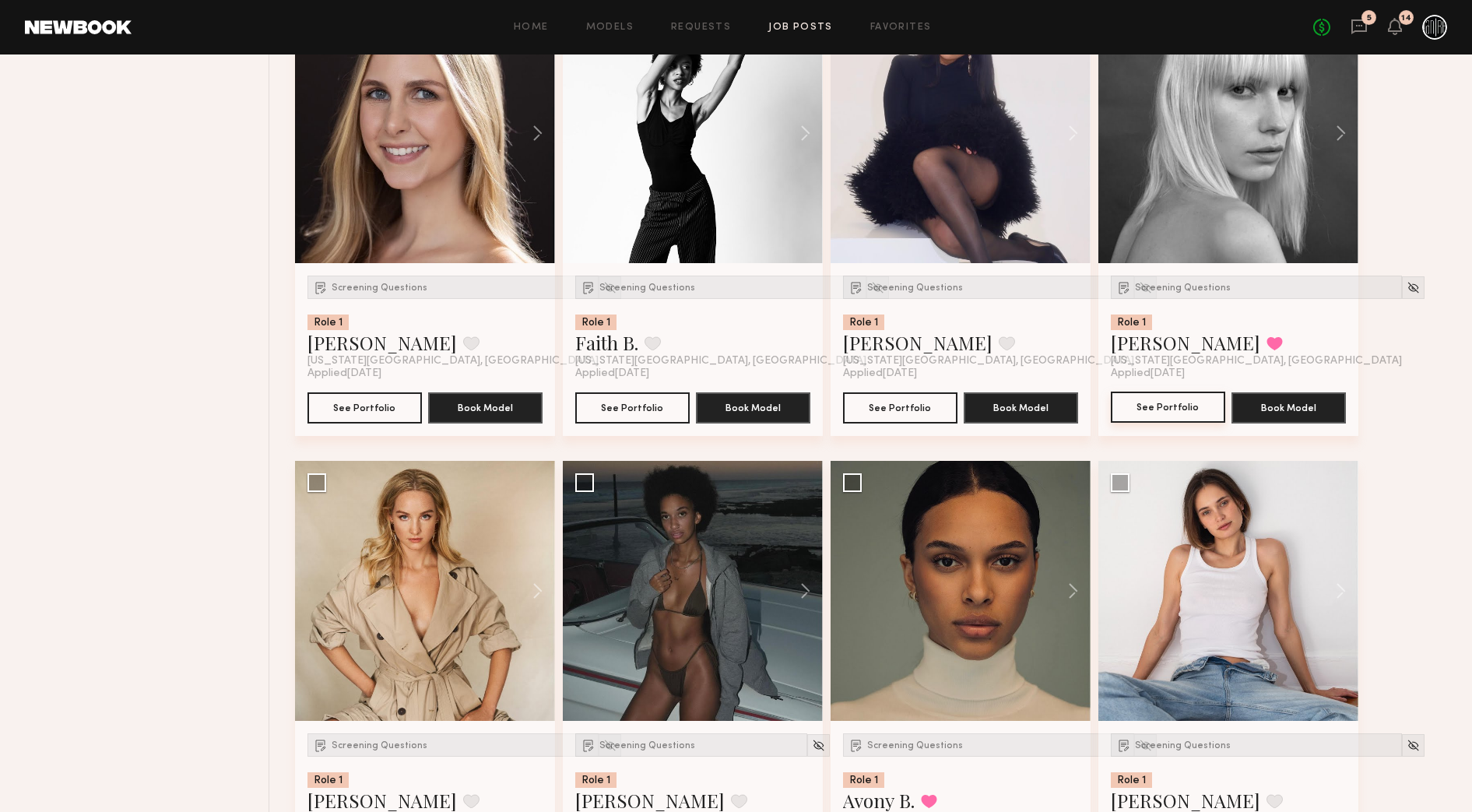
scroll to position [2153, 0]
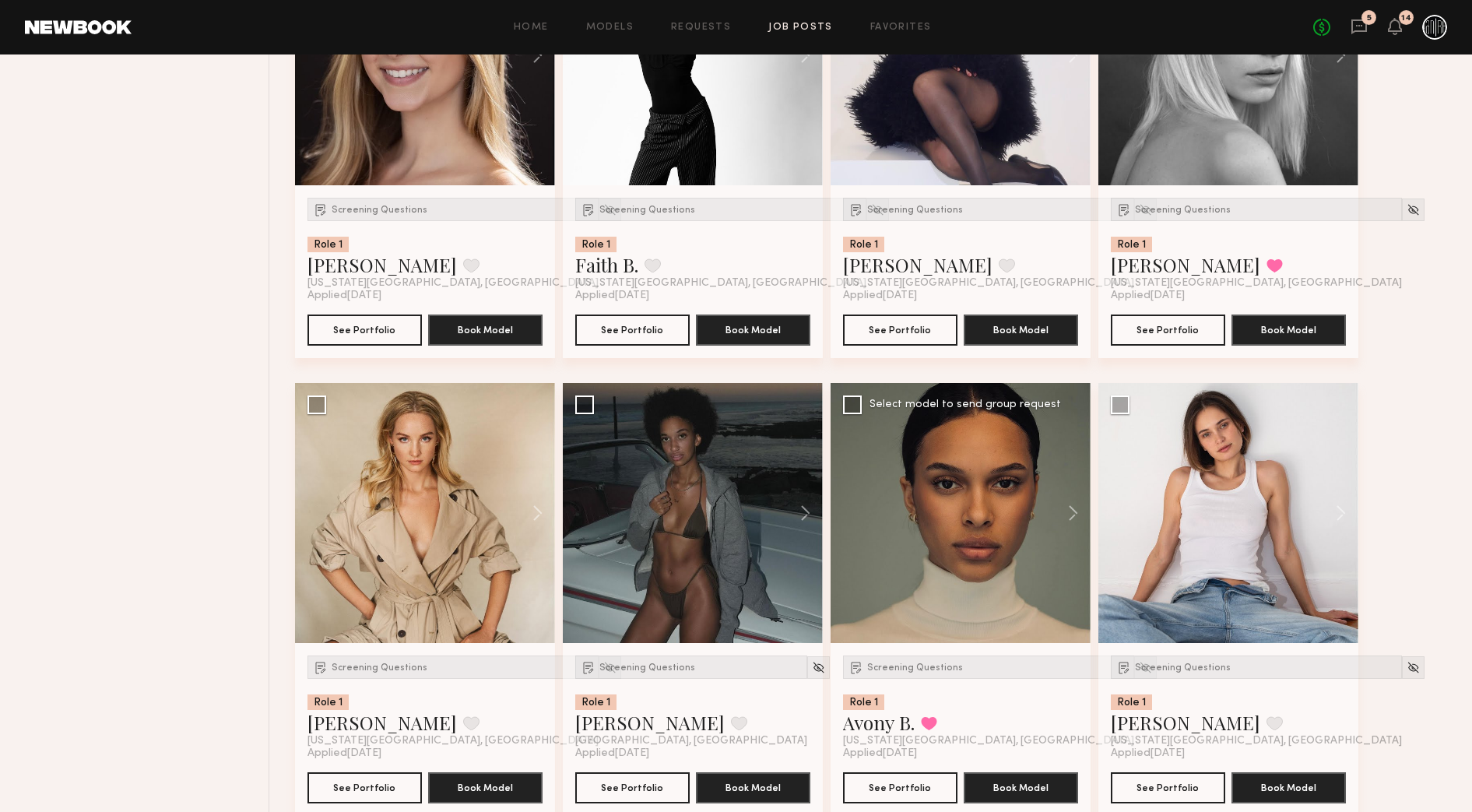
click at [957, 523] on div at bounding box center [960, 512] width 260 height 260
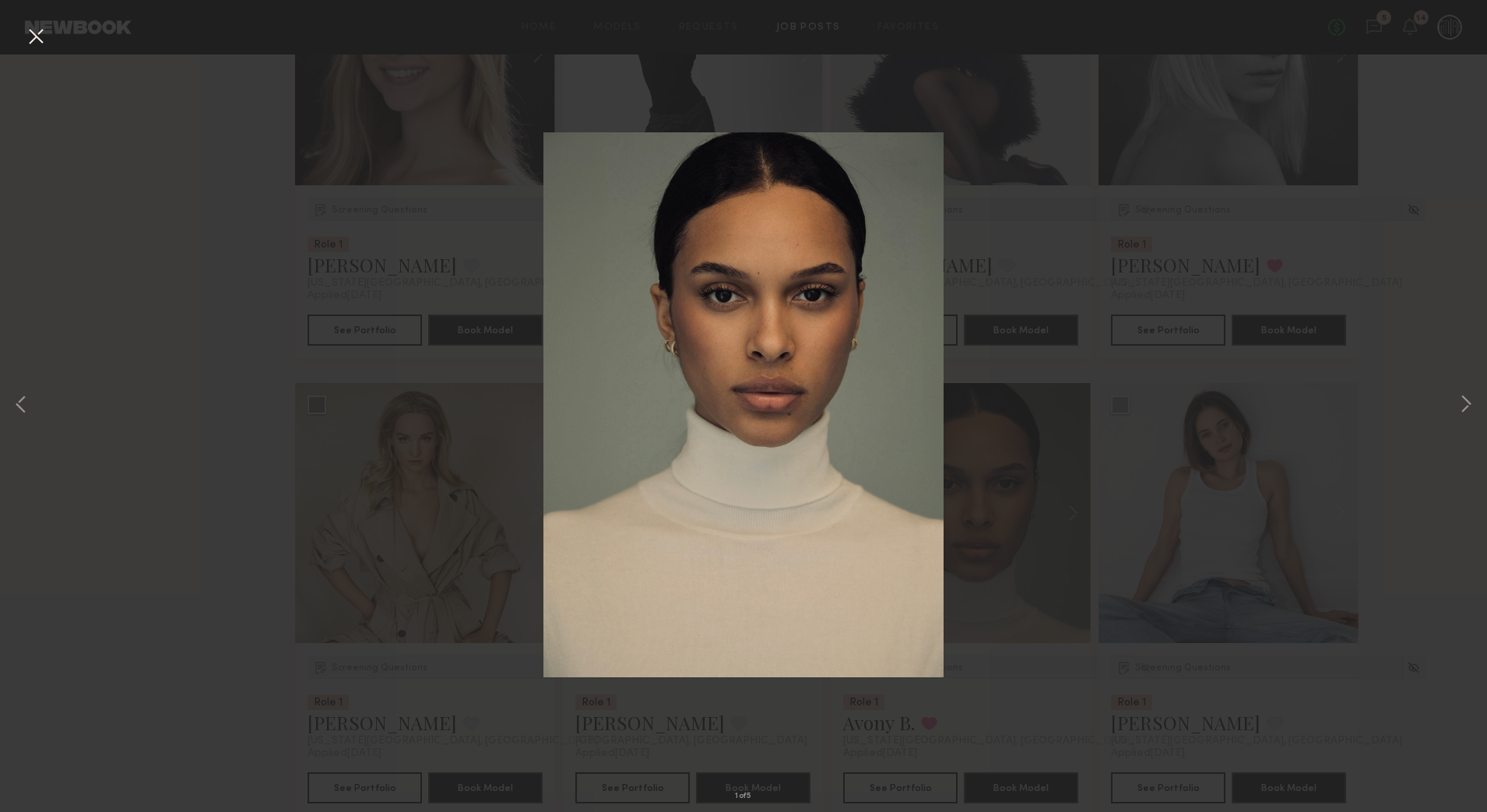
click at [1425, 410] on div "1 of 5" at bounding box center [743, 406] width 1487 height 812
click at [44, 35] on button at bounding box center [35, 37] width 25 height 28
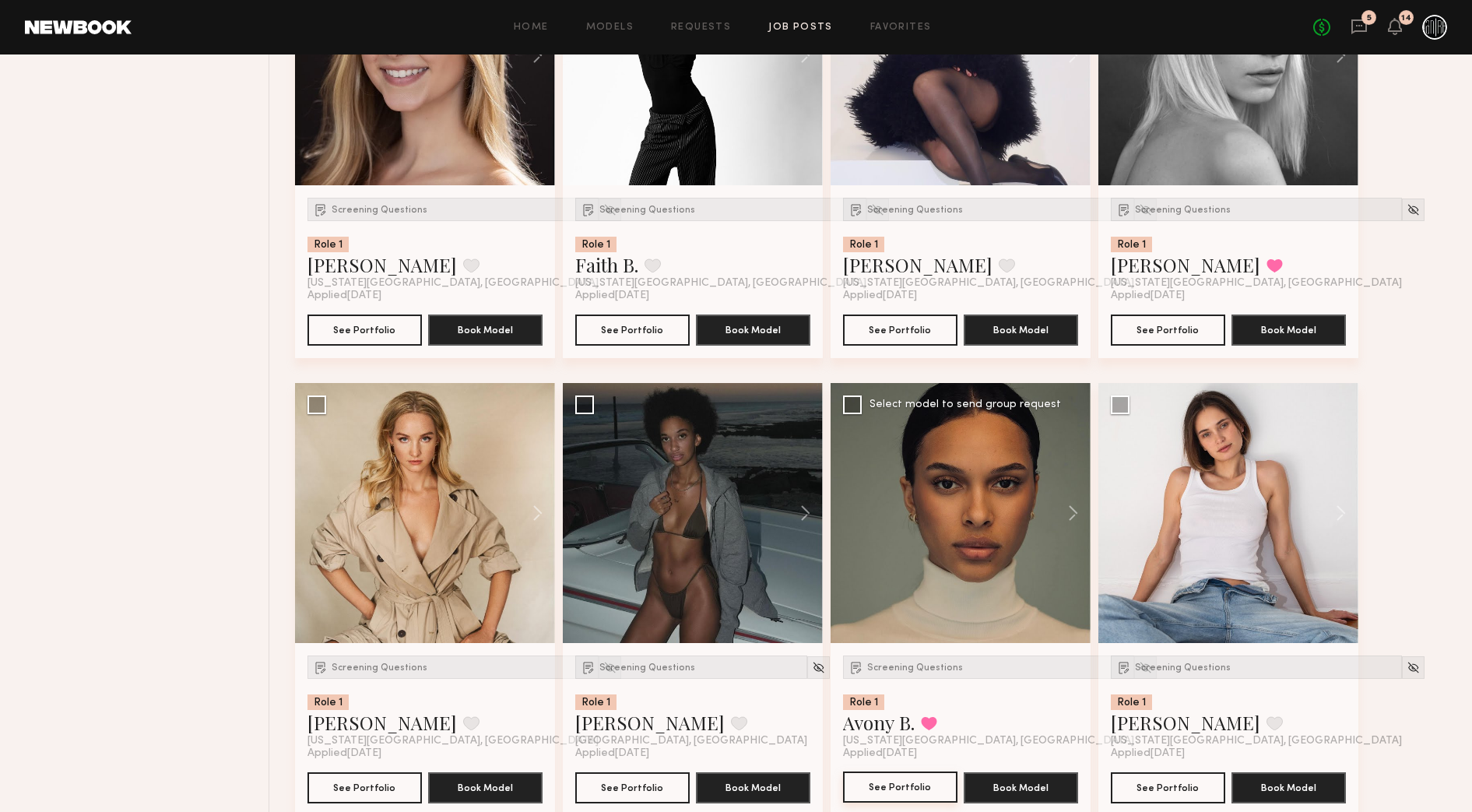
click at [911, 783] on button "See Portfolio" at bounding box center [900, 787] width 115 height 31
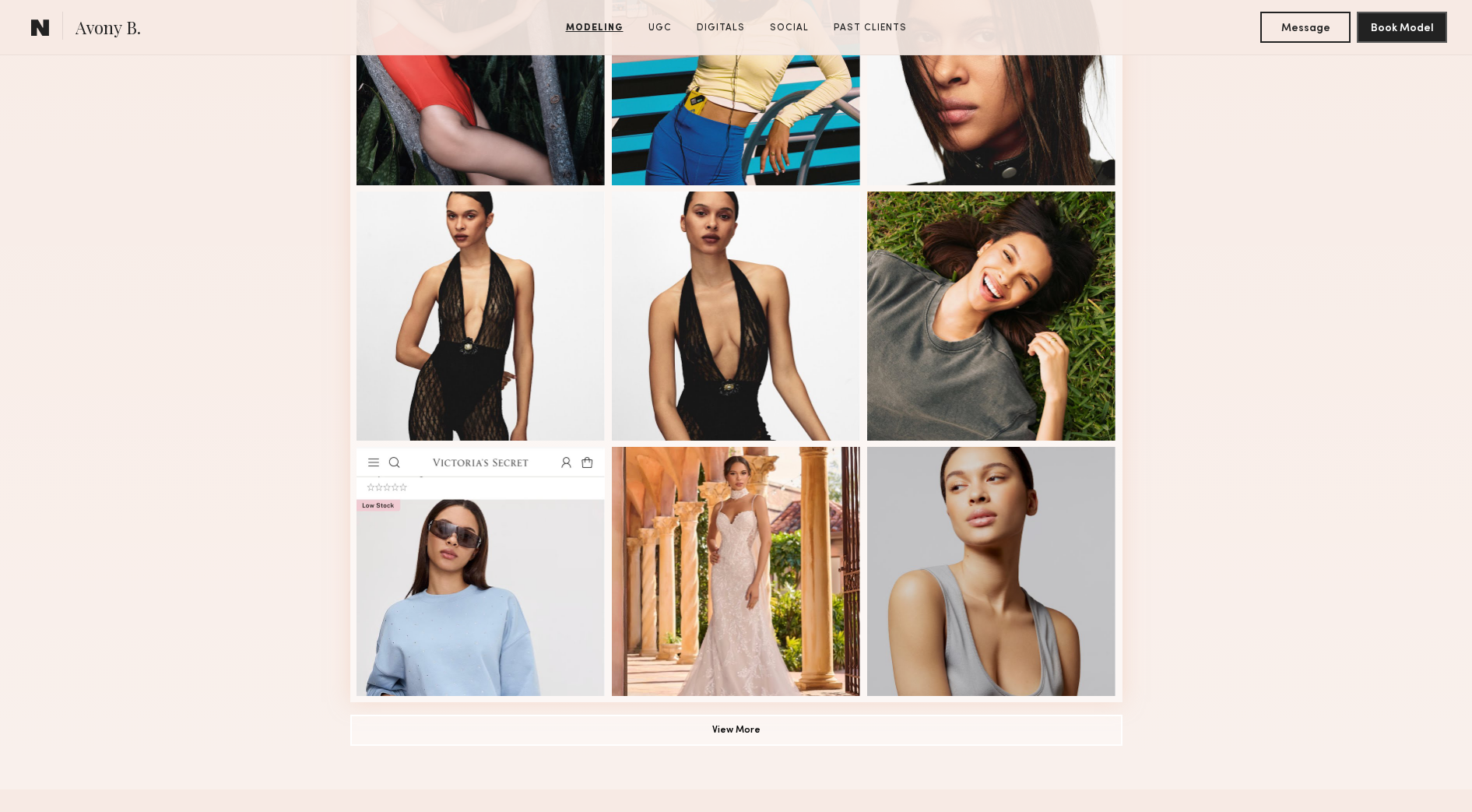
scroll to position [876, 0]
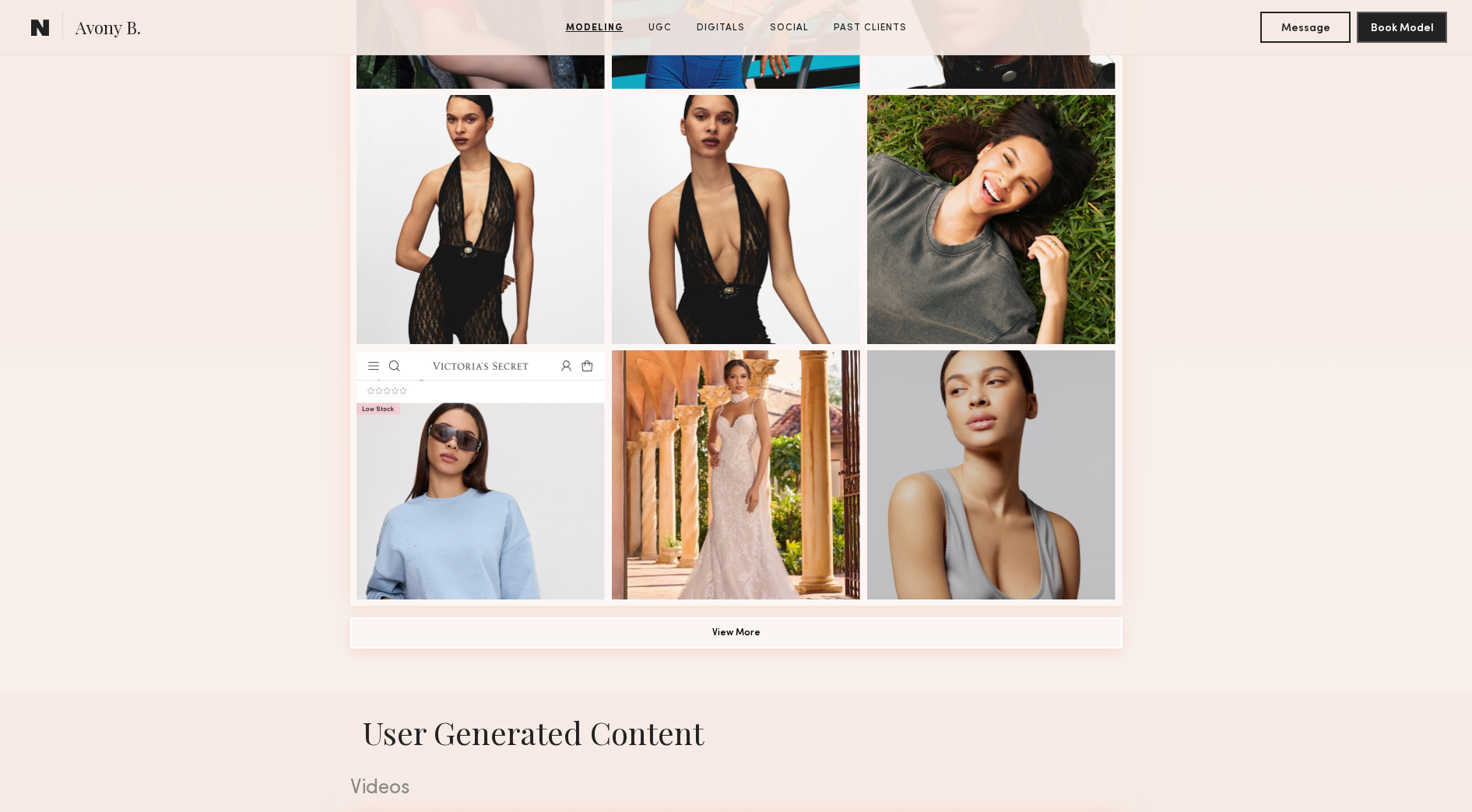
click at [1082, 632] on button "View More" at bounding box center [736, 633] width 773 height 31
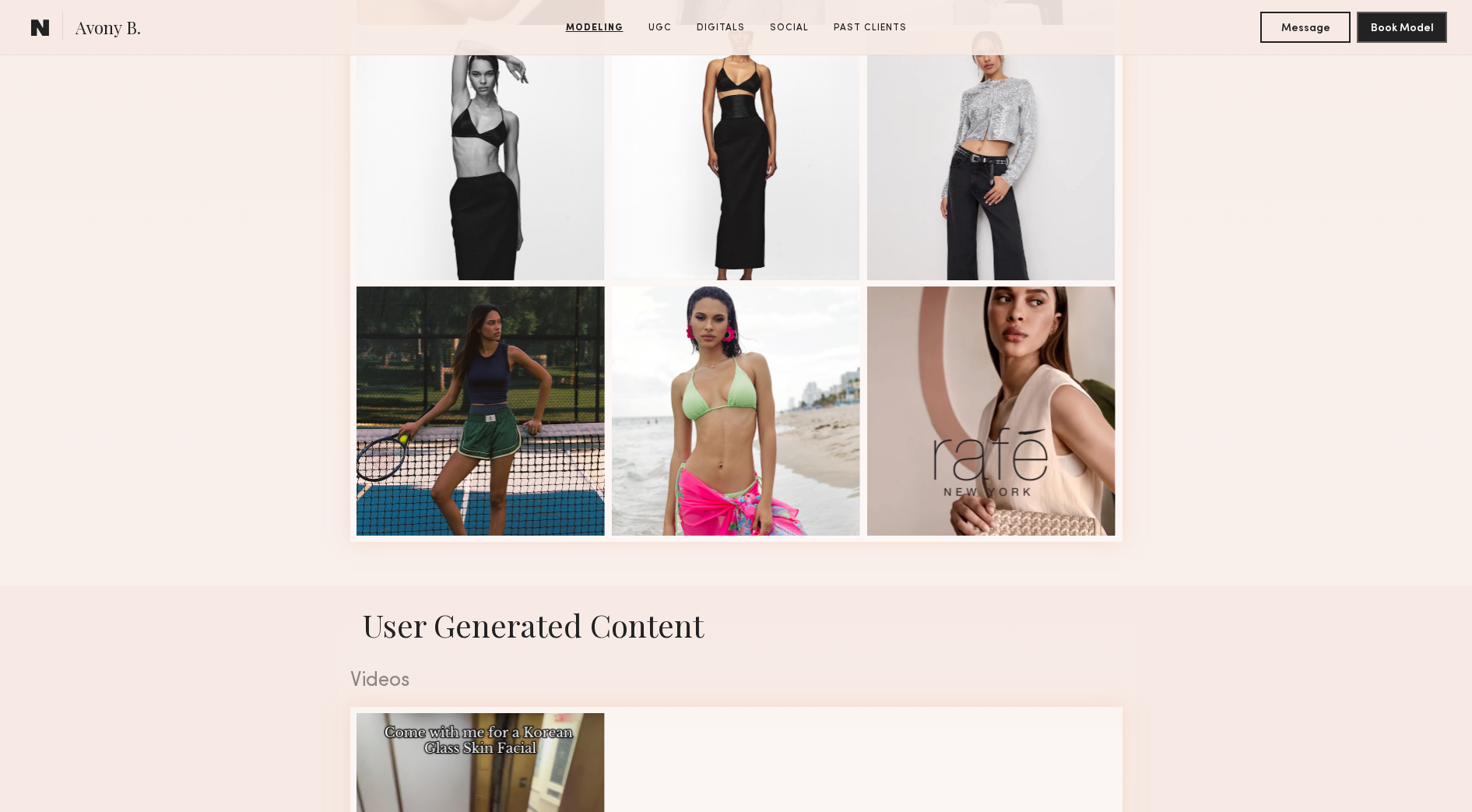
scroll to position [1654, 0]
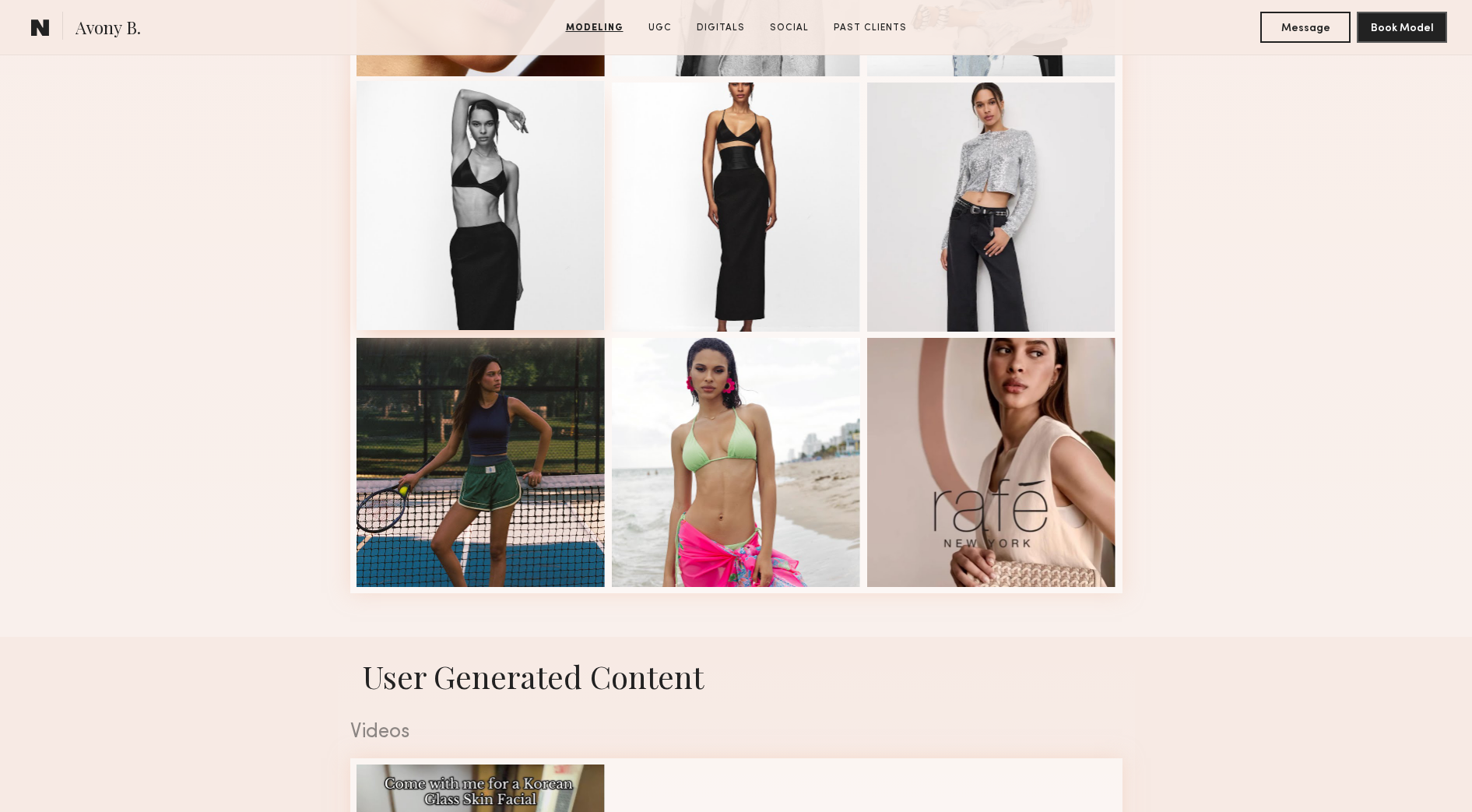
click at [469, 227] on div at bounding box center [480, 205] width 249 height 249
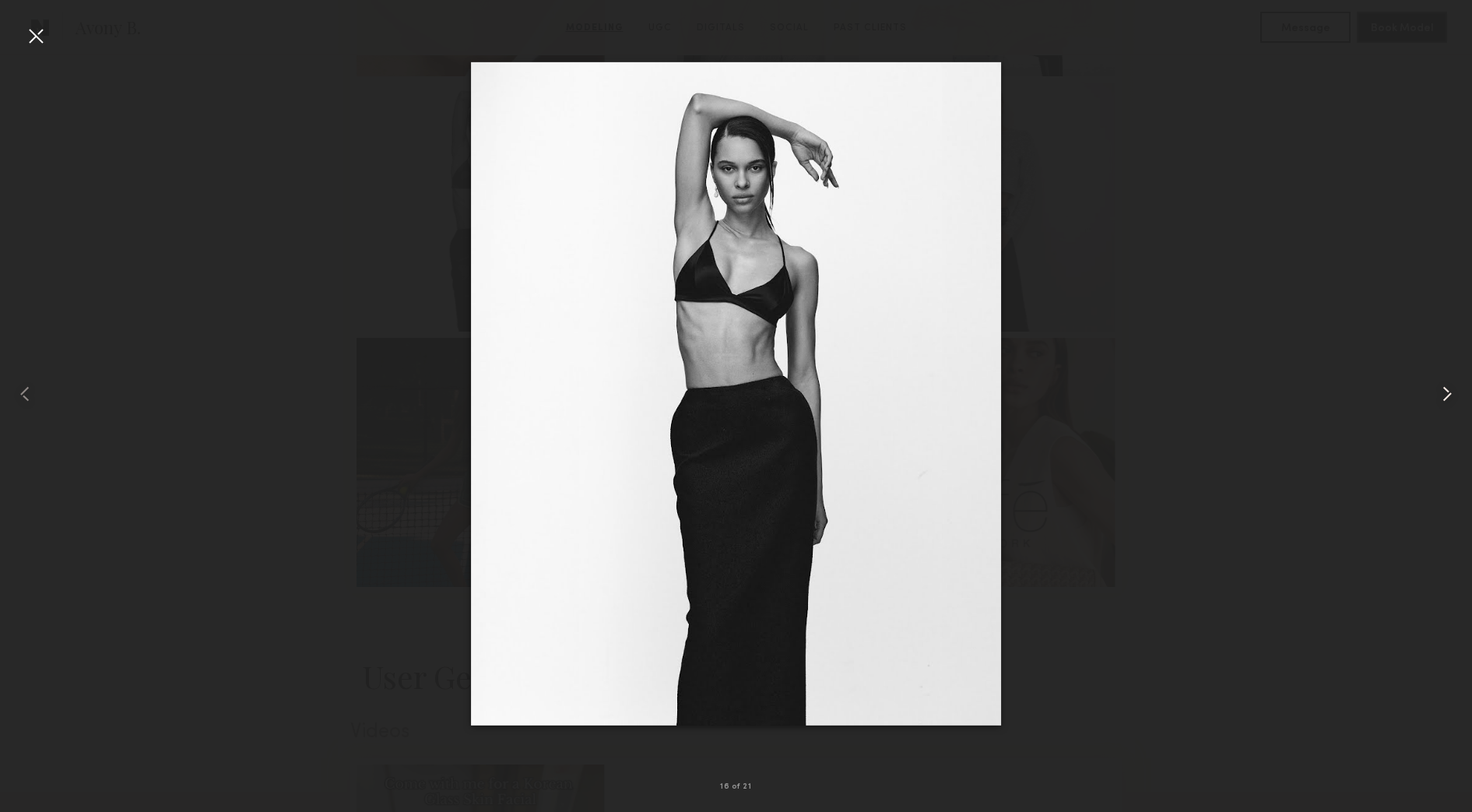
click at [1452, 393] on common-icon at bounding box center [1447, 393] width 25 height 25
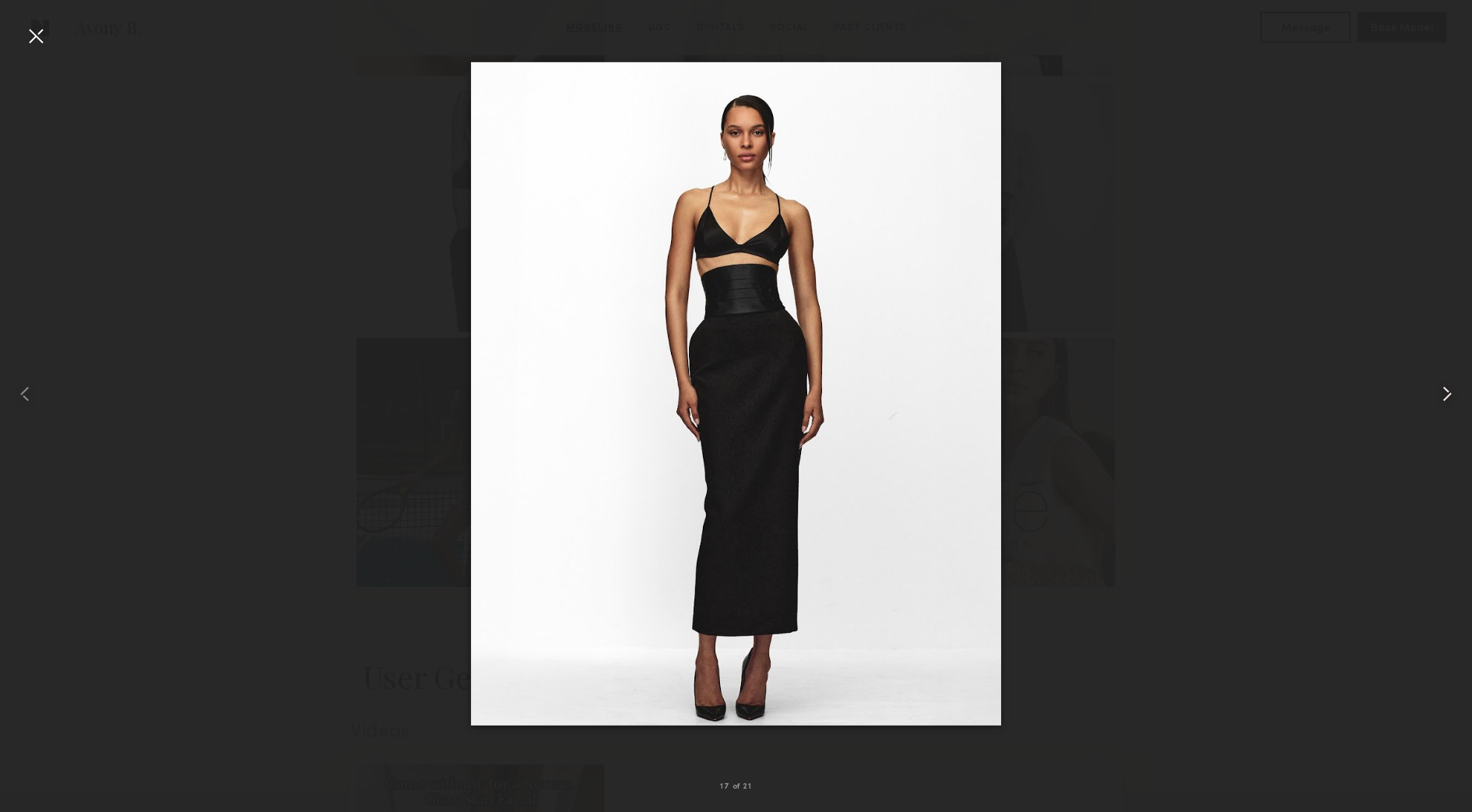
click at [1452, 393] on common-icon at bounding box center [1447, 393] width 25 height 25
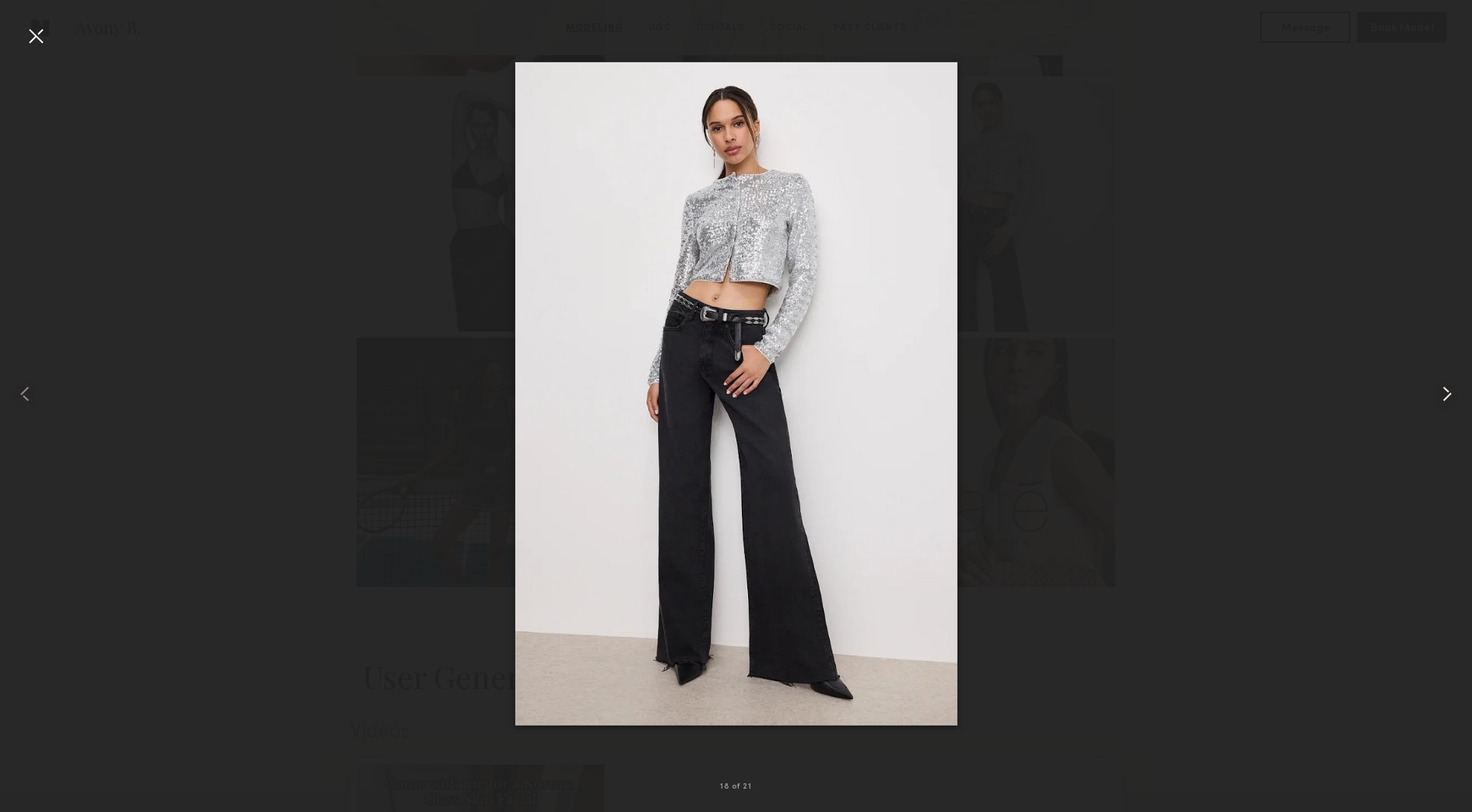
click at [1452, 393] on common-icon at bounding box center [1447, 393] width 25 height 25
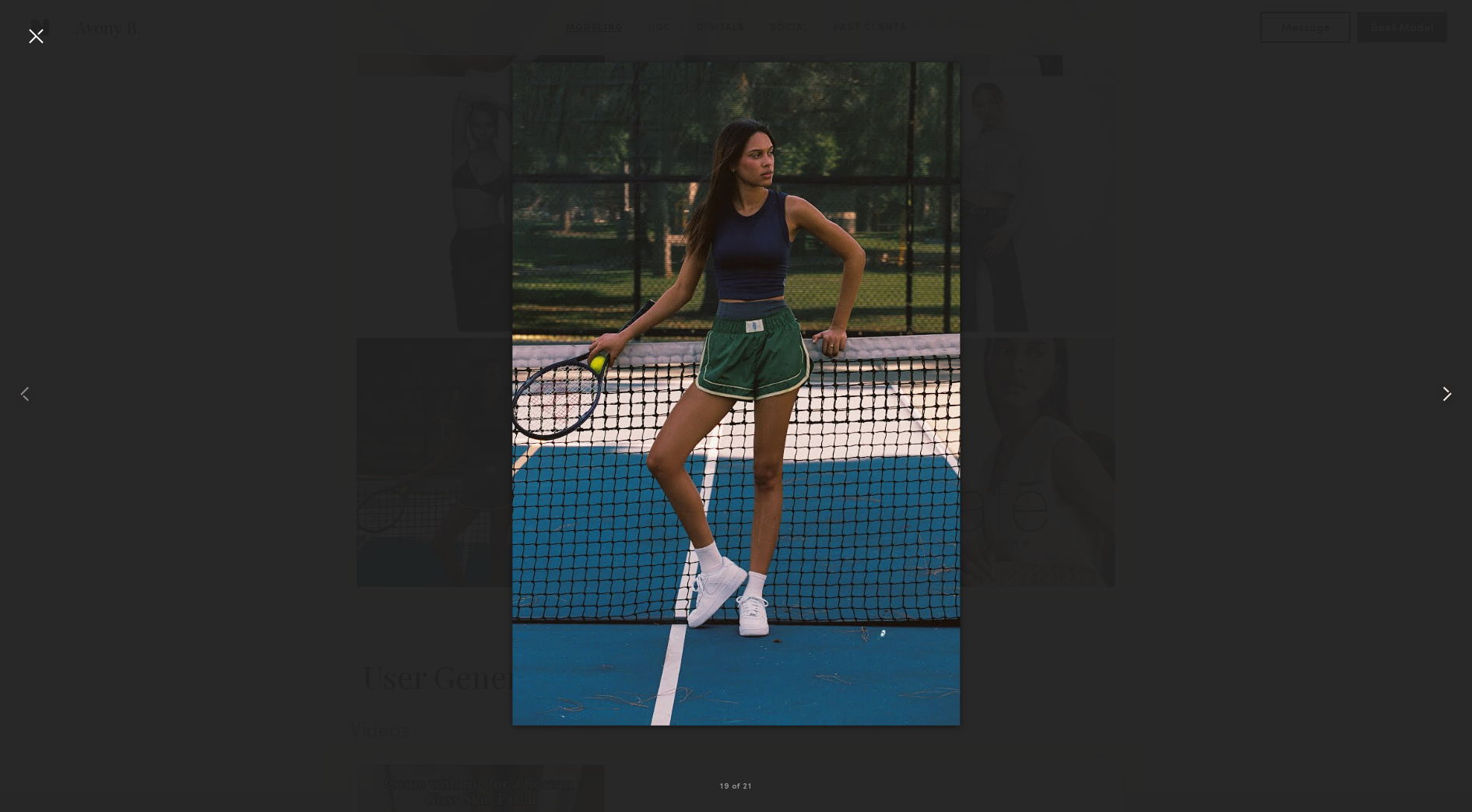
click at [1452, 391] on common-icon at bounding box center [1447, 393] width 25 height 25
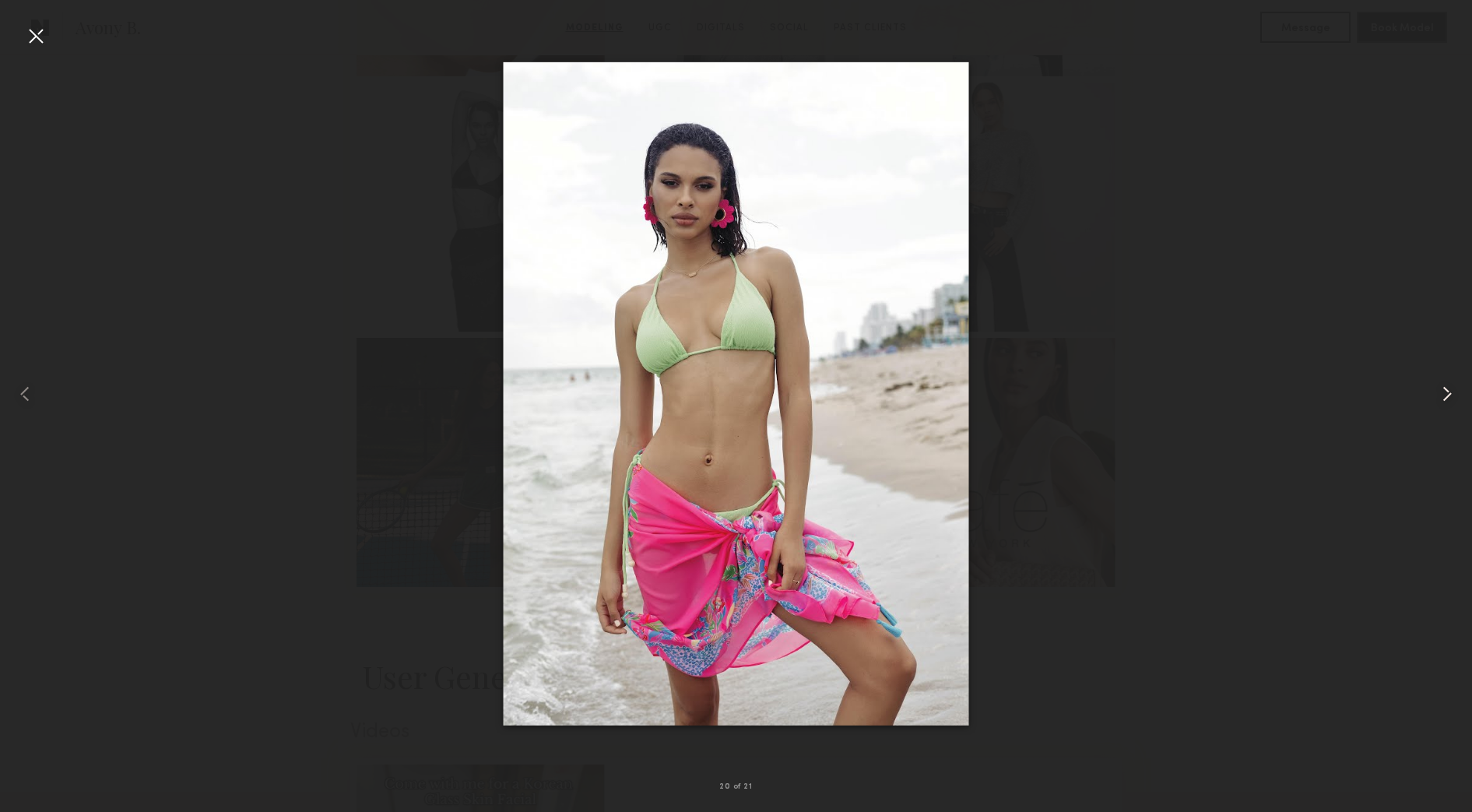
click at [1452, 391] on common-icon at bounding box center [1447, 393] width 25 height 25
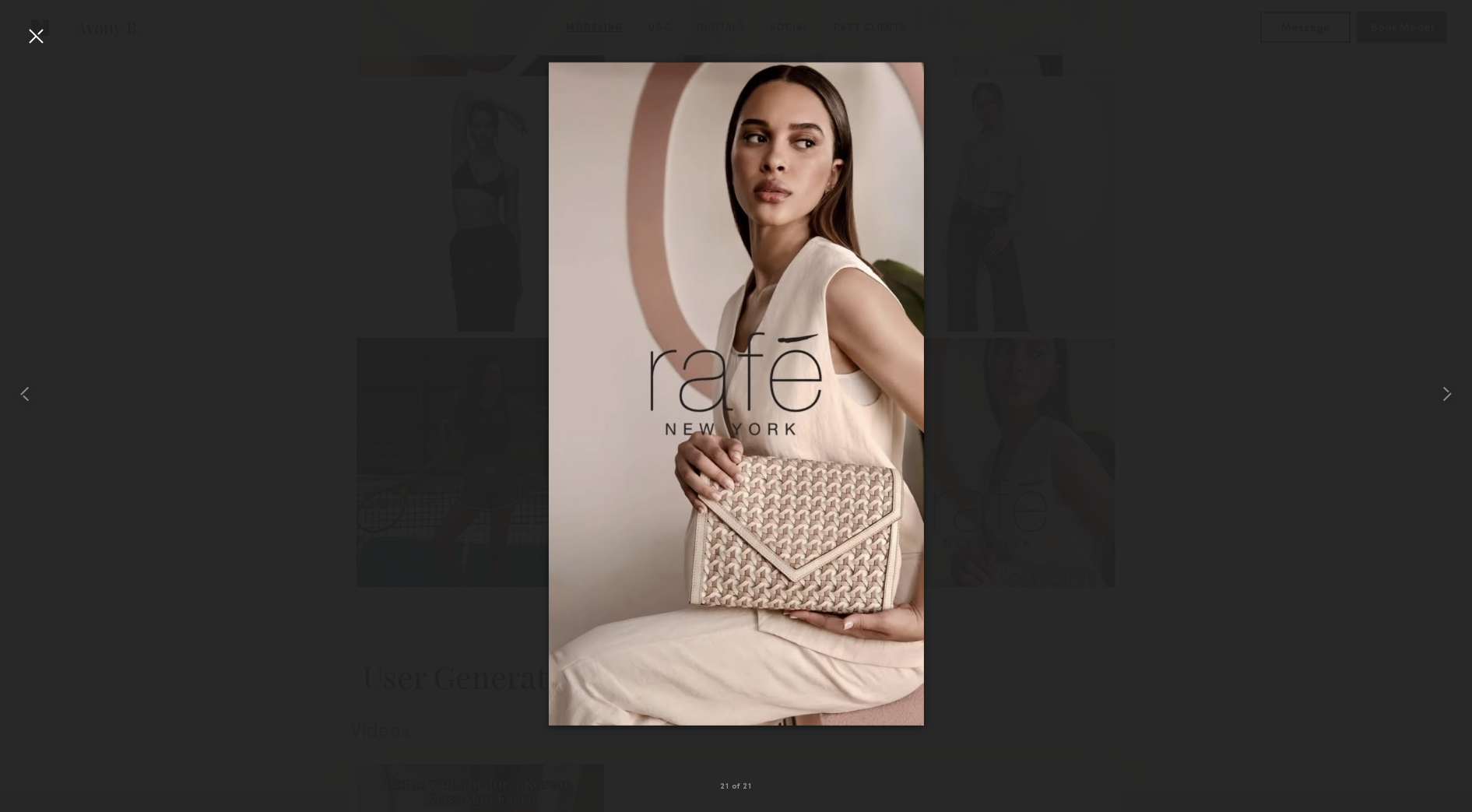
click at [26, 42] on div at bounding box center [35, 35] width 25 height 25
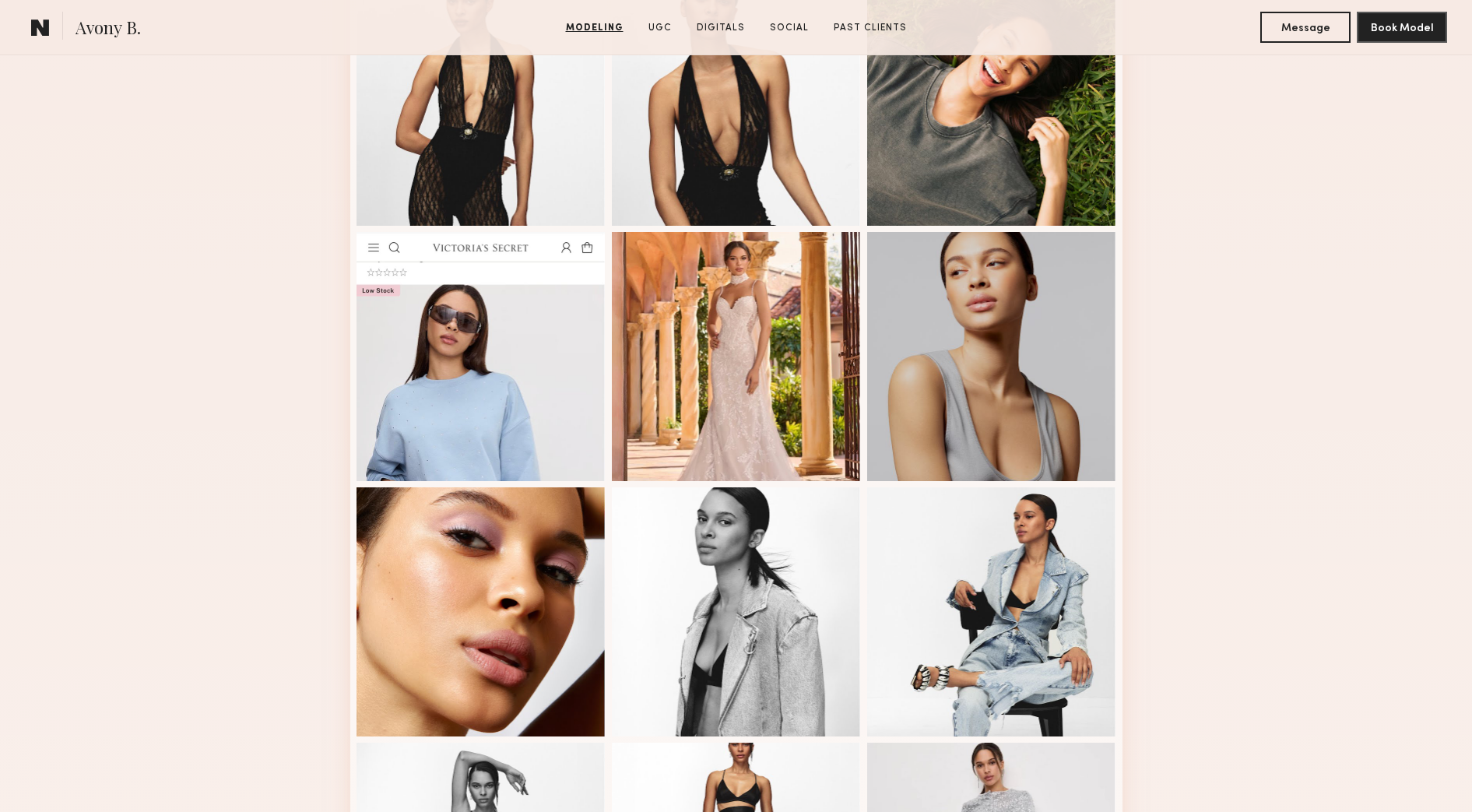
scroll to position [876, 0]
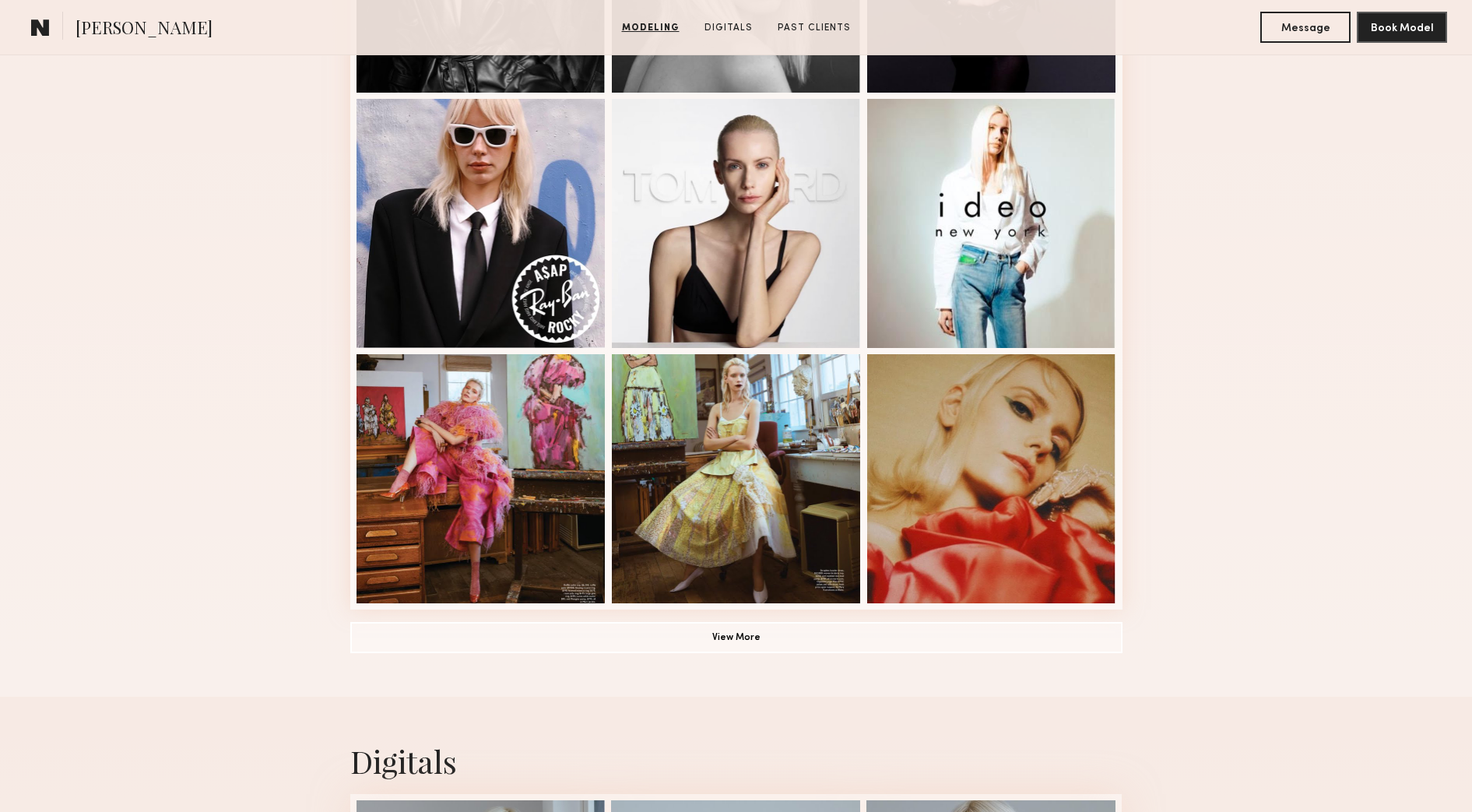
scroll to position [876, 0]
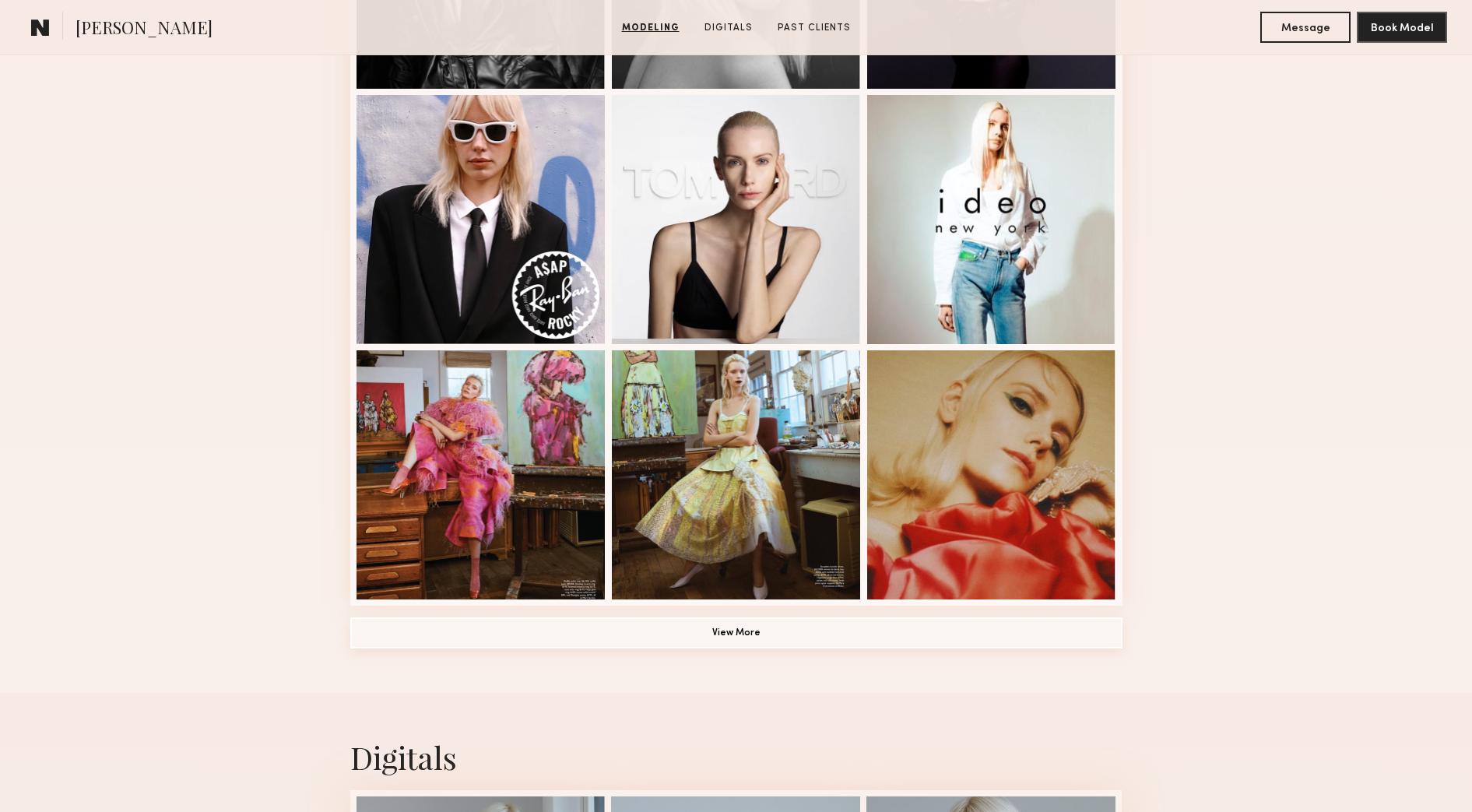
click at [951, 627] on button "View More" at bounding box center [736, 633] width 773 height 31
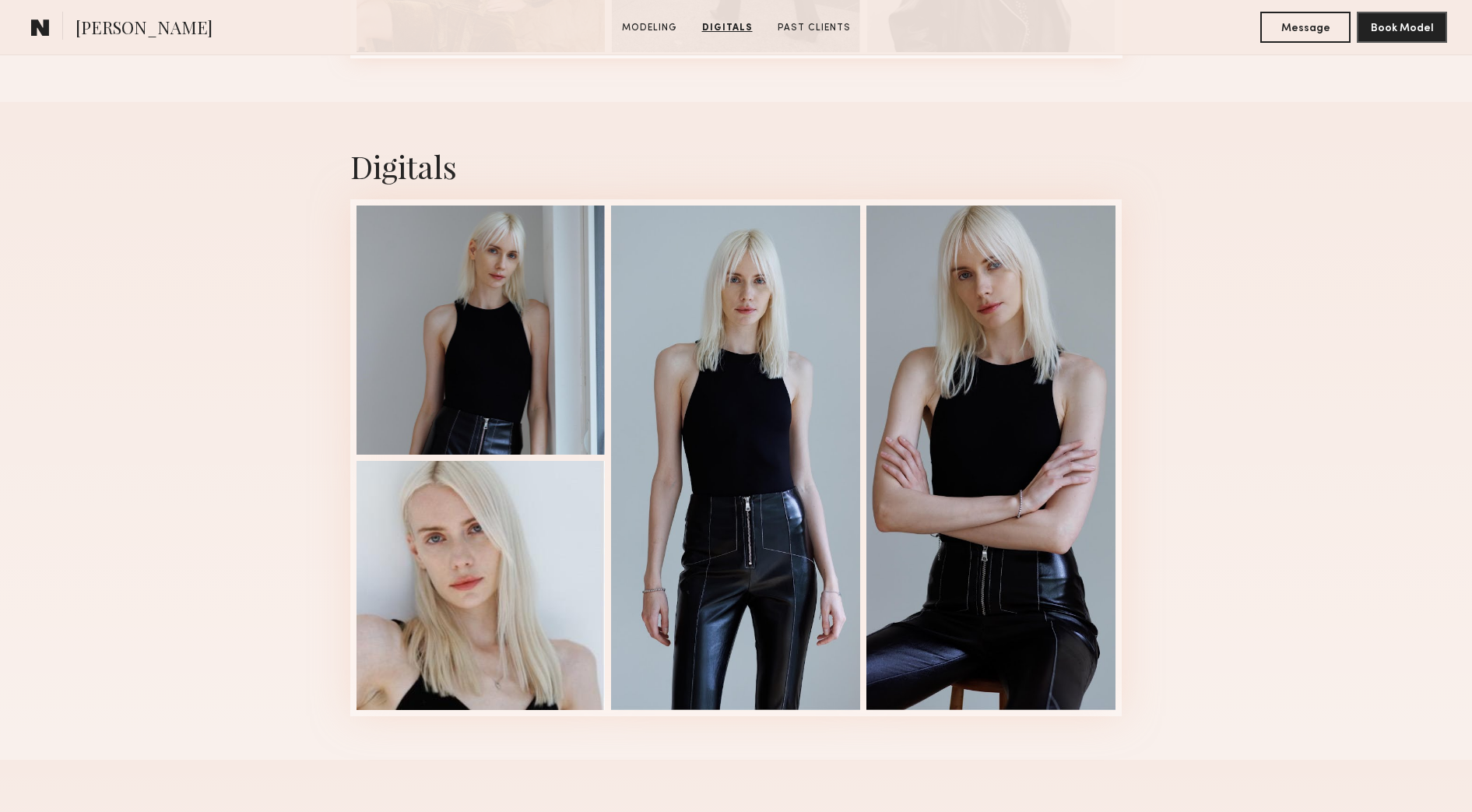
scroll to position [2432, 0]
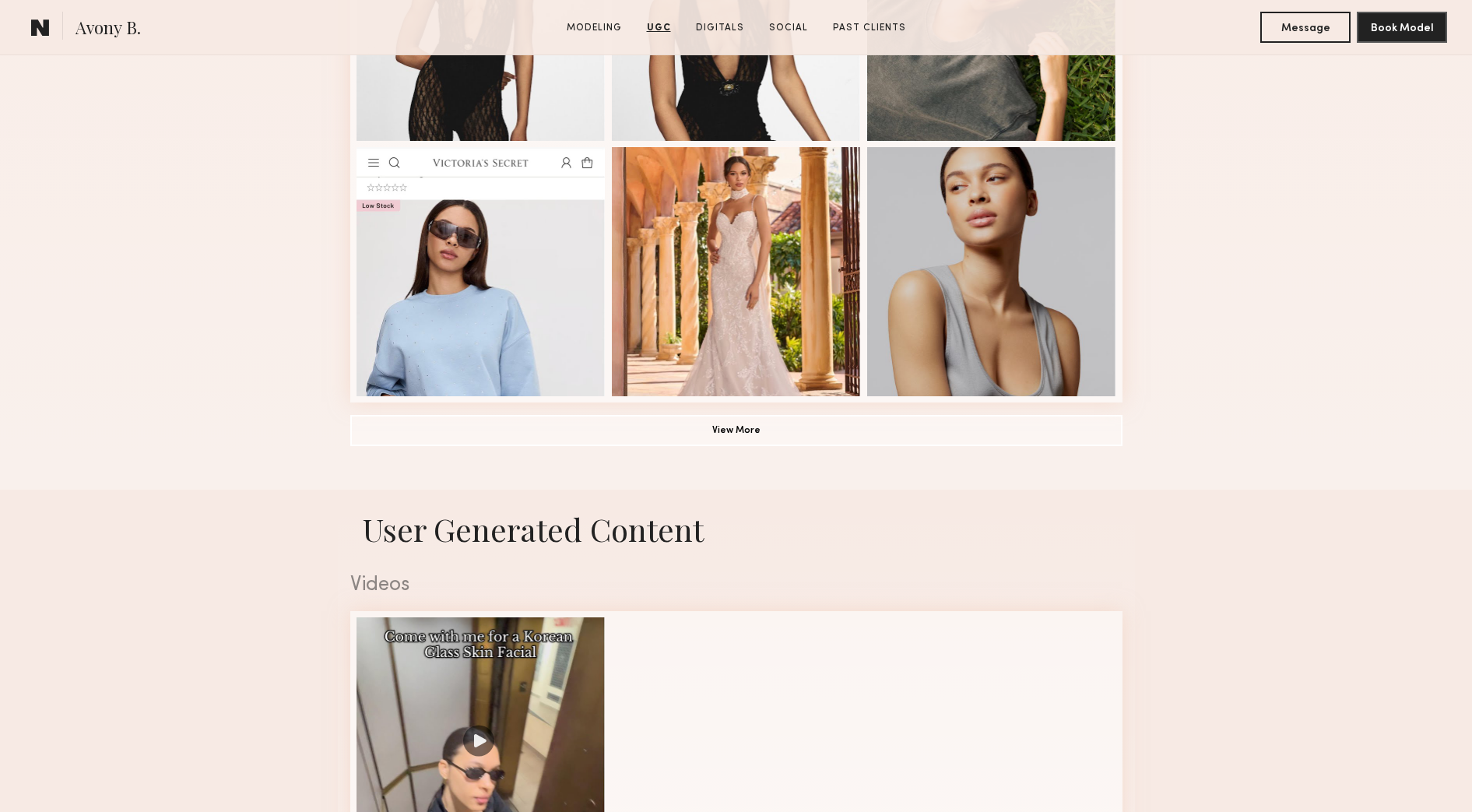
scroll to position [1070, 0]
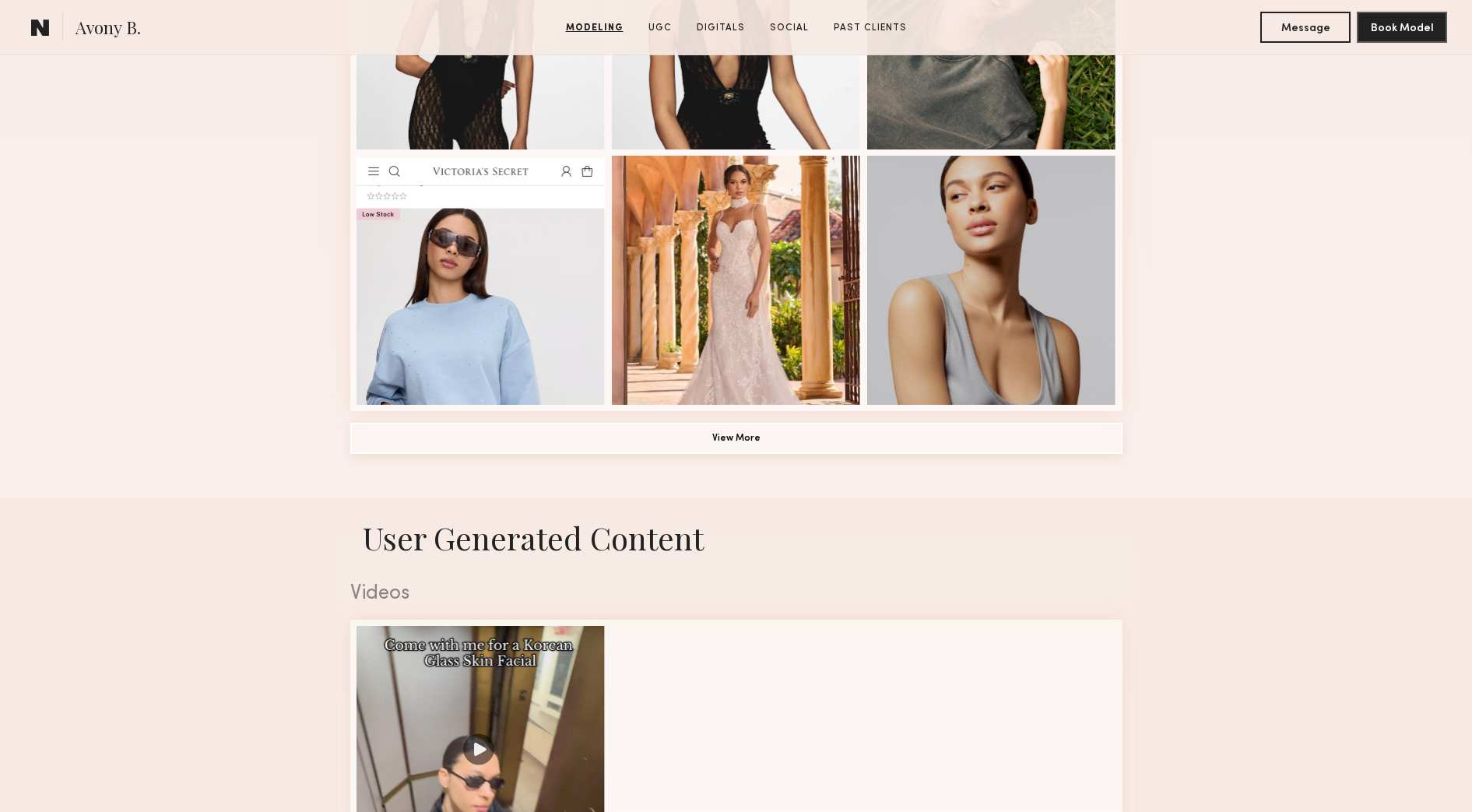
click at [828, 445] on button "View More" at bounding box center [736, 438] width 773 height 31
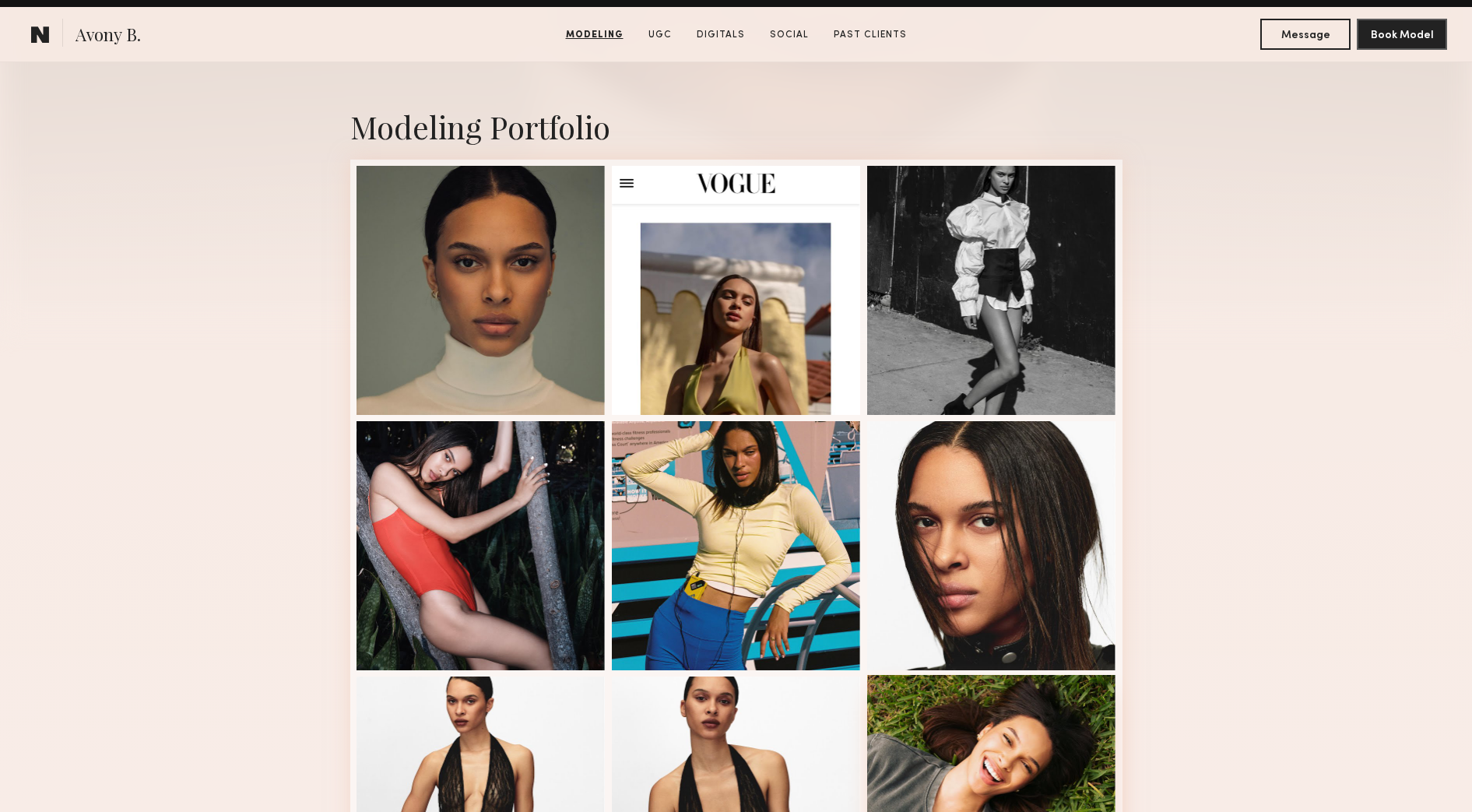
scroll to position [292, 0]
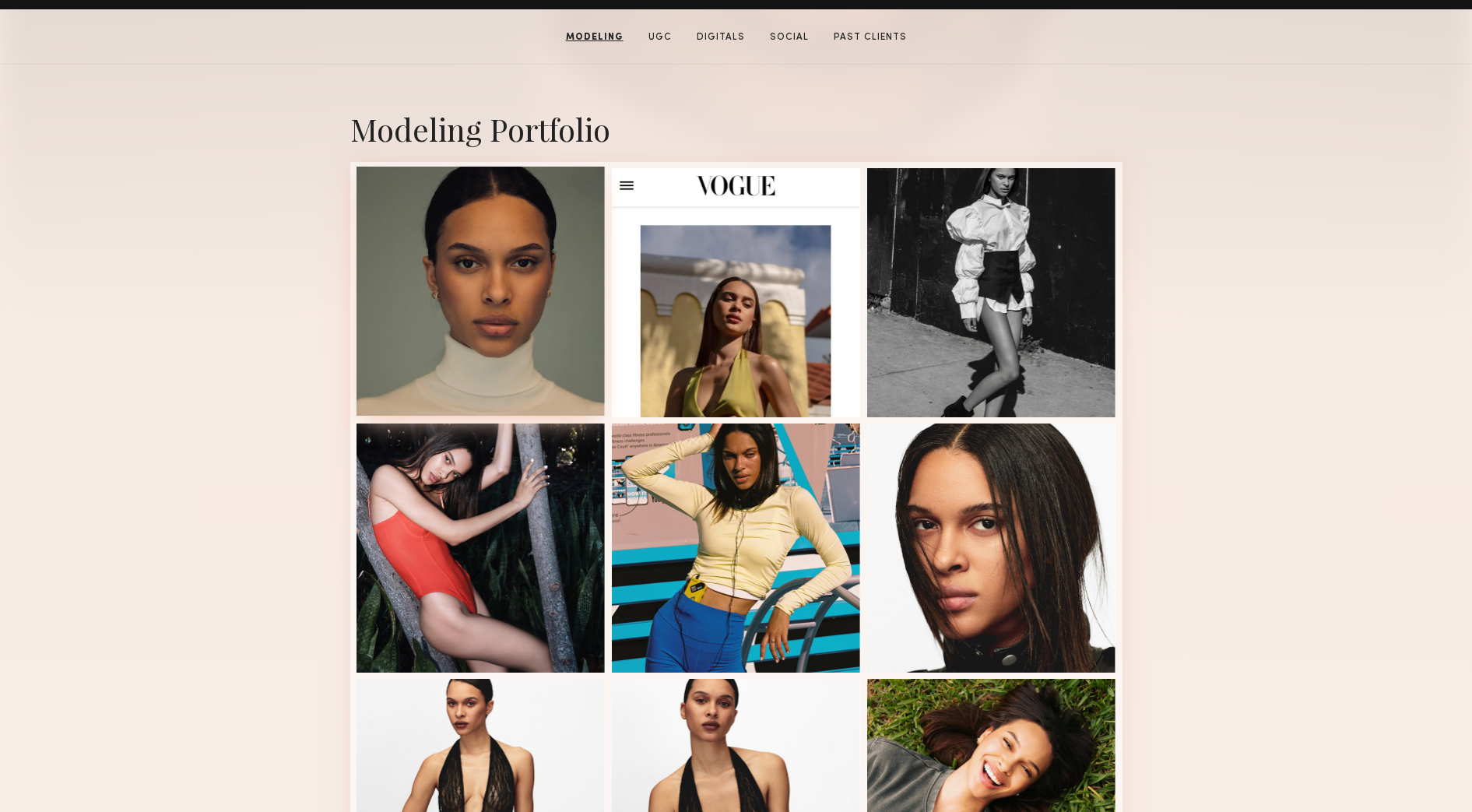
click at [492, 364] on div at bounding box center [480, 290] width 249 height 249
